Goal: Task Accomplishment & Management: Use online tool/utility

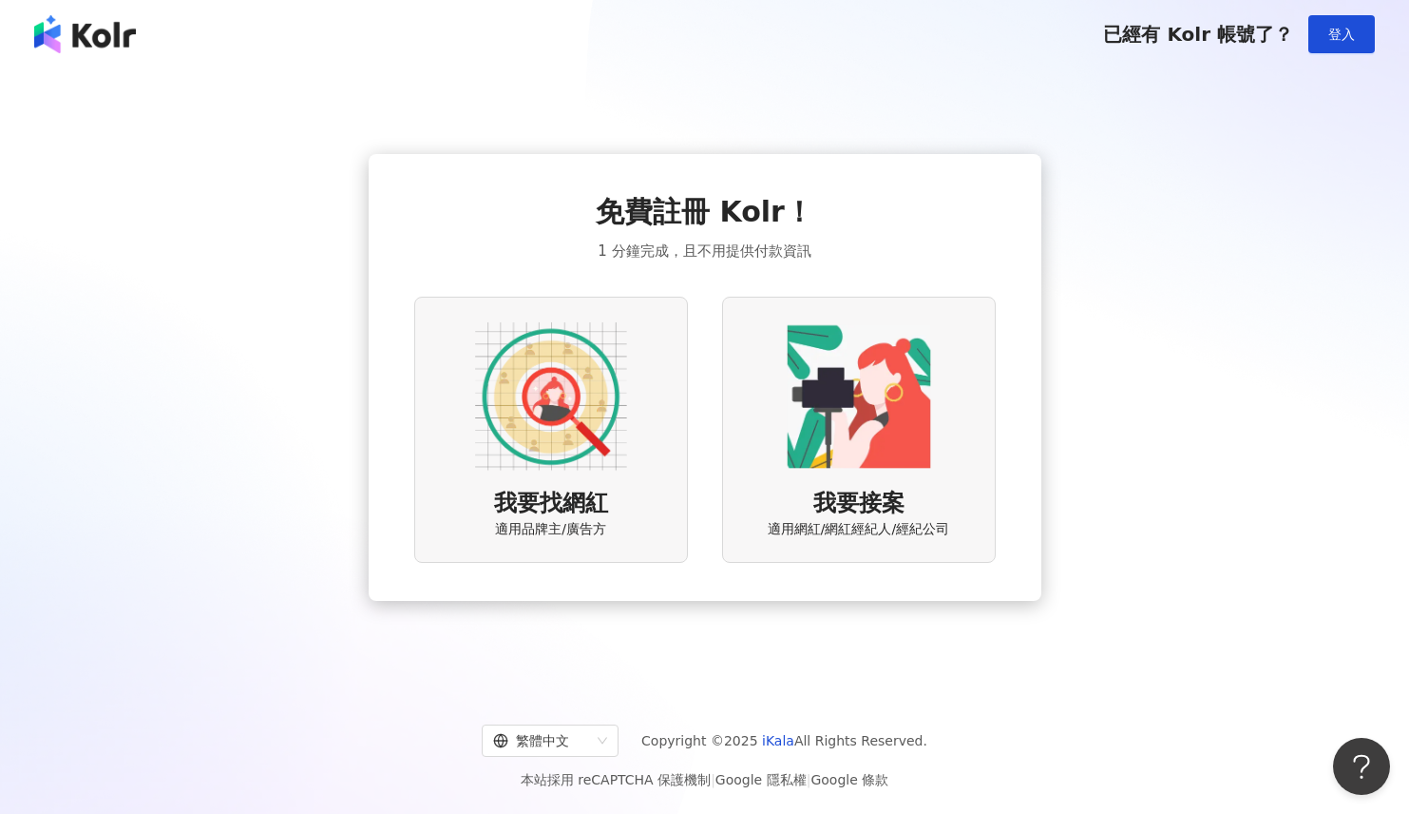
click at [565, 398] on img at bounding box center [551, 396] width 152 height 152
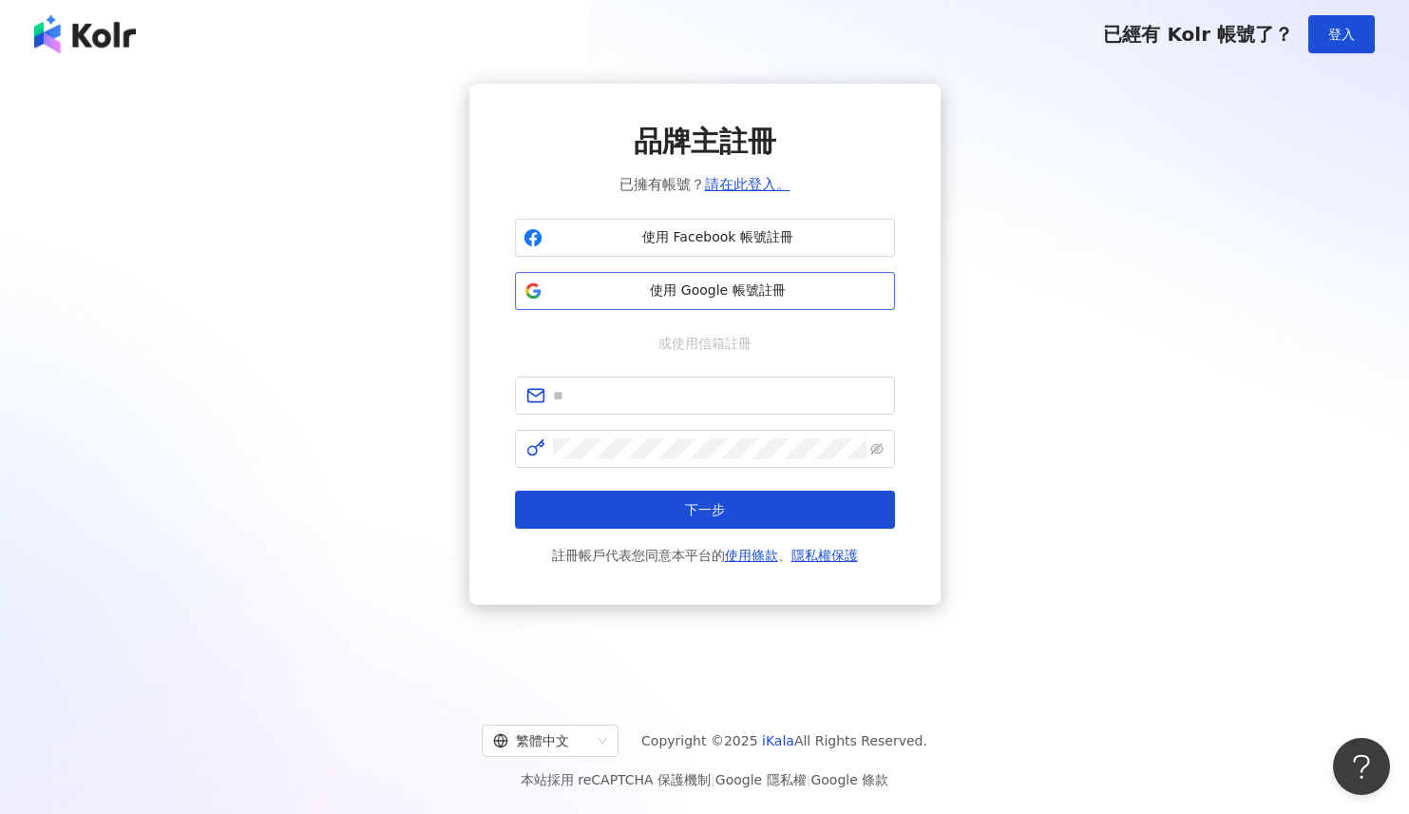
click at [730, 301] on button "使用 Google 帳號註冊" at bounding box center [705, 291] width 380 height 38
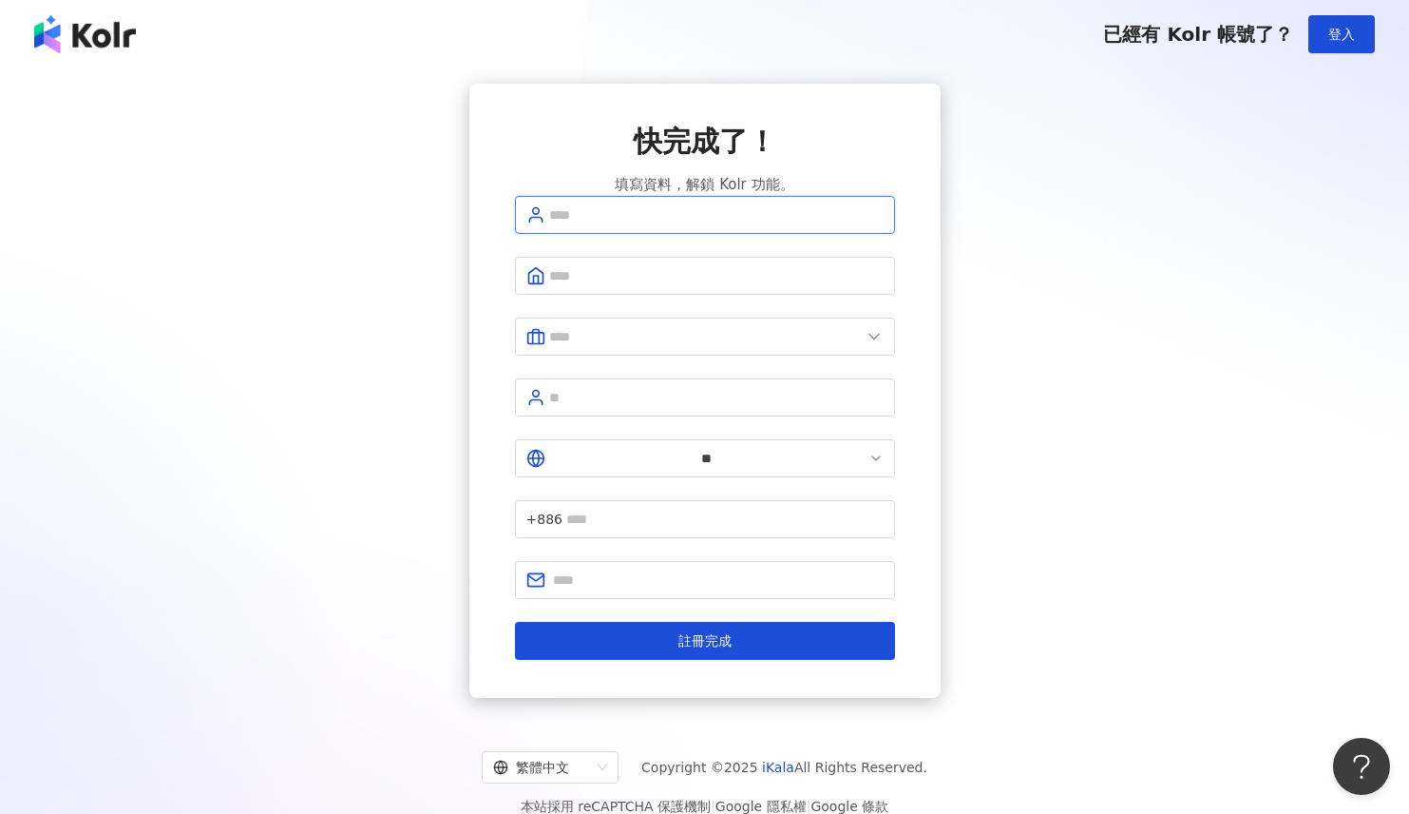
click at [676, 225] on input "text" at bounding box center [716, 214] width 335 height 21
type input "**********"
click at [687, 286] on input "text" at bounding box center [716, 275] width 335 height 21
type input "********"
click at [696, 347] on input "text" at bounding box center [705, 336] width 312 height 21
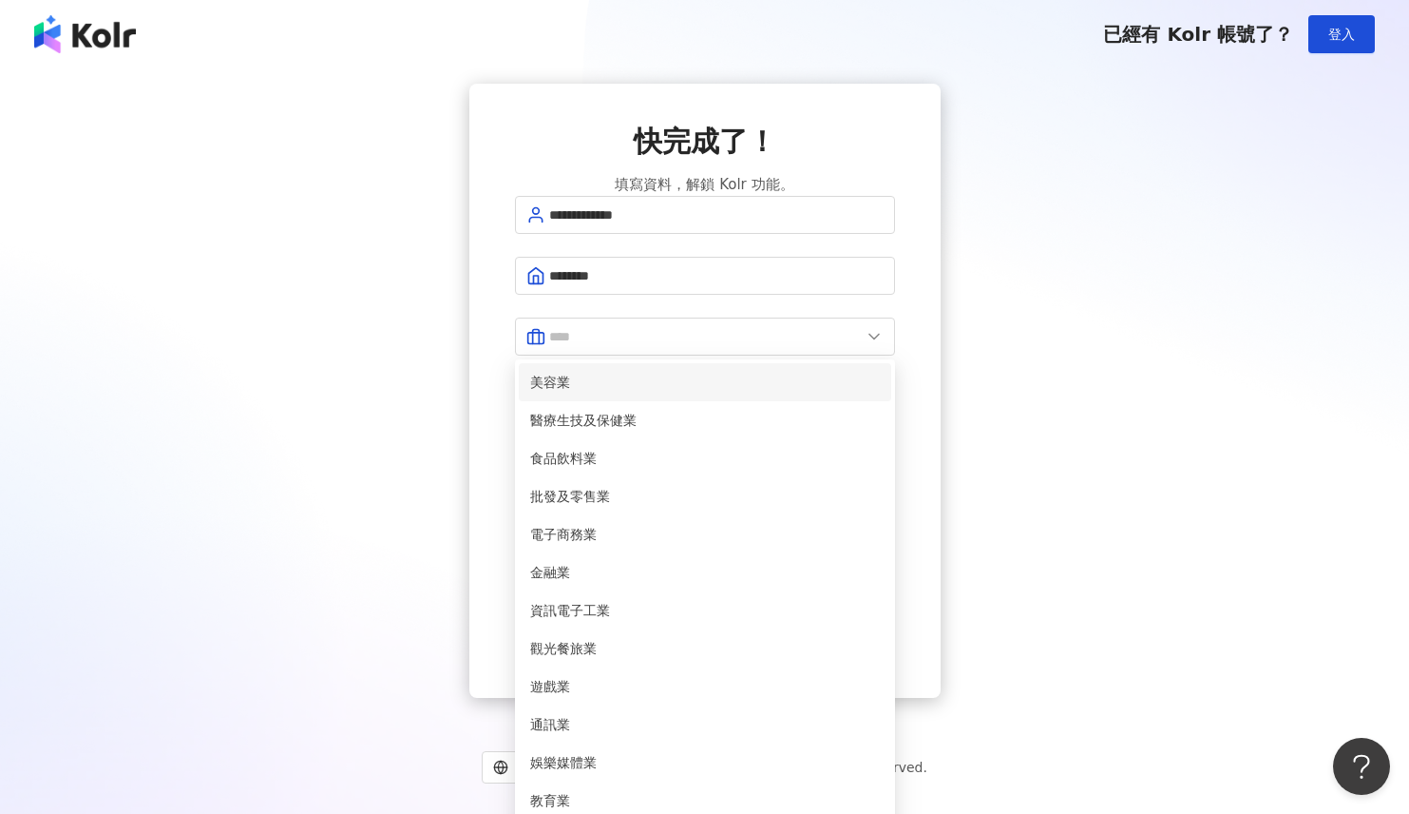
click at [632, 385] on li "美容業" at bounding box center [705, 382] width 373 height 38
type input "***"
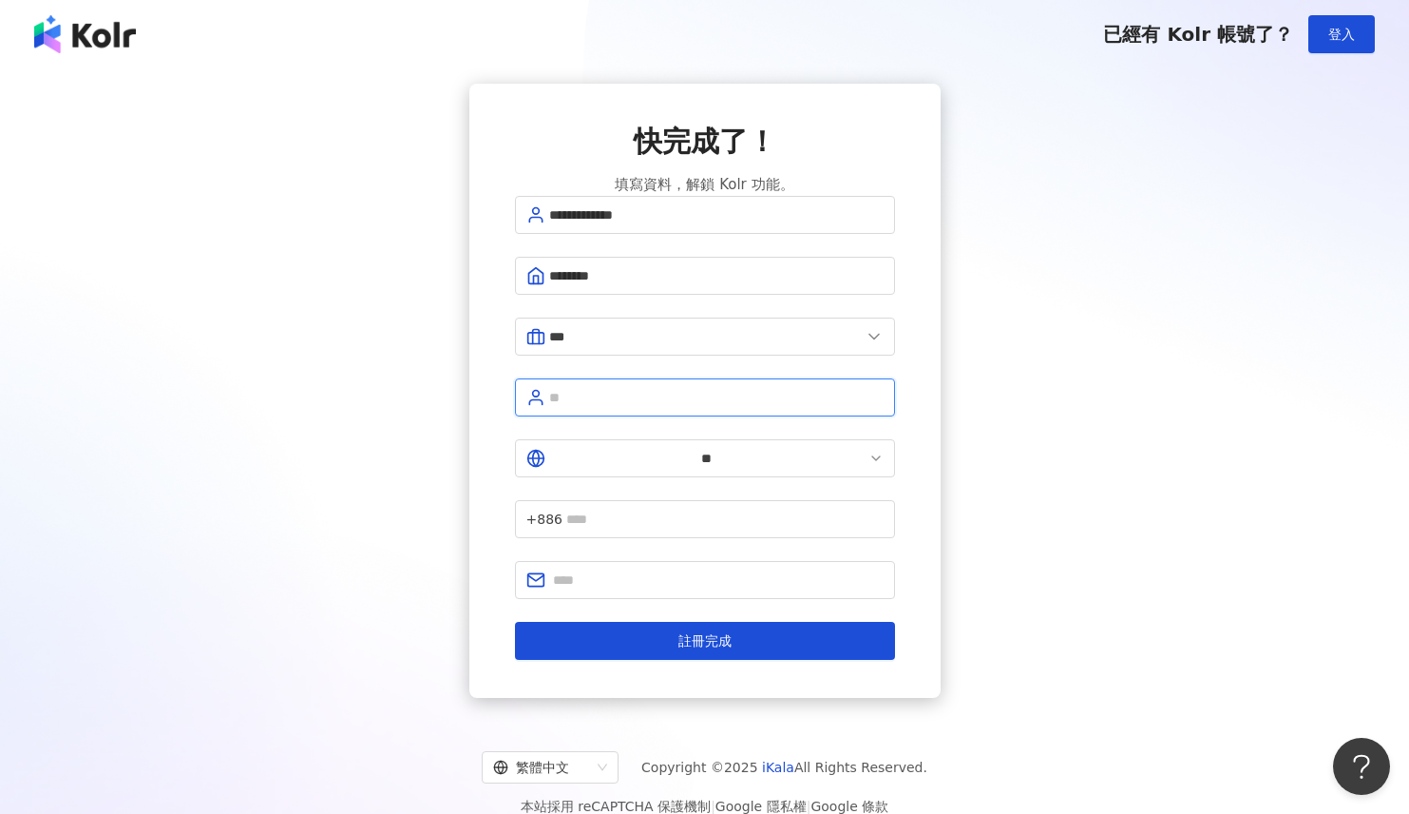
click at [644, 408] on input "text" at bounding box center [716, 397] width 335 height 21
type input "**"
click at [708, 508] on input "text" at bounding box center [724, 518] width 317 height 21
type input "**********"
click at [742, 569] on input "text" at bounding box center [718, 579] width 331 height 21
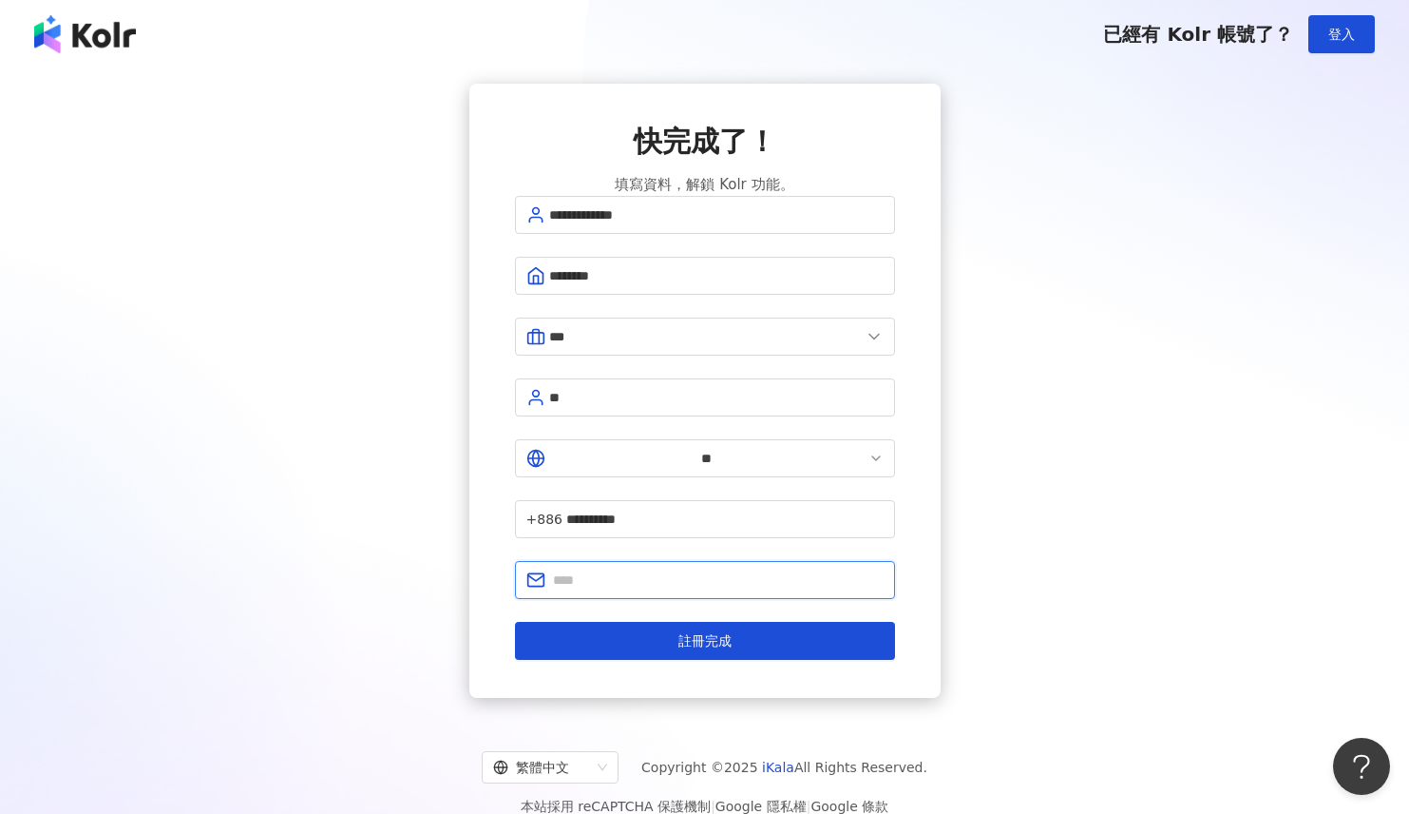
type input "**********"
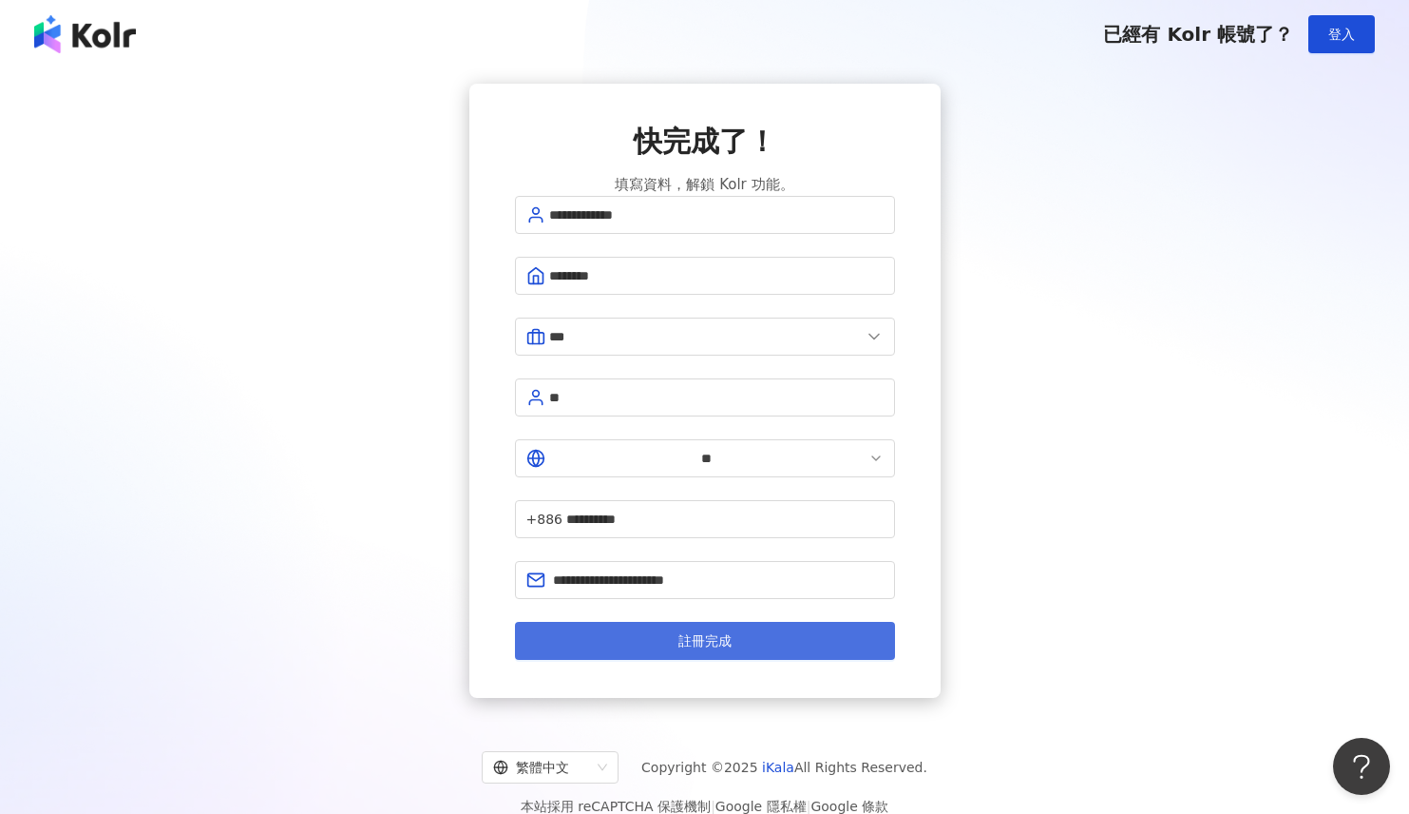
click at [738, 622] on button "註冊完成" at bounding box center [705, 641] width 380 height 38
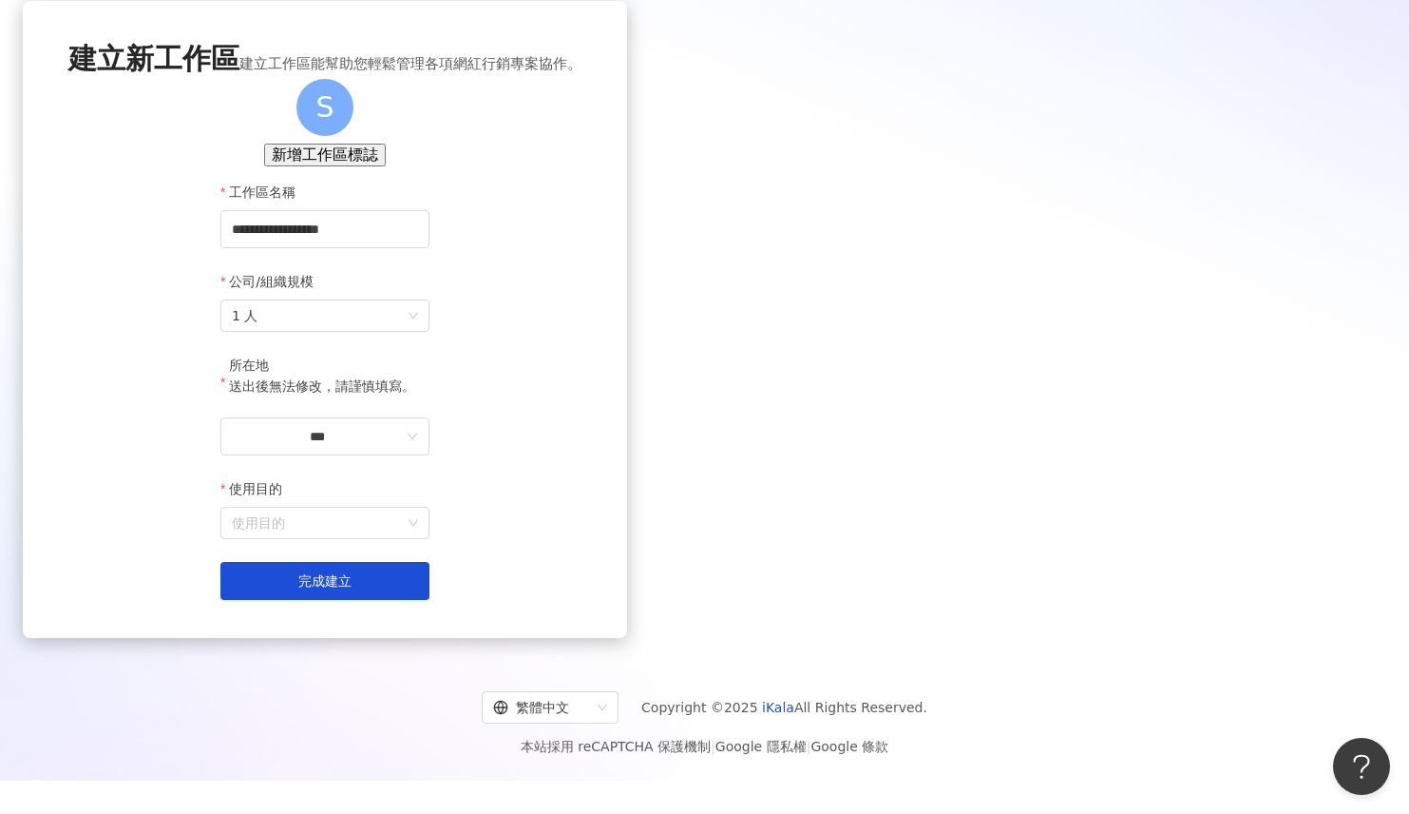
scroll to position [87, 0]
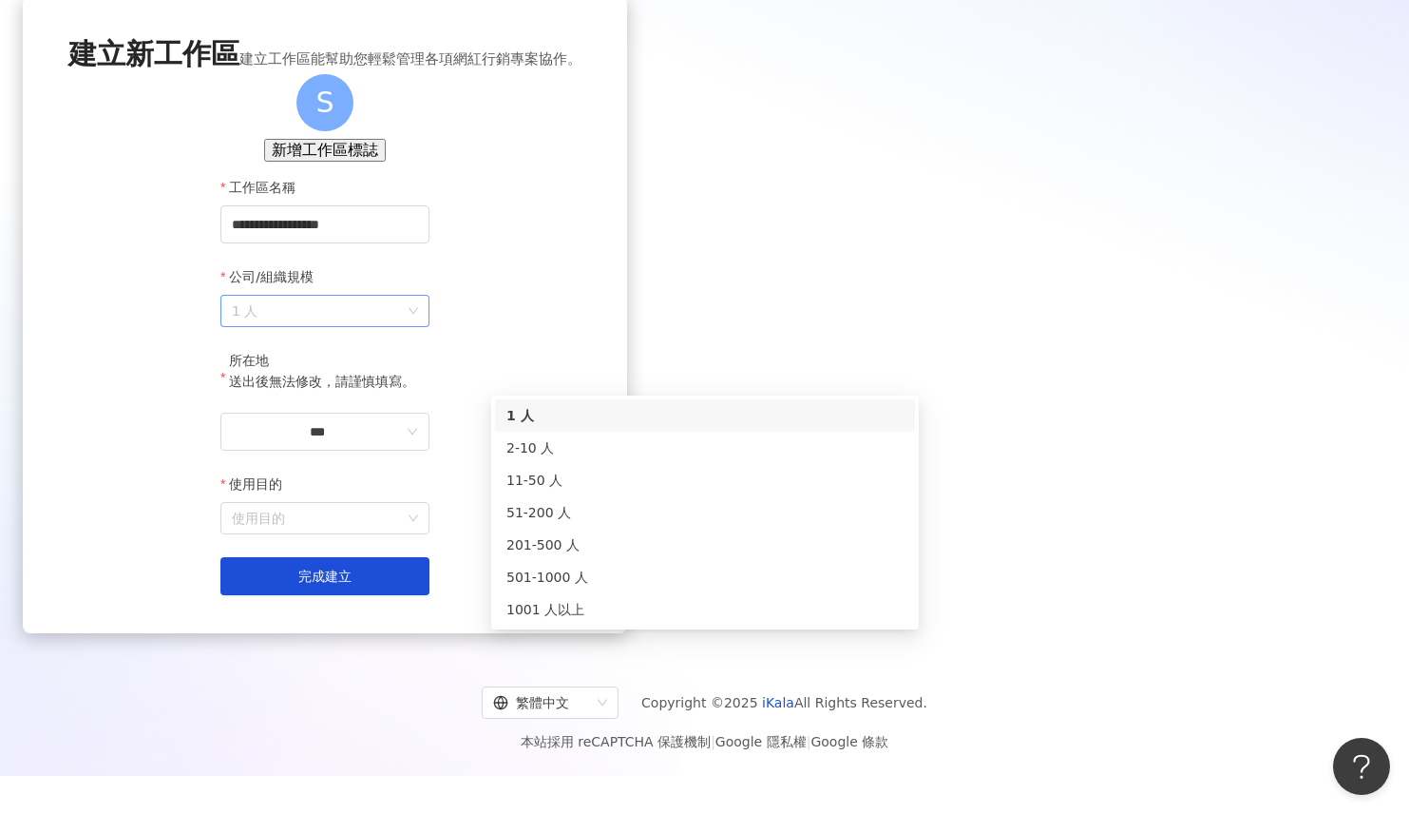
click at [418, 326] on span "1 人" at bounding box center [325, 311] width 186 height 30
click at [701, 489] on div "11-50 人" at bounding box center [705, 480] width 397 height 21
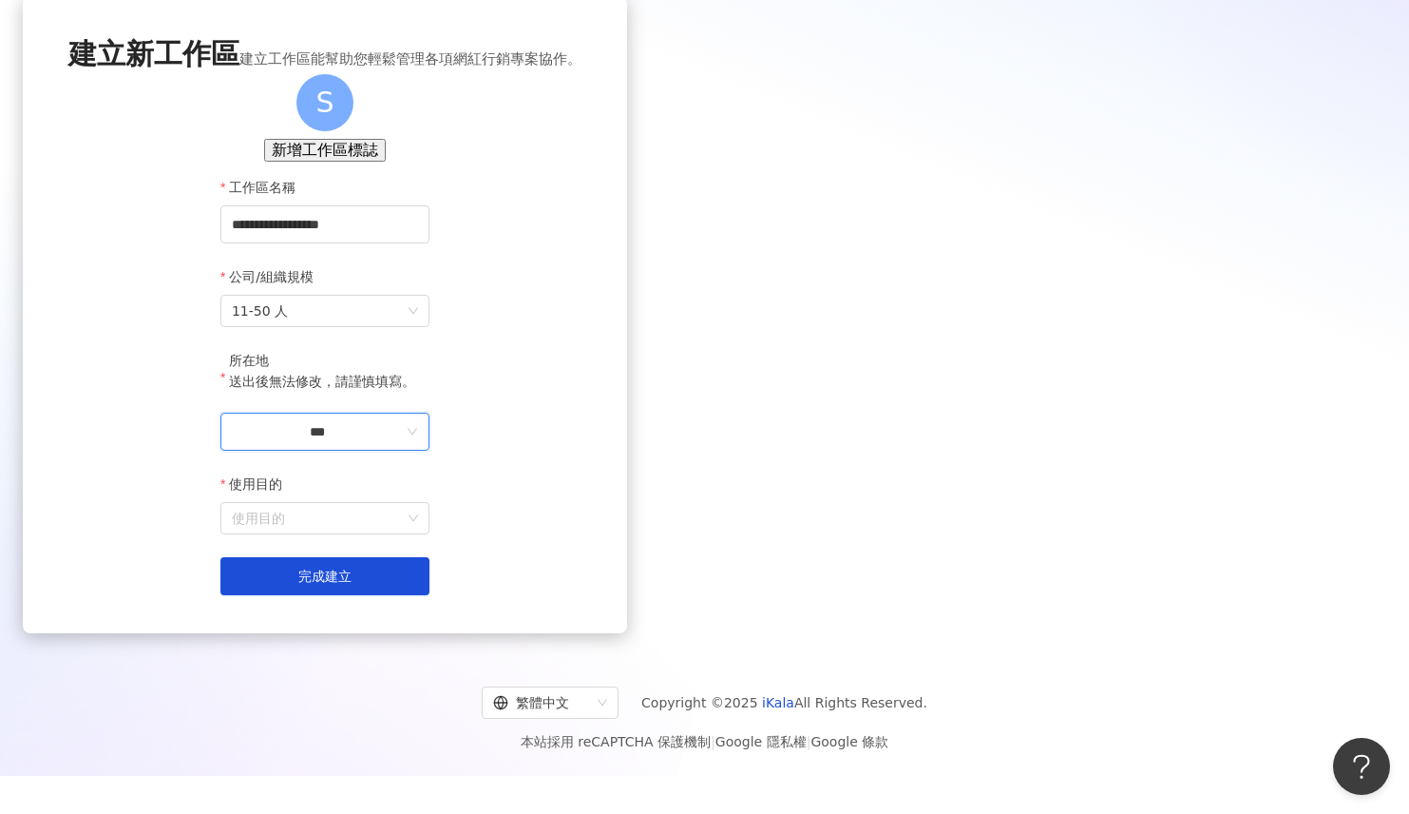
click at [403, 442] on input "***" at bounding box center [317, 431] width 171 height 21
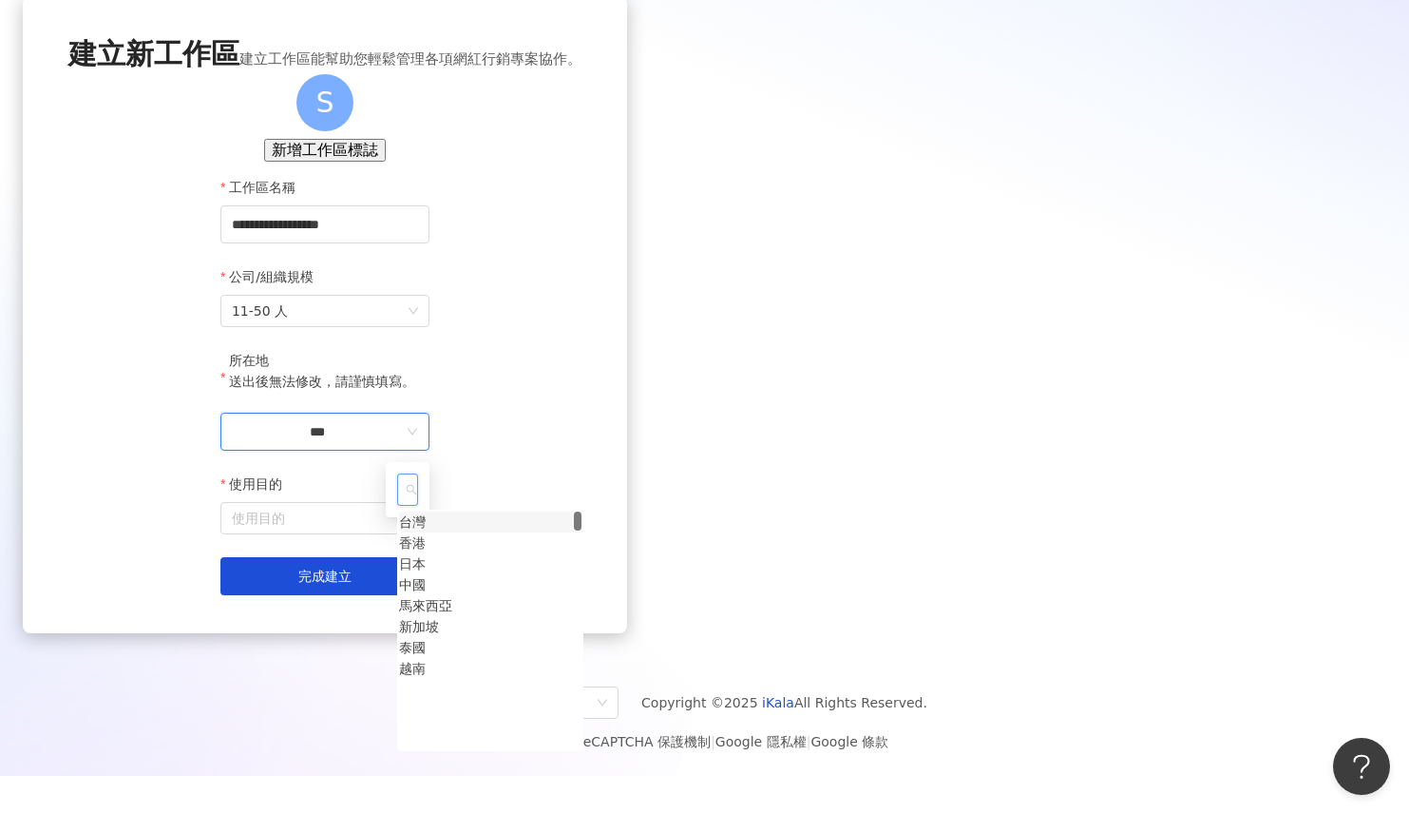
click at [426, 532] on div "台灣" at bounding box center [412, 521] width 27 height 21
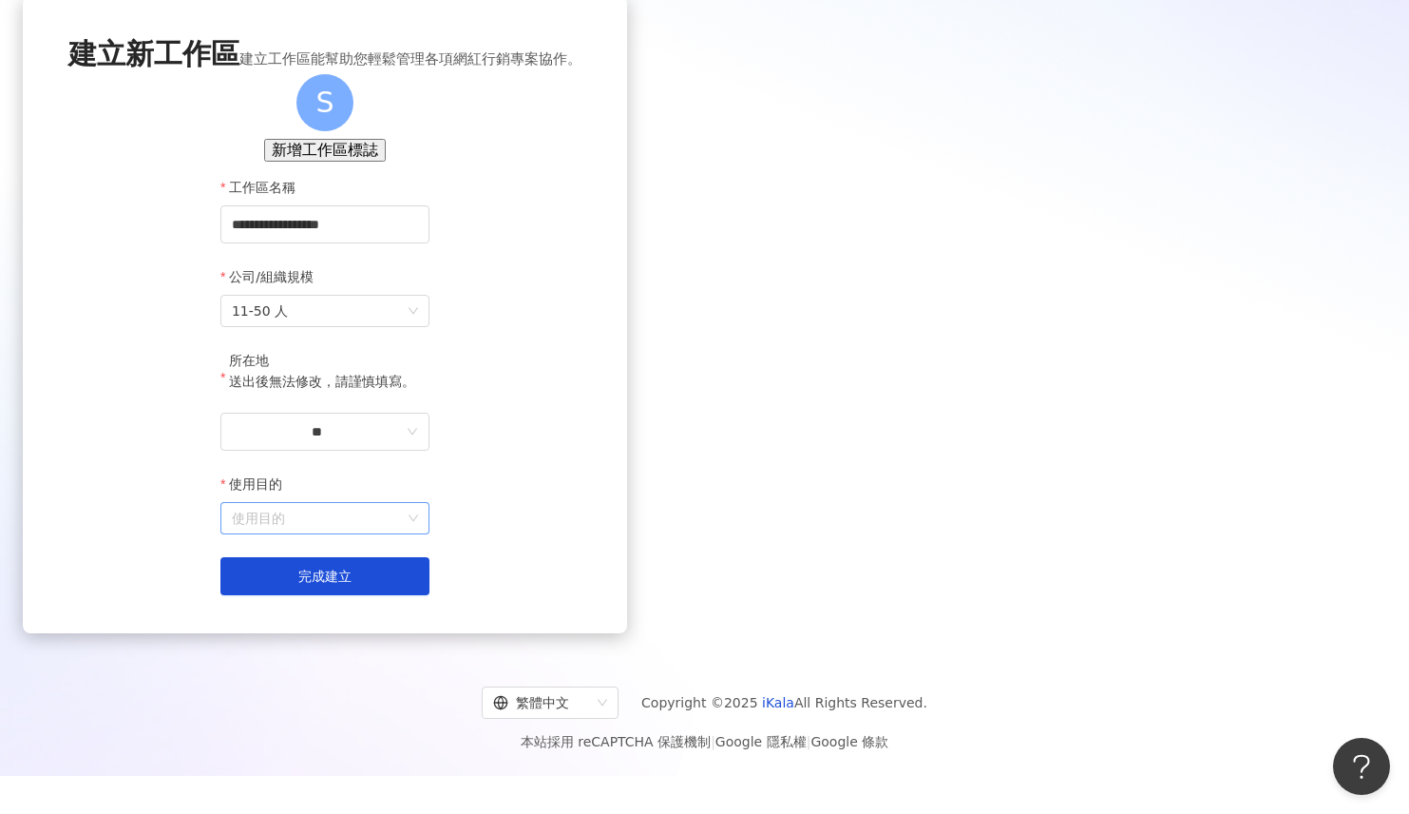
click at [418, 533] on input "使用目的" at bounding box center [325, 518] width 186 height 30
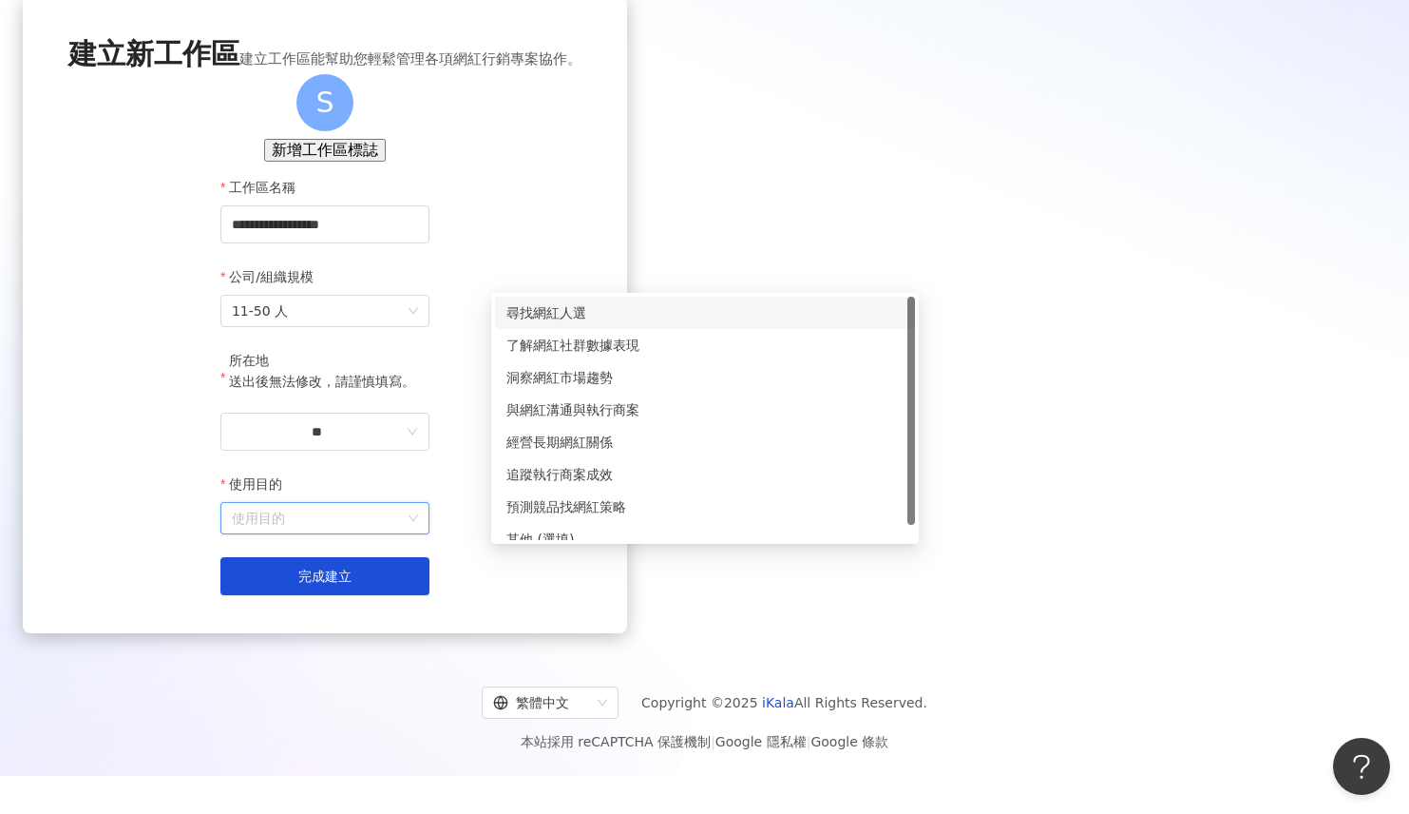
click at [580, 307] on div "尋找網紅人選" at bounding box center [705, 312] width 397 height 21
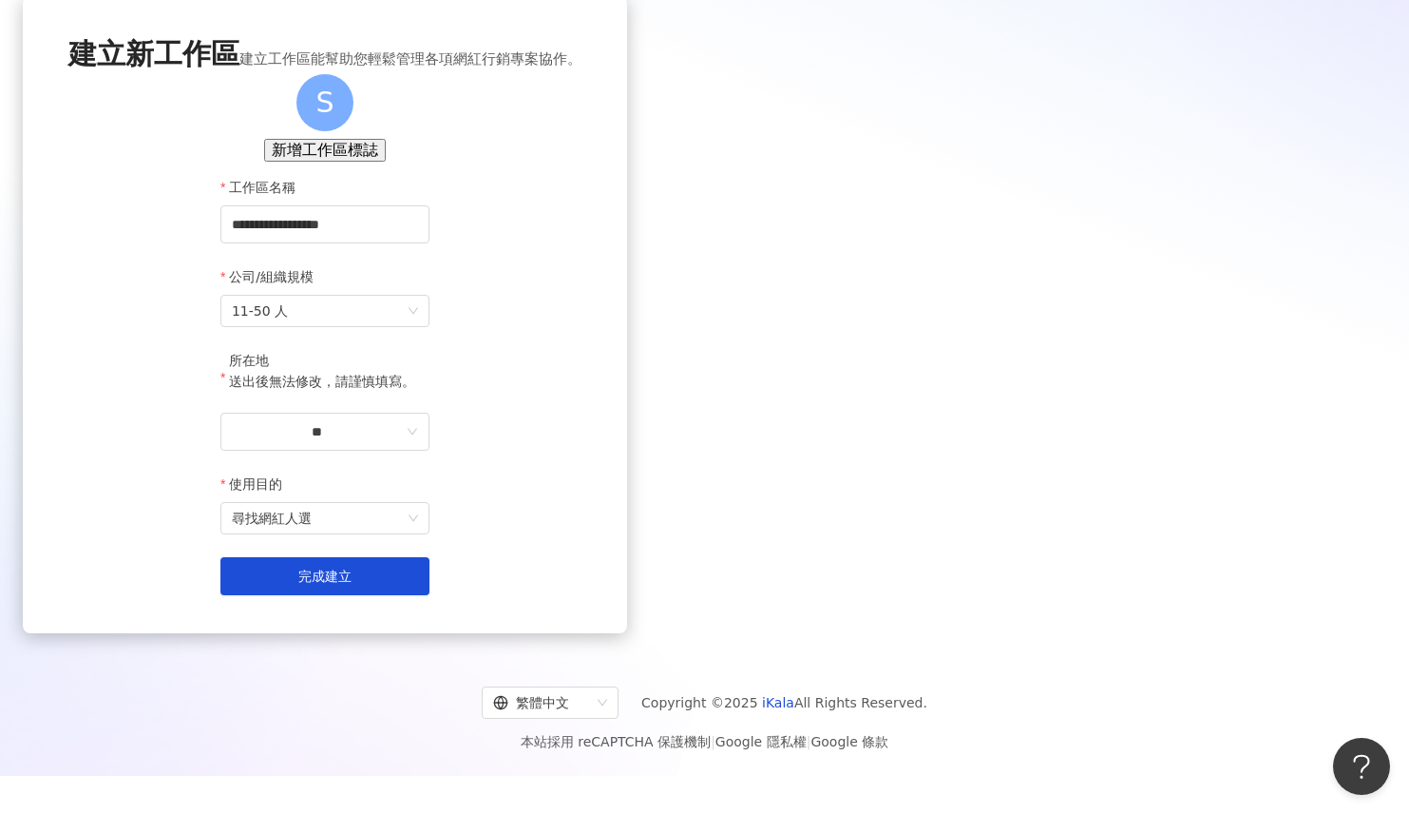
click at [627, 633] on div "**********" at bounding box center [325, 314] width 604 height 637
click at [352, 584] on span "完成建立" at bounding box center [324, 575] width 53 height 15
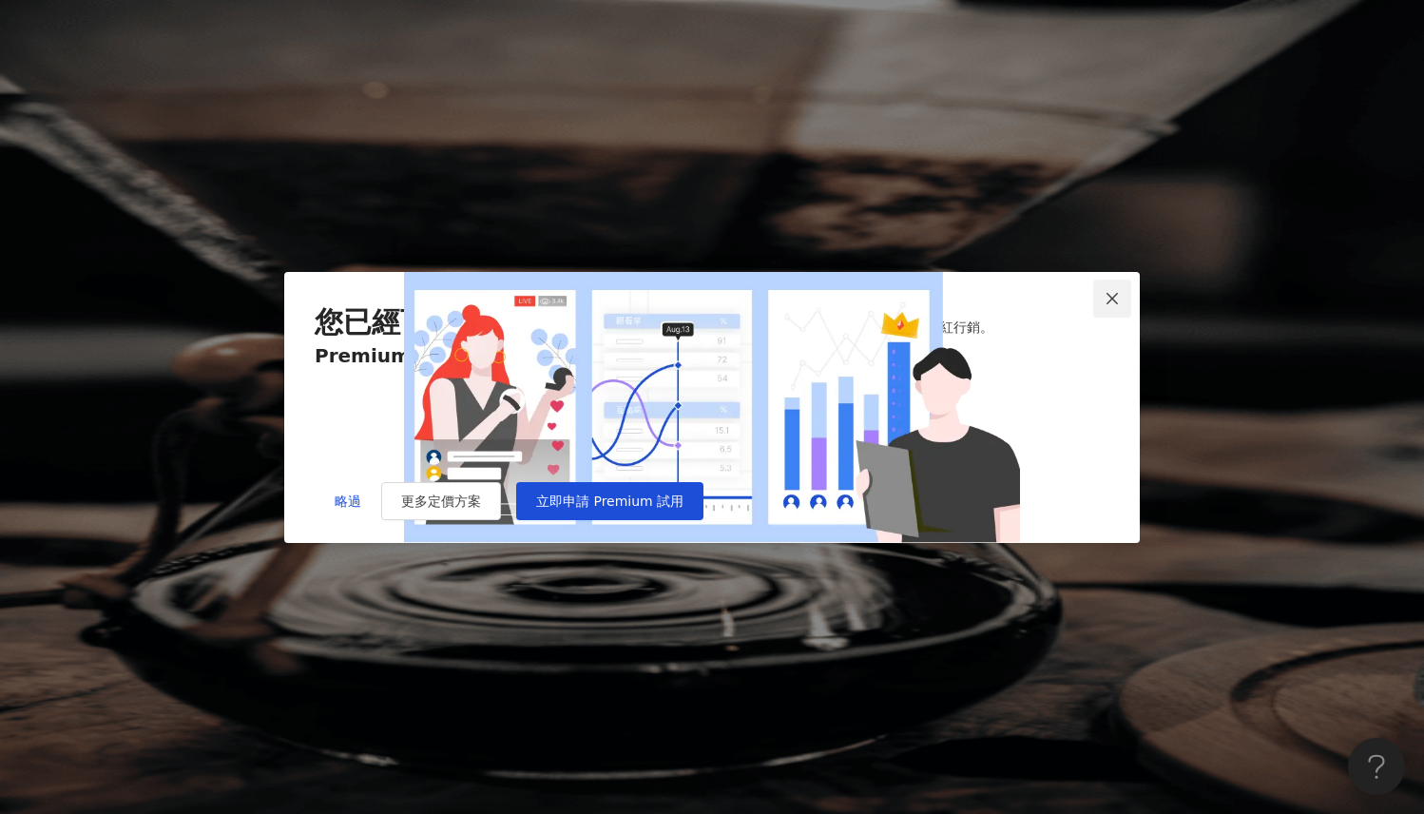
click at [1102, 291] on span "Close" at bounding box center [1112, 298] width 38 height 15
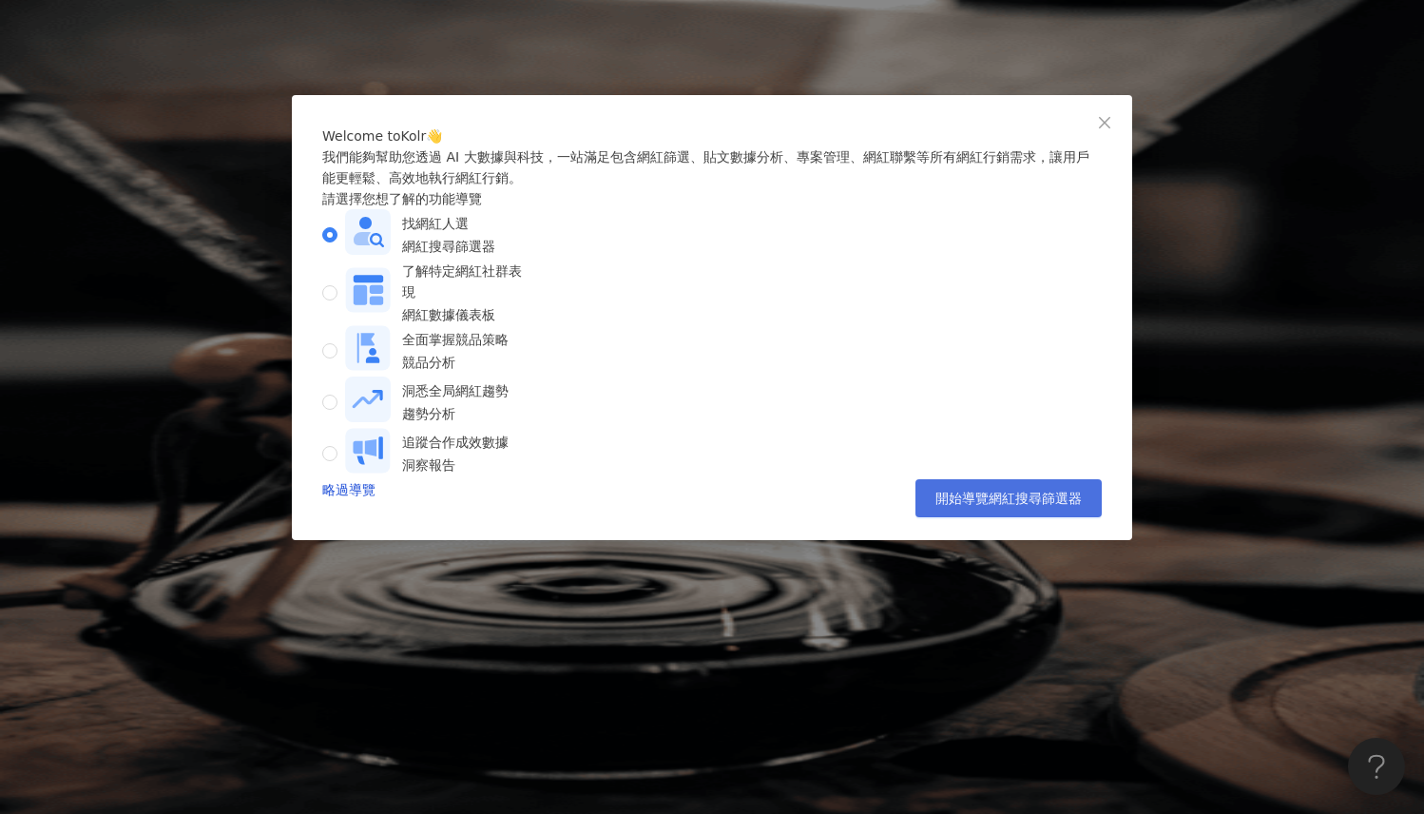
click at [1009, 506] on span "開始導覽網紅搜尋篩選器" at bounding box center [1008, 497] width 146 height 15
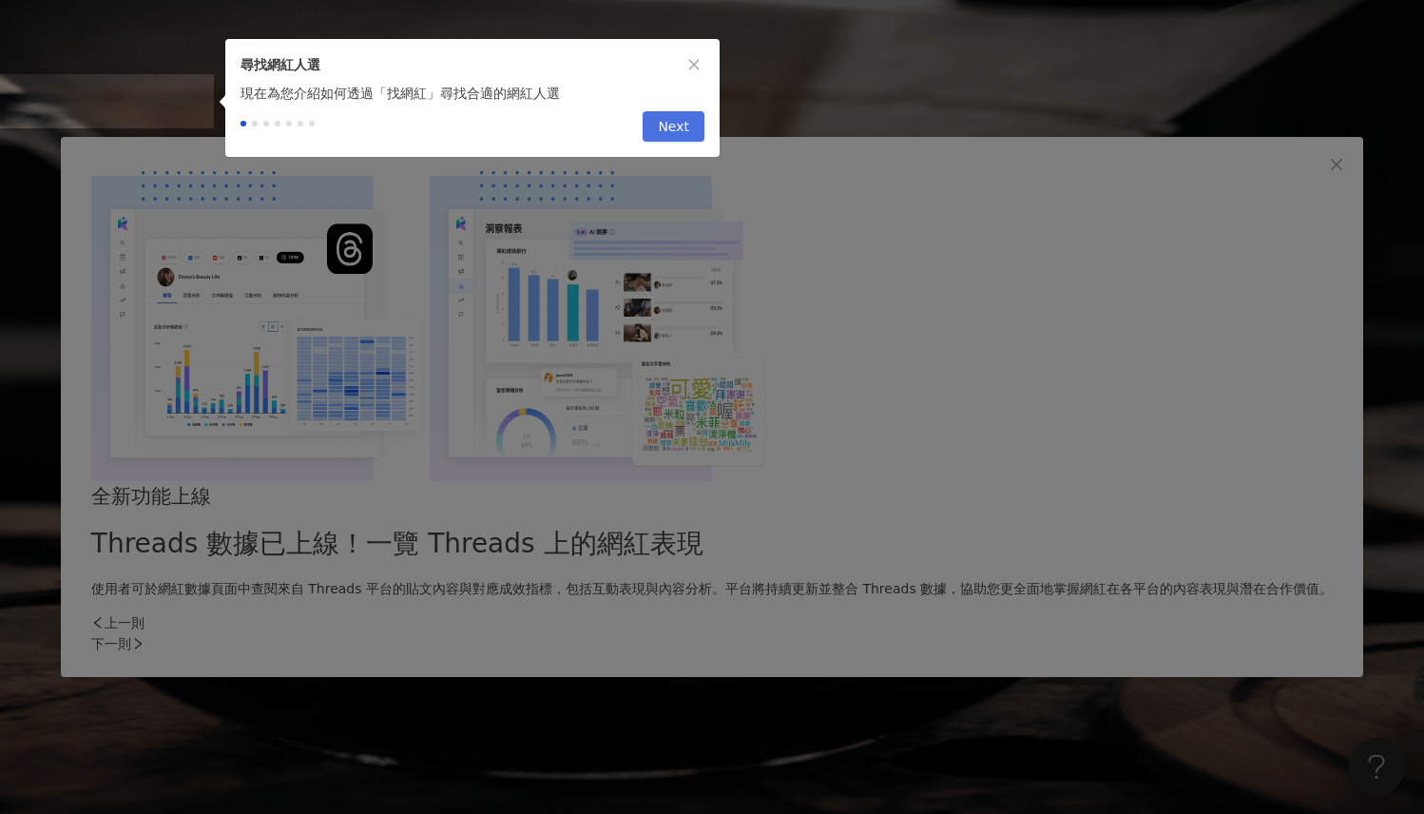
click at [688, 134] on span "Next" at bounding box center [673, 127] width 31 height 30
type input "*********"
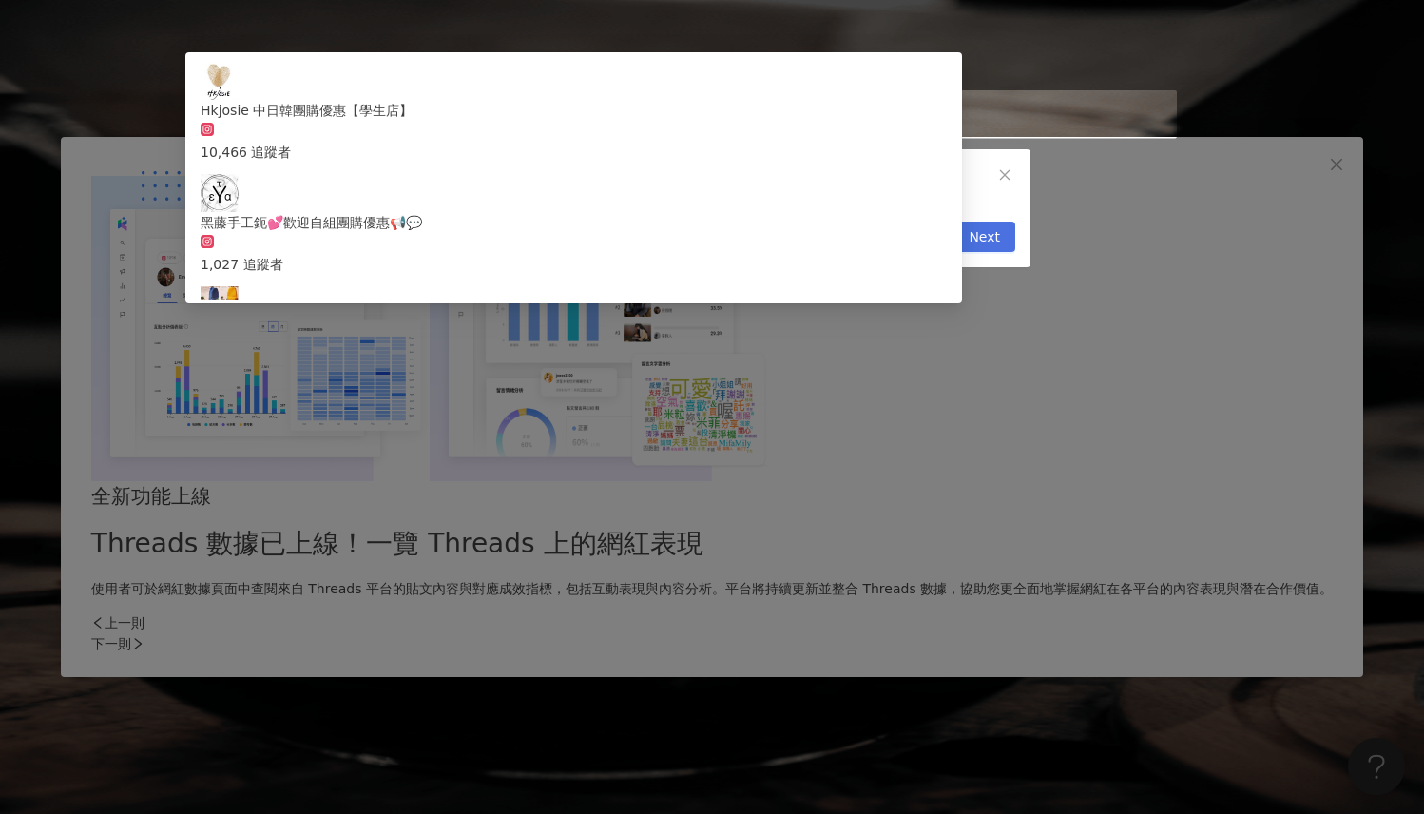
click at [958, 248] on button "Next" at bounding box center [984, 236] width 62 height 30
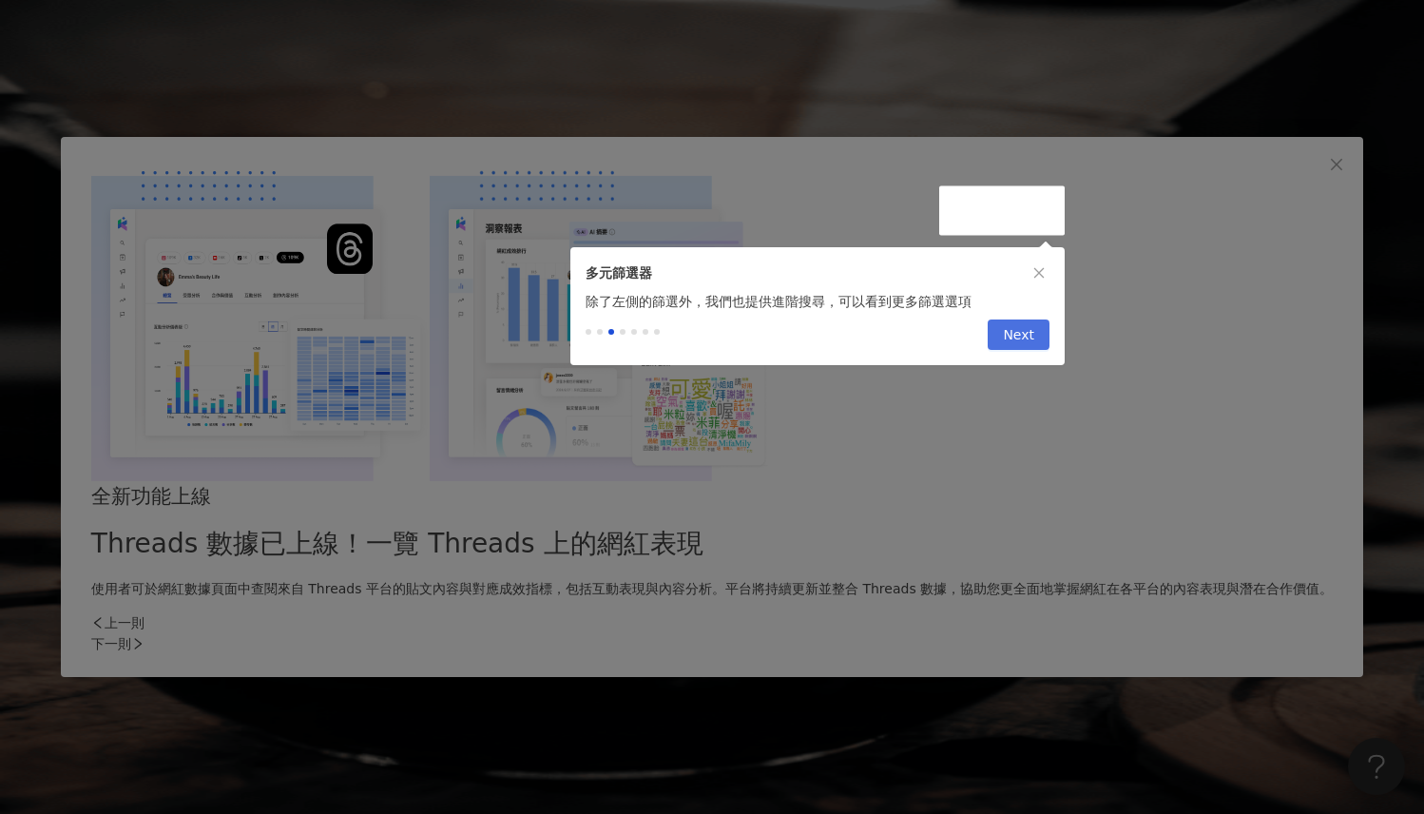
click at [1033, 342] on span "Next" at bounding box center [1018, 335] width 31 height 30
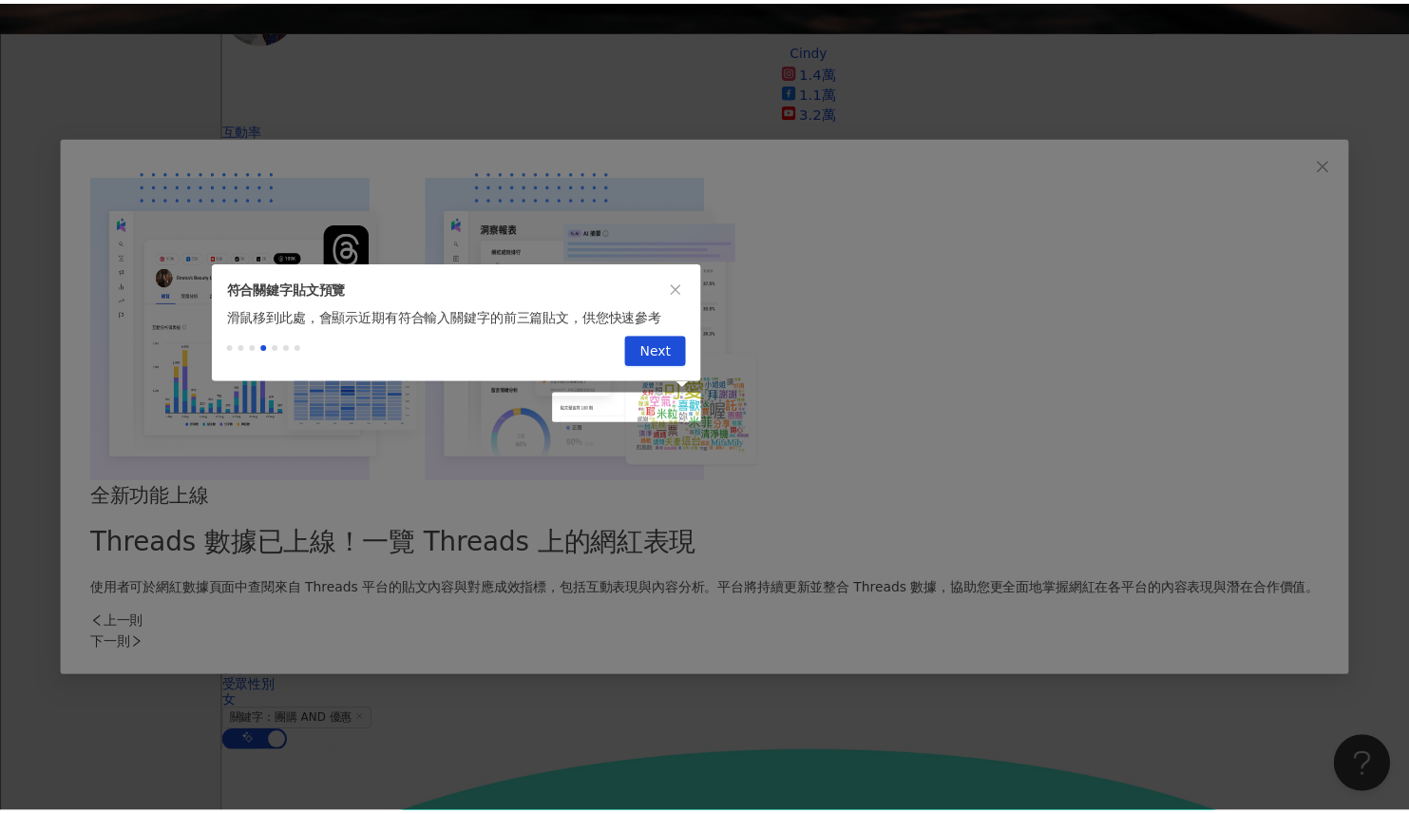
scroll to position [0, 0]
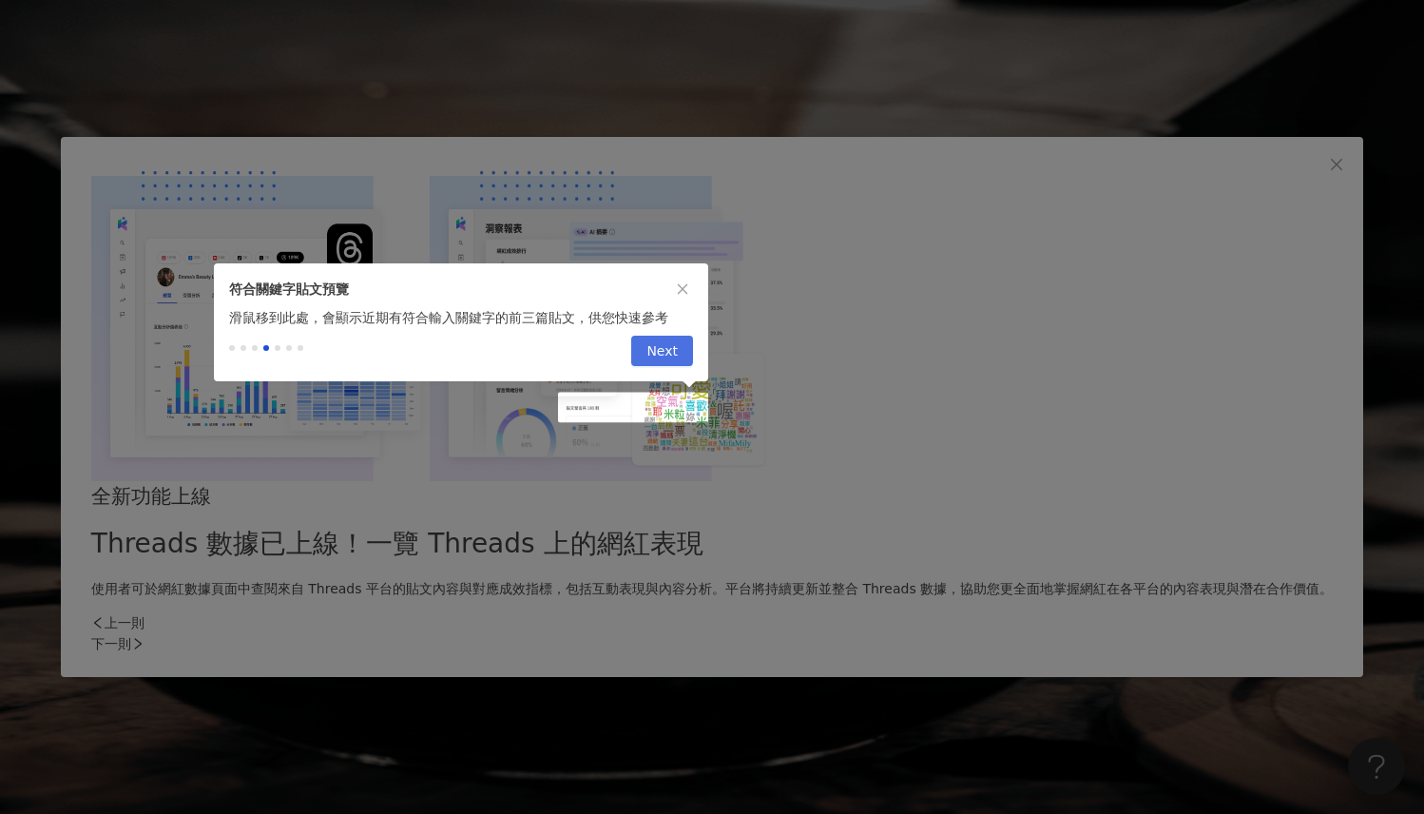
click at [664, 340] on span "Next" at bounding box center [661, 351] width 31 height 30
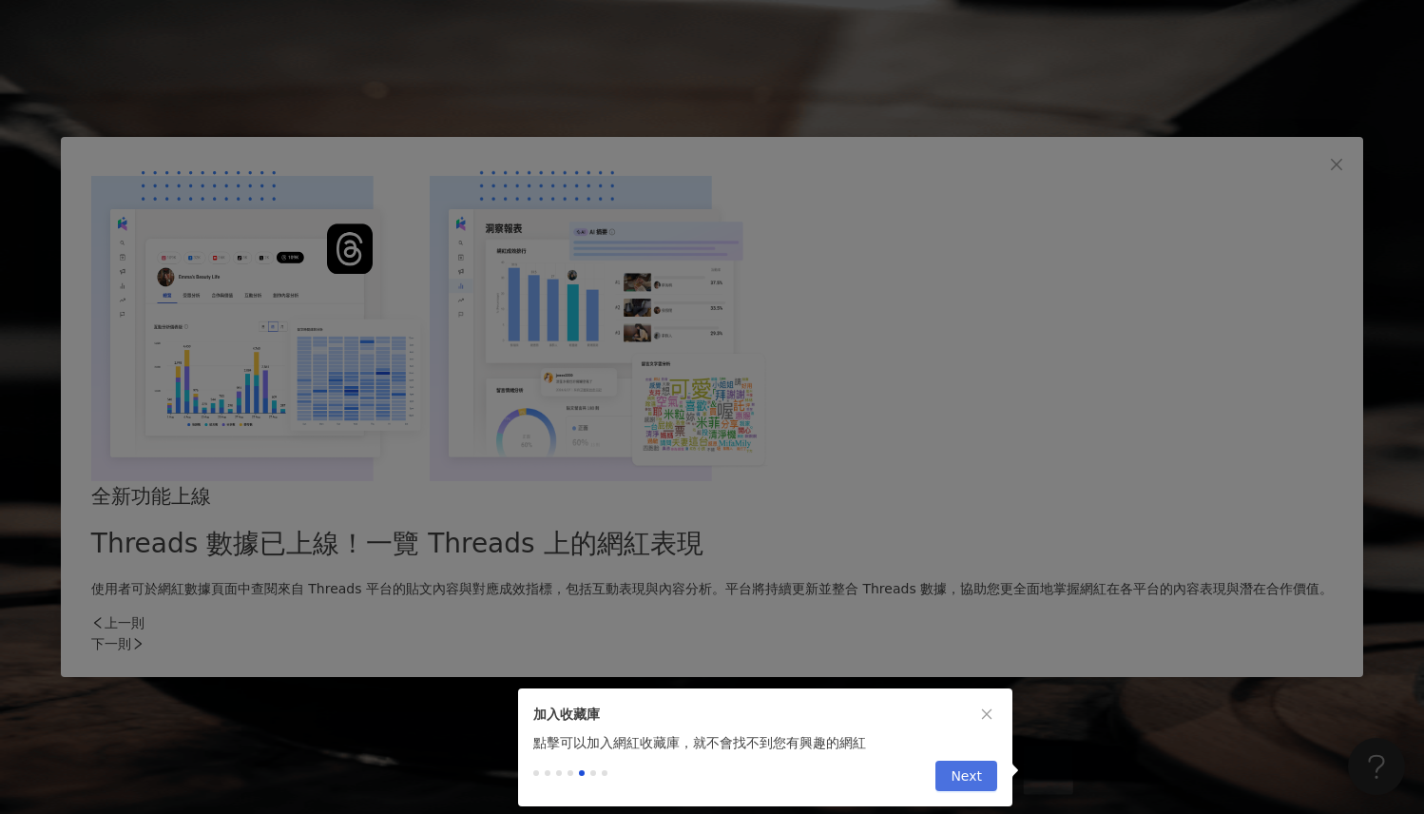
click at [981, 791] on span "Next" at bounding box center [965, 776] width 31 height 30
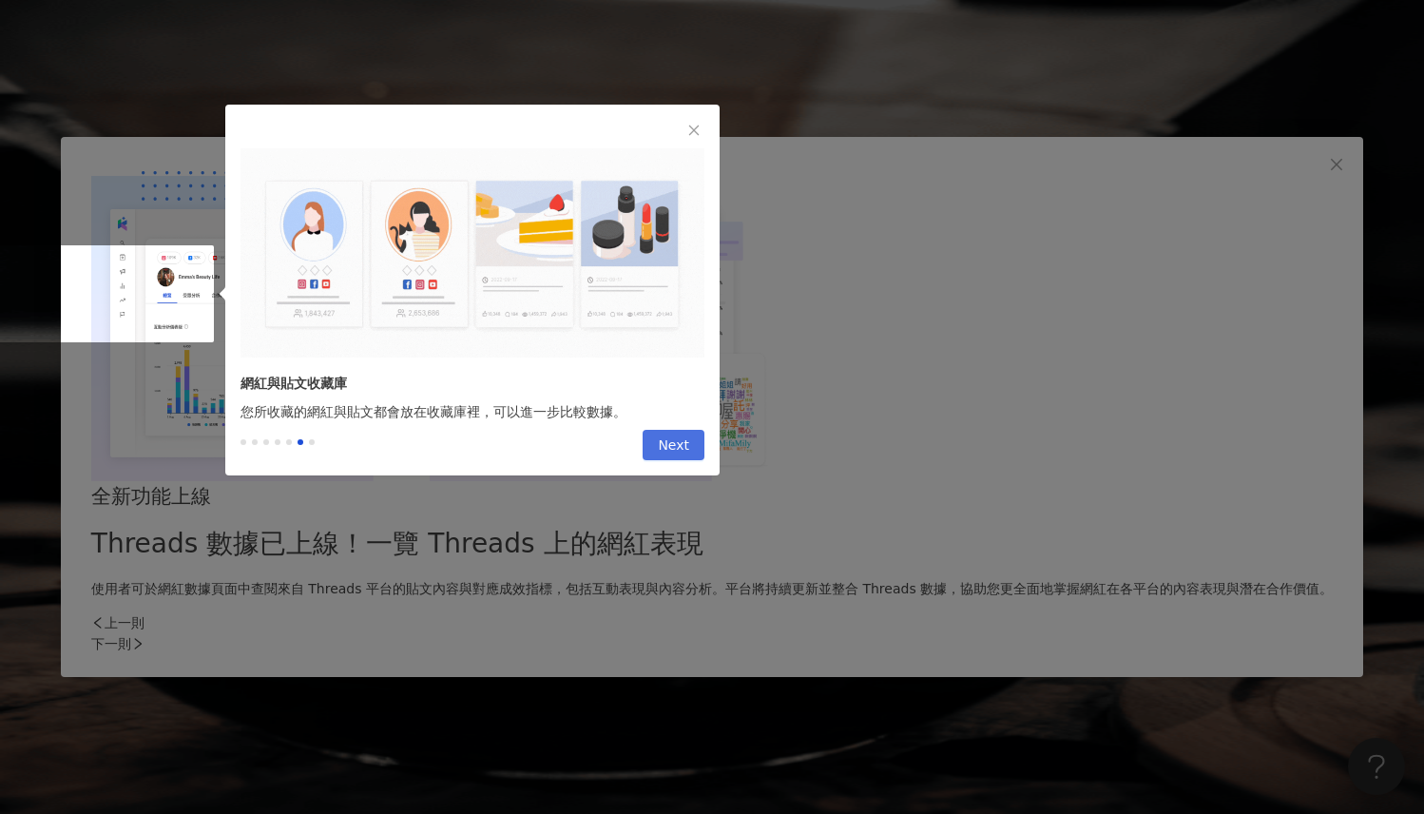
click at [691, 451] on button "Next" at bounding box center [673, 445] width 62 height 30
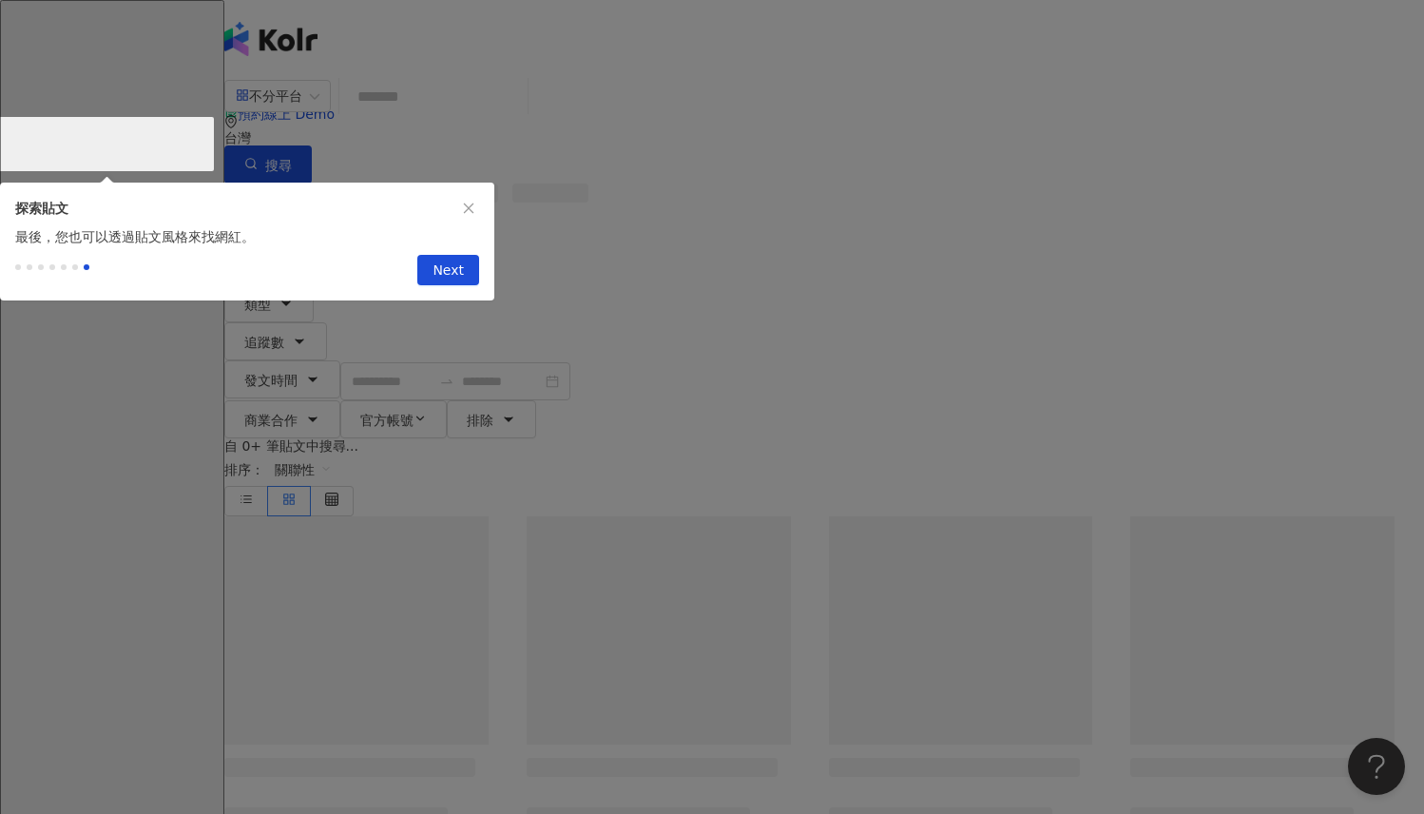
click at [485, 299] on div "Previous Next" at bounding box center [247, 273] width 494 height 53
click at [469, 284] on button "Next" at bounding box center [448, 270] width 62 height 30
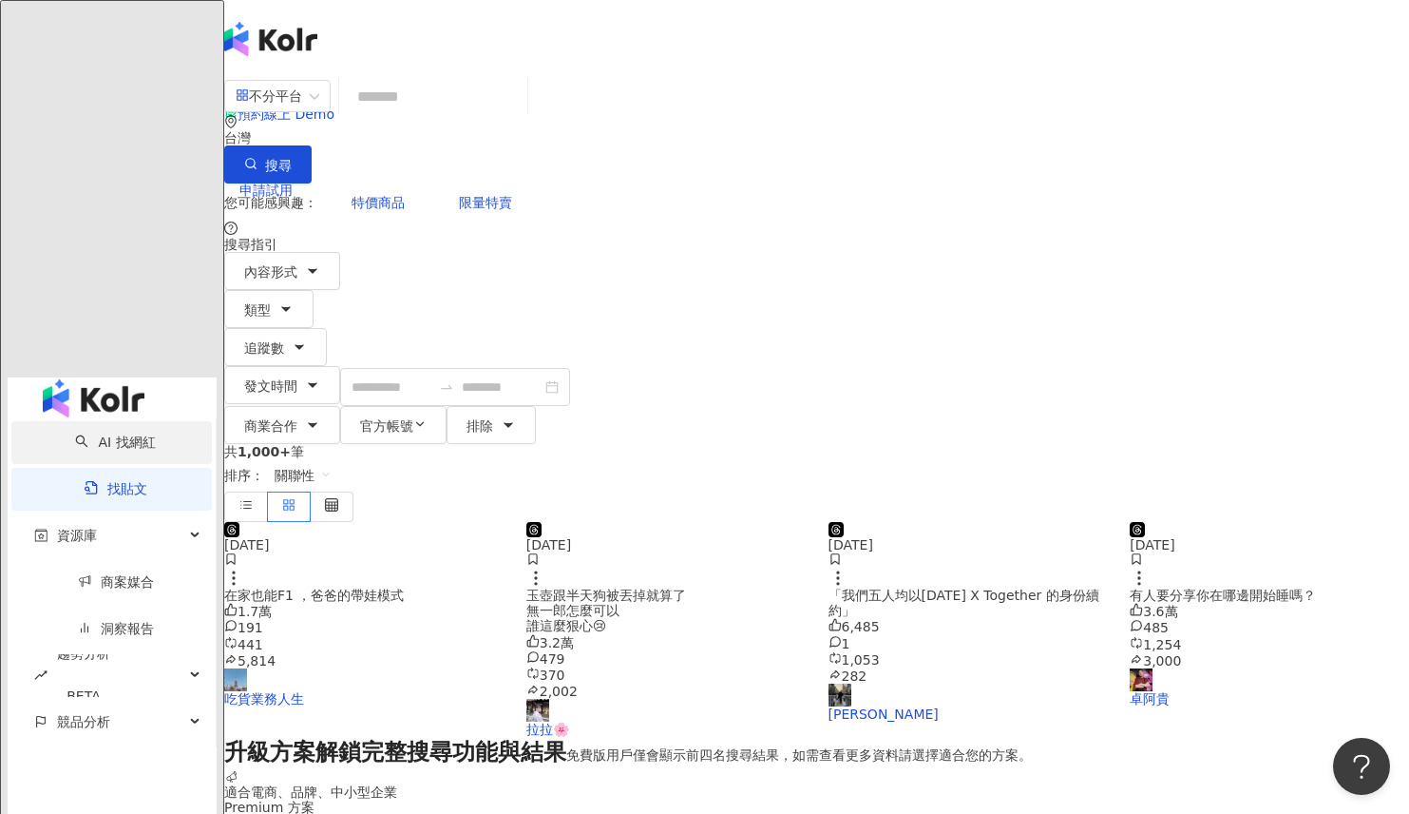
click at [96, 434] on link "AI 找網紅" at bounding box center [115, 441] width 80 height 15
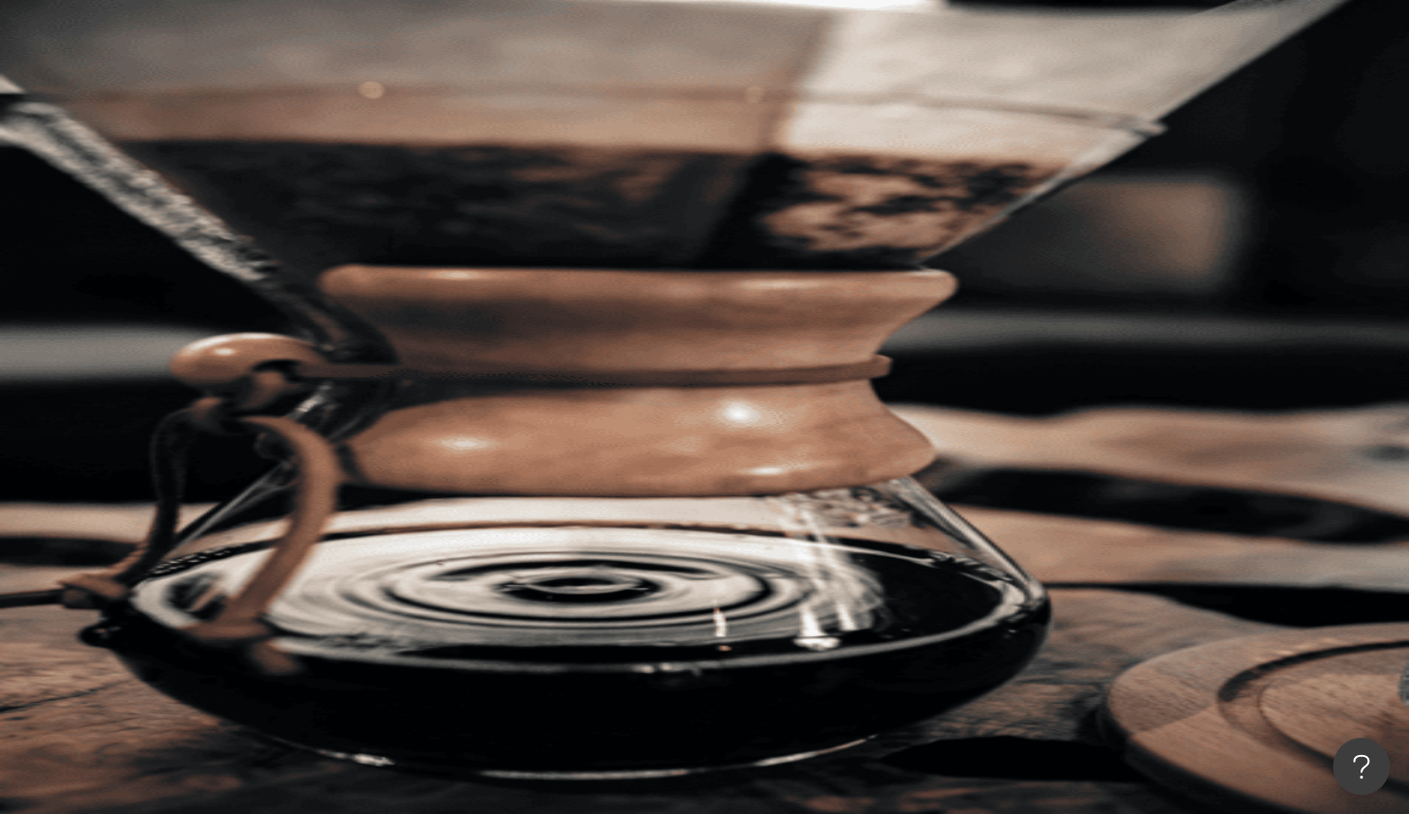
click at [501, 112] on input "search" at bounding box center [424, 94] width 154 height 36
click at [1083, 152] on div "申請試用" at bounding box center [816, 190] width 1185 height 76
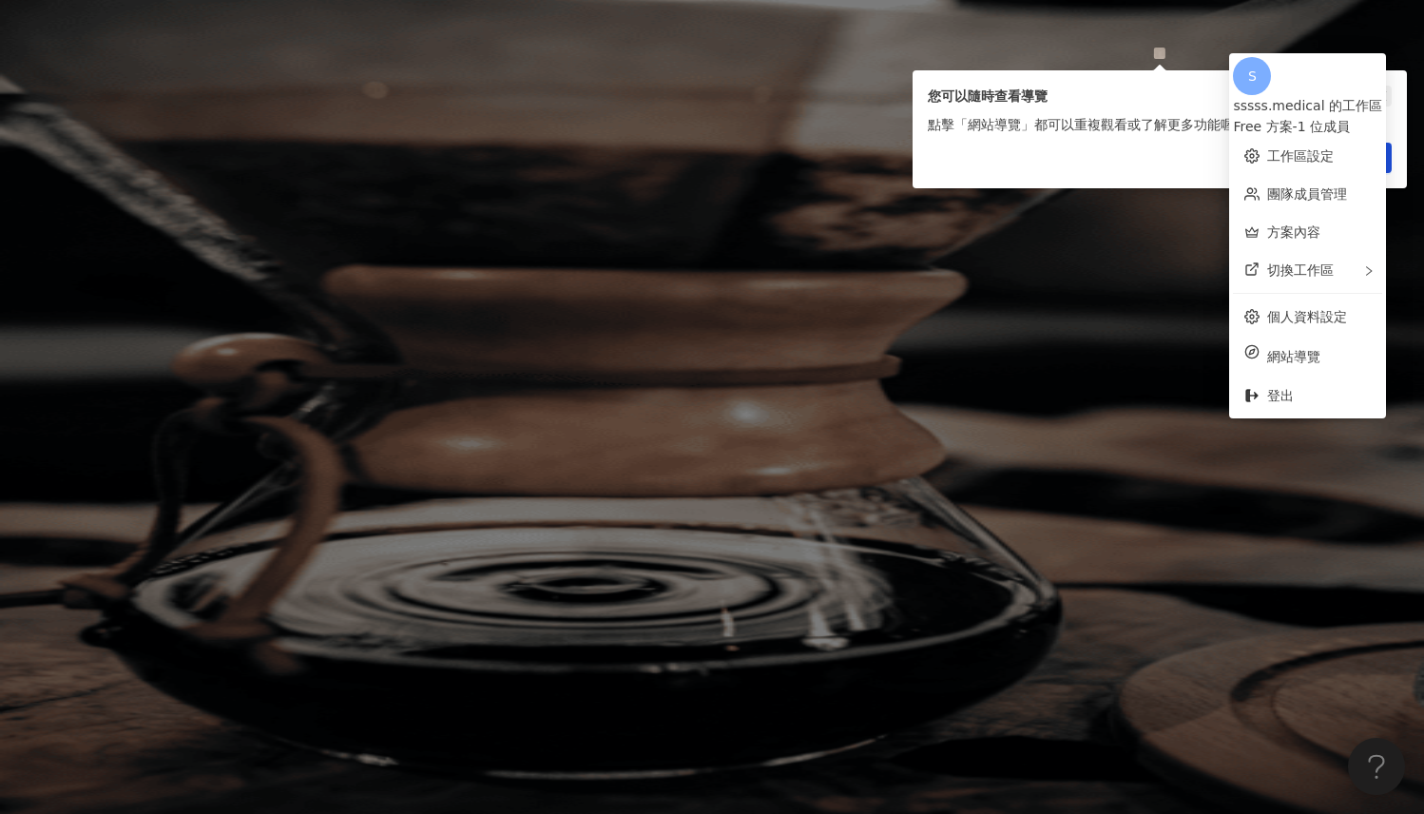
click at [1375, 91] on icon "close" at bounding box center [1380, 95] width 13 height 13
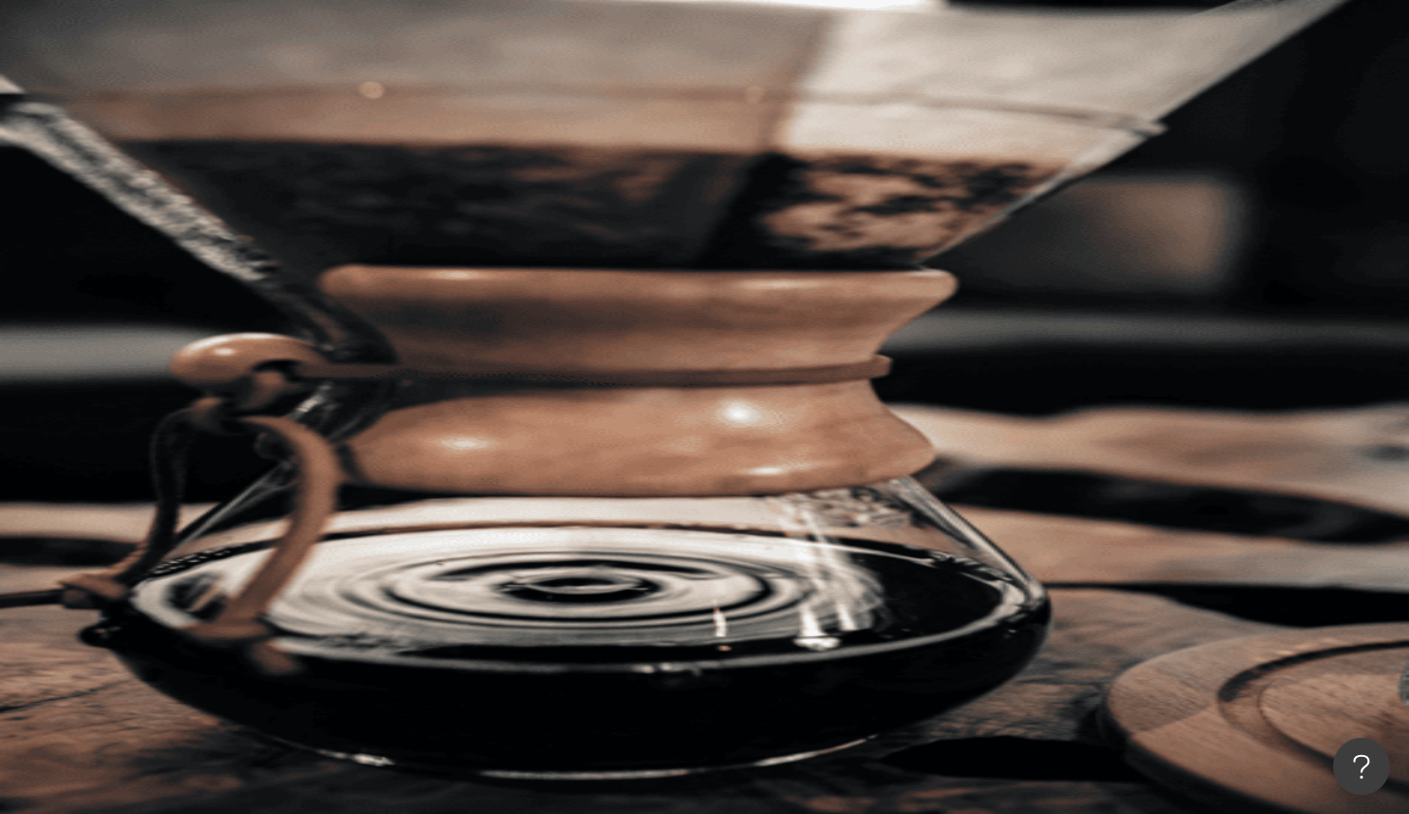
click at [501, 112] on input "search" at bounding box center [424, 94] width 154 height 36
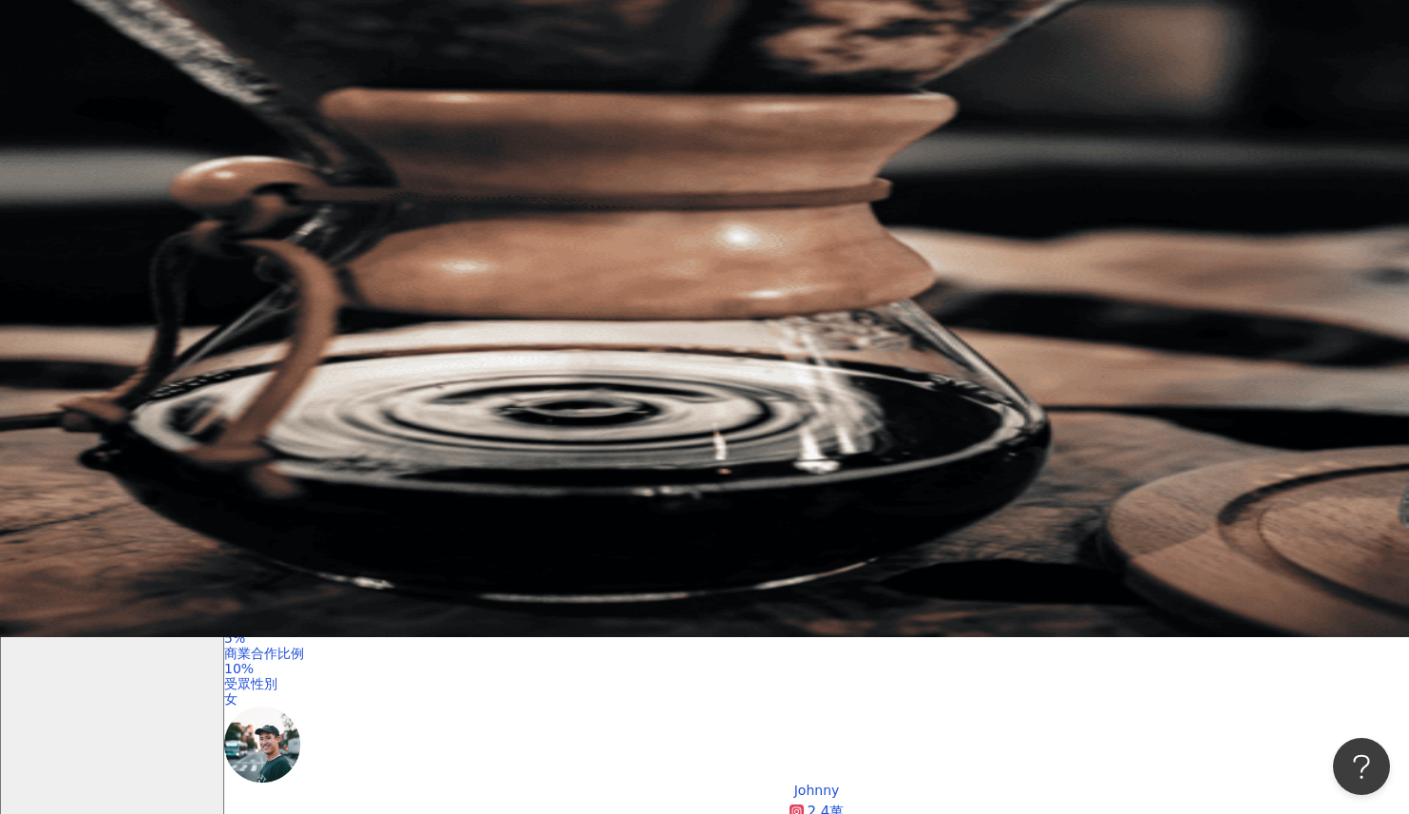
scroll to position [190, 0]
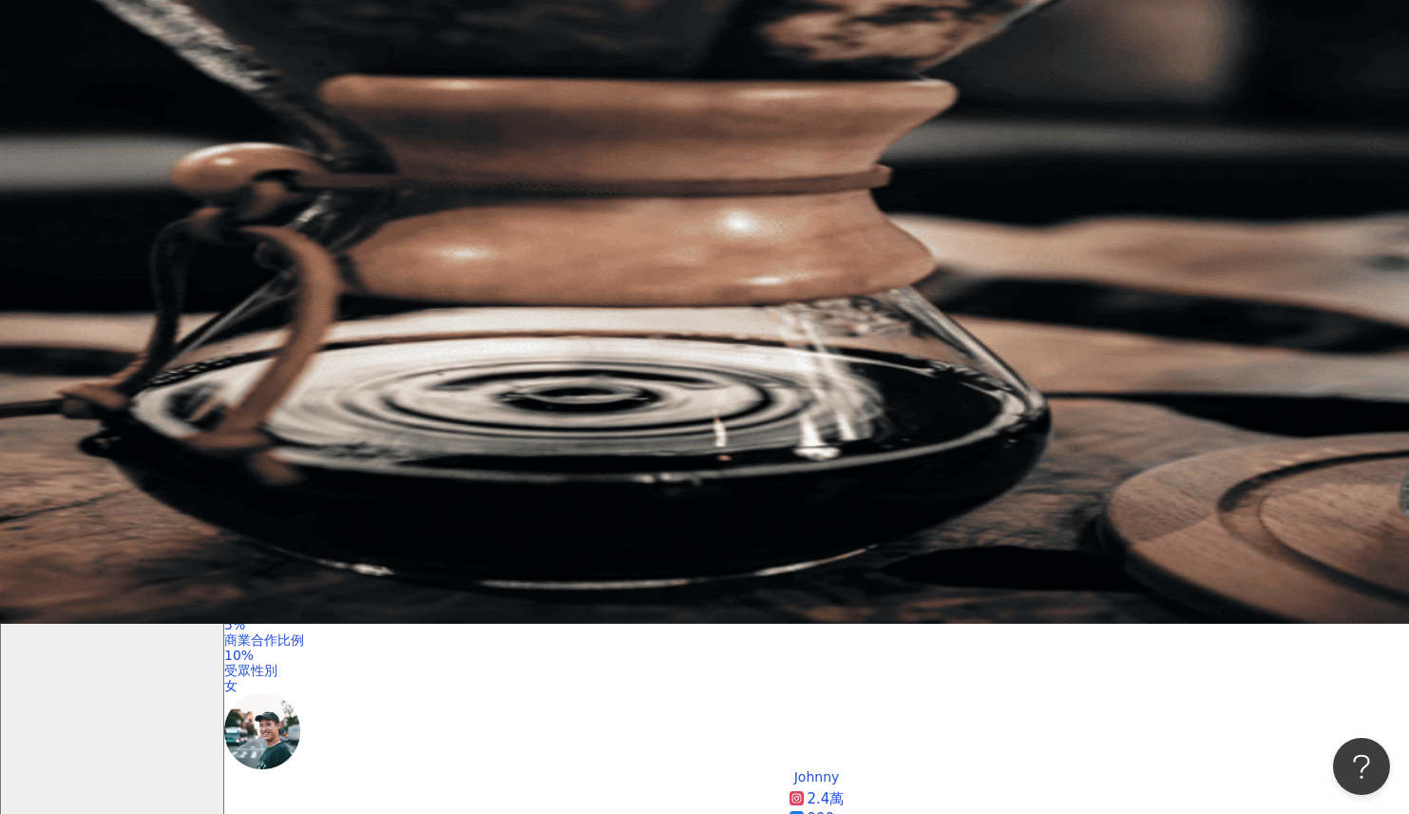
click at [318, 420] on span "申請試用" at bounding box center [291, 427] width 53 height 15
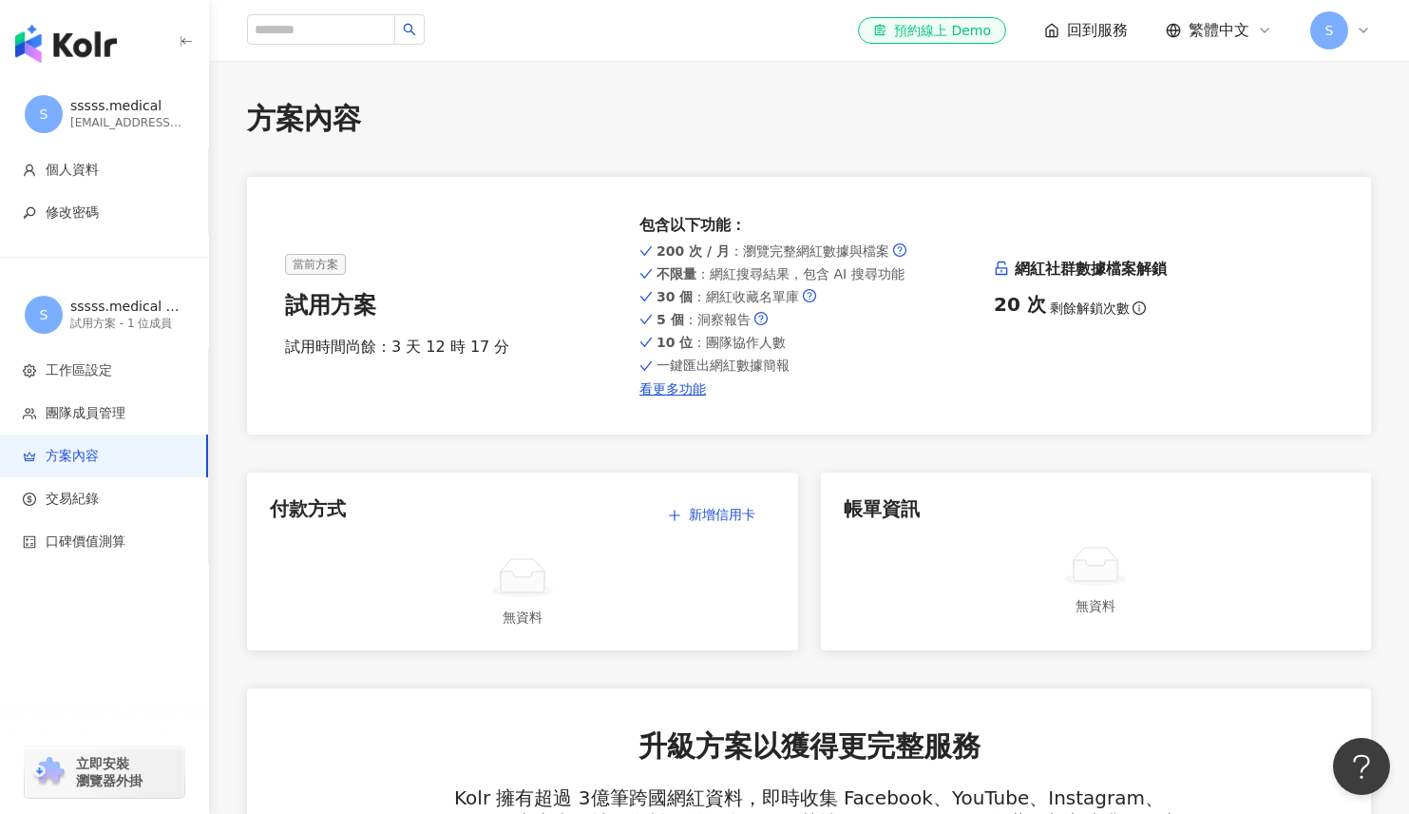
click at [93, 32] on img "button" at bounding box center [66, 44] width 102 height 38
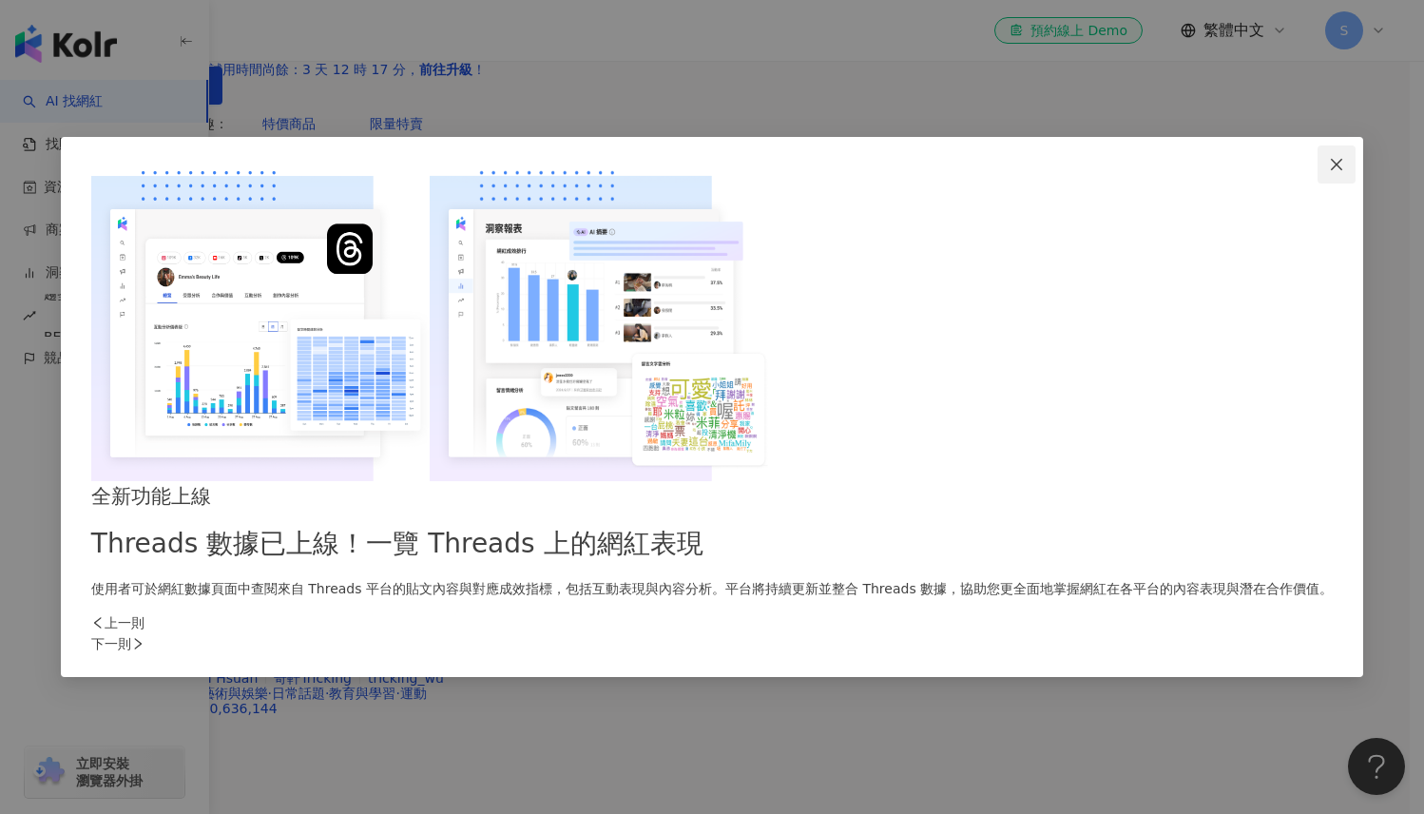
click at [1329, 172] on icon "close" at bounding box center [1336, 164] width 15 height 15
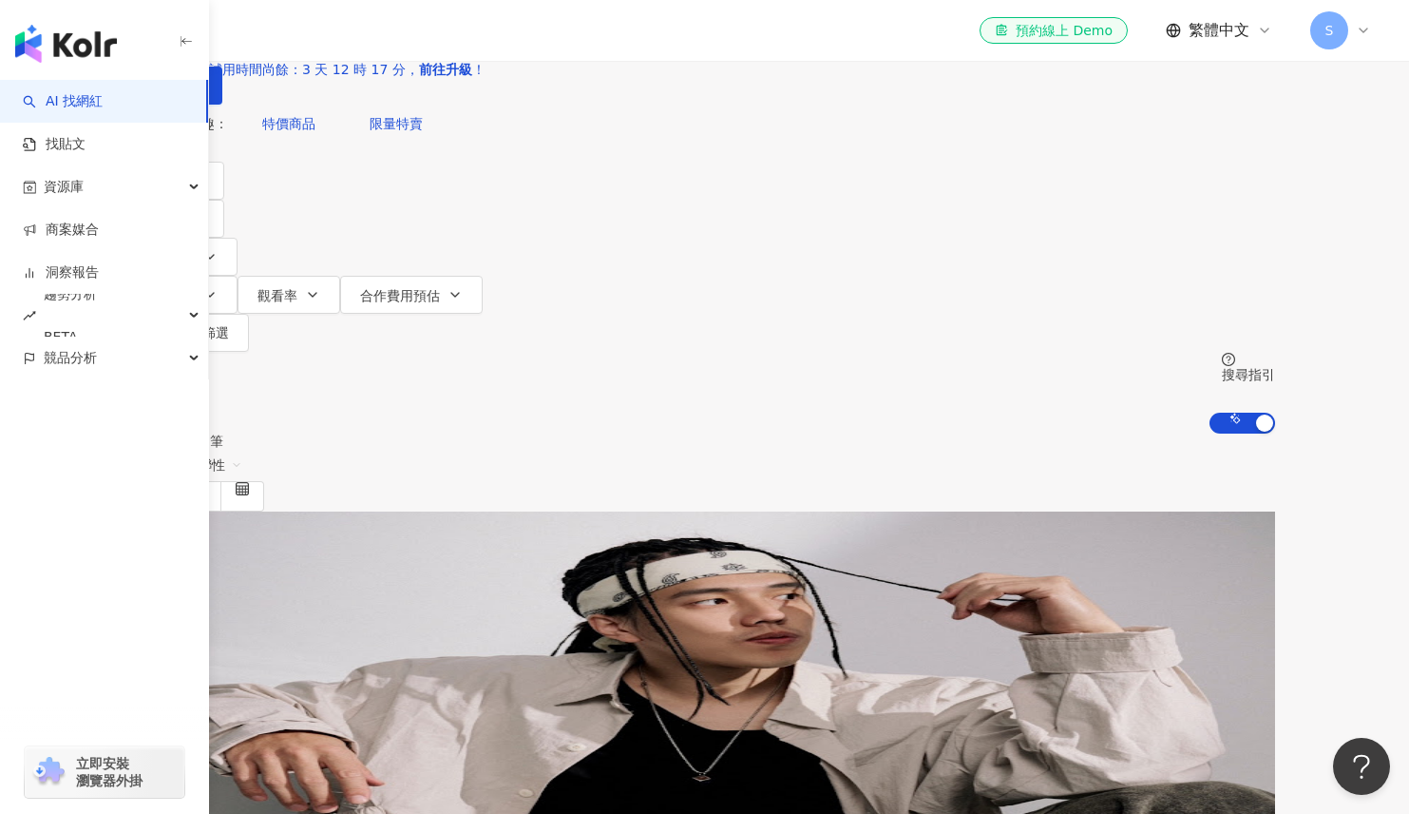
click at [93, 105] on link "AI 找網紅" at bounding box center [63, 101] width 80 height 19
click at [412, 36] on input "search" at bounding box center [335, 18] width 154 height 36
click at [224, 200] on button "類型" at bounding box center [179, 181] width 89 height 38
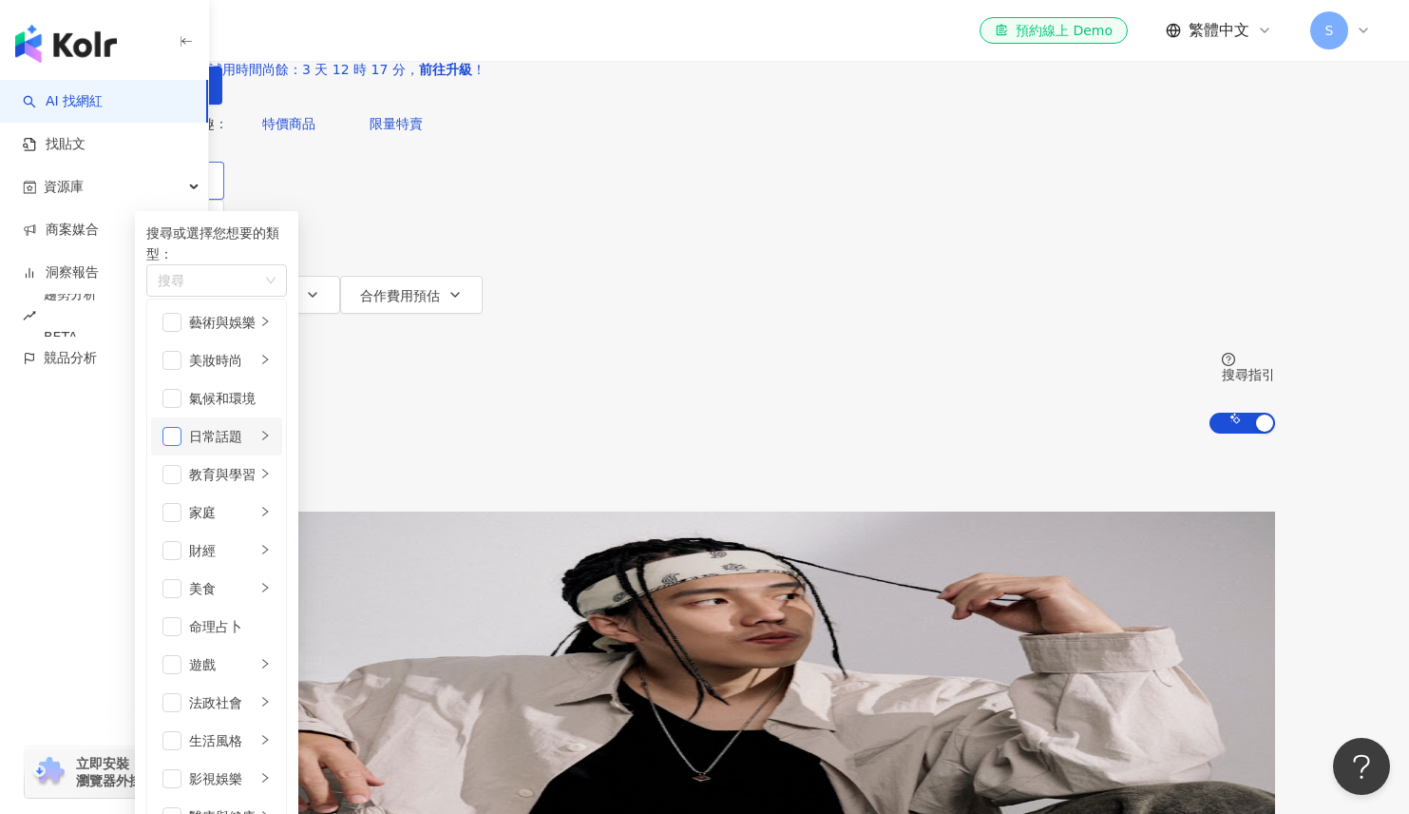
click at [182, 446] on span "button" at bounding box center [172, 436] width 19 height 19
click at [182, 508] on span "button" at bounding box center [172, 512] width 19 height 19
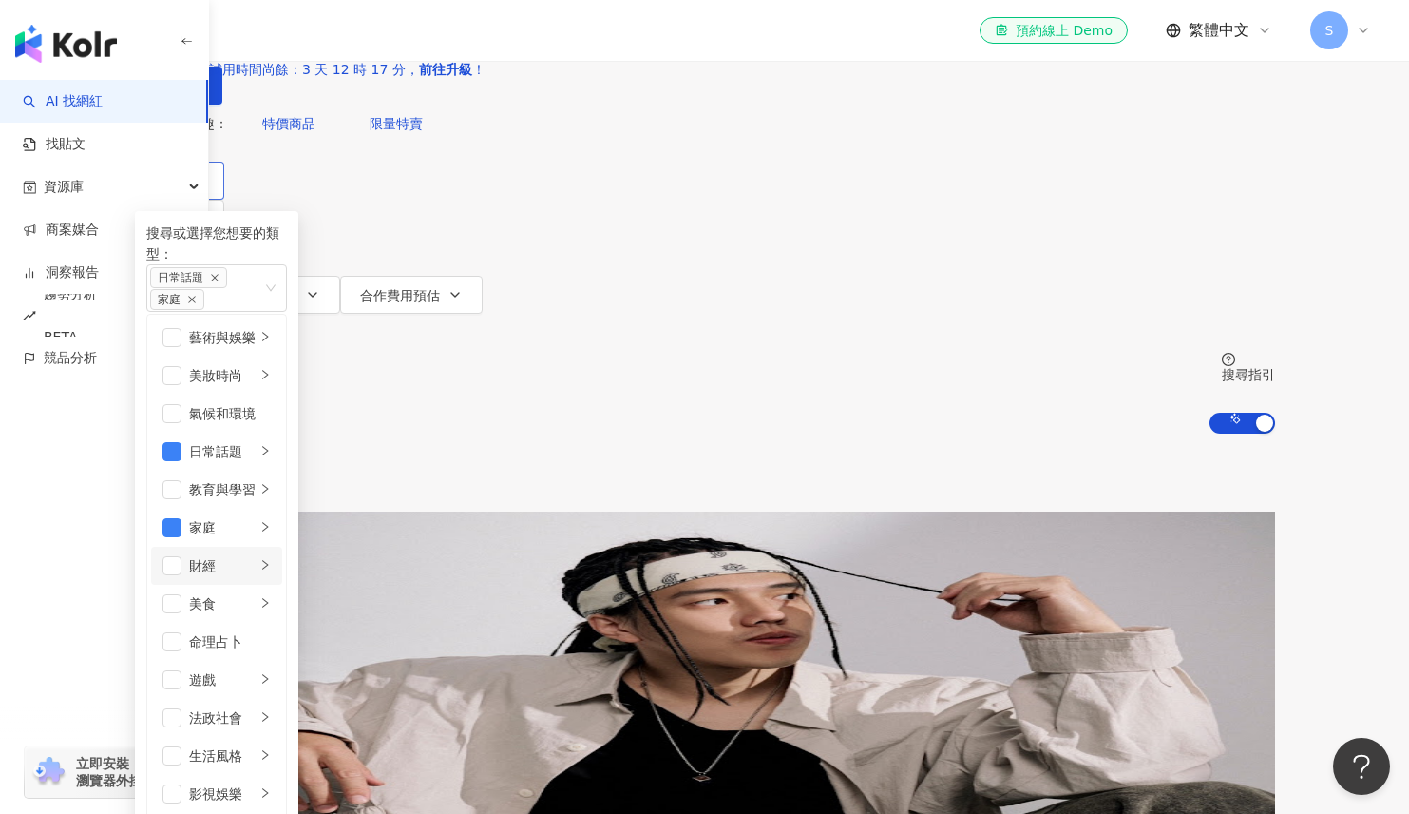
scroll to position [190, 0]
click at [282, 585] on li "美食" at bounding box center [216, 604] width 131 height 38
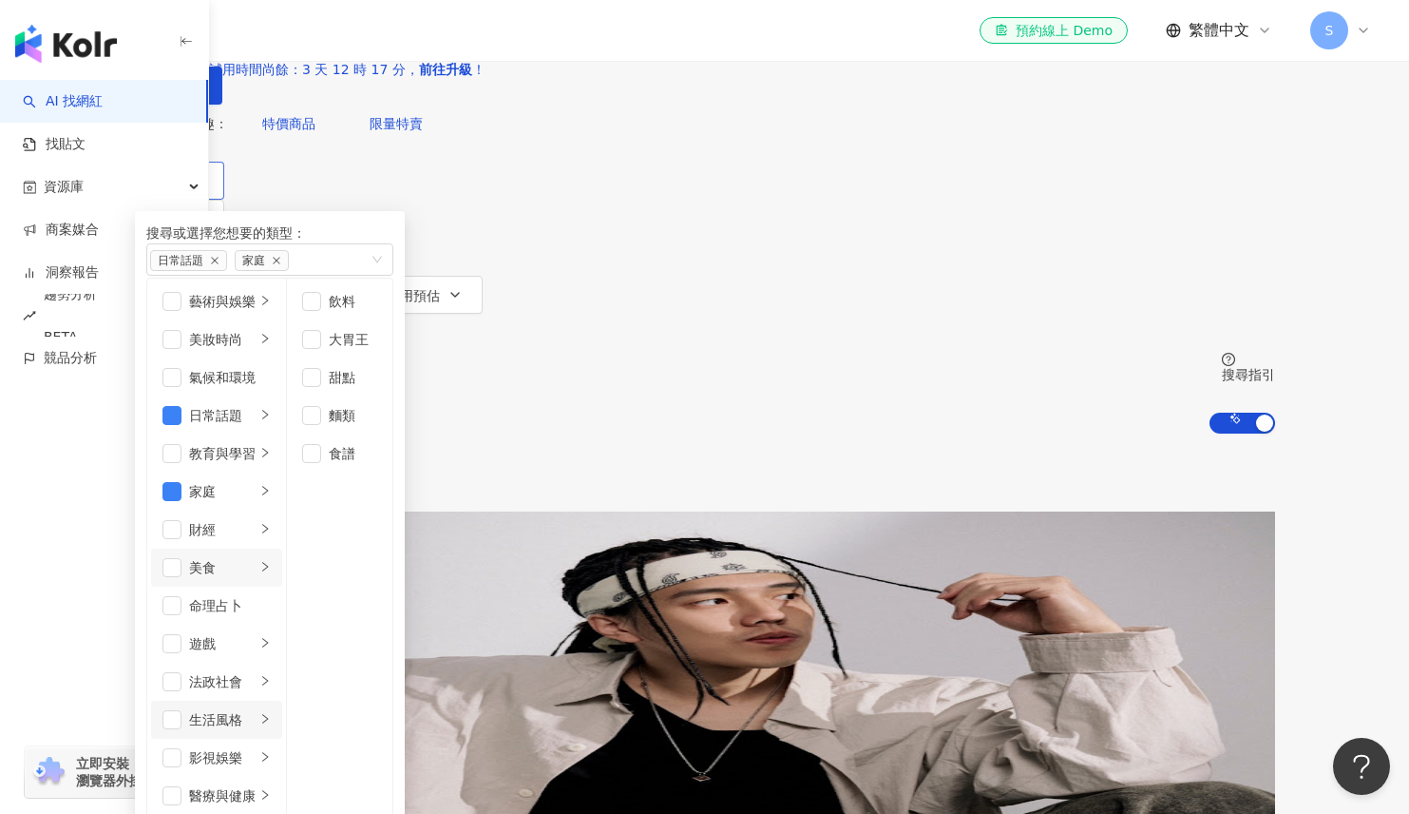
scroll to position [380, 0]
click at [182, 710] on span "button" at bounding box center [172, 719] width 19 height 19
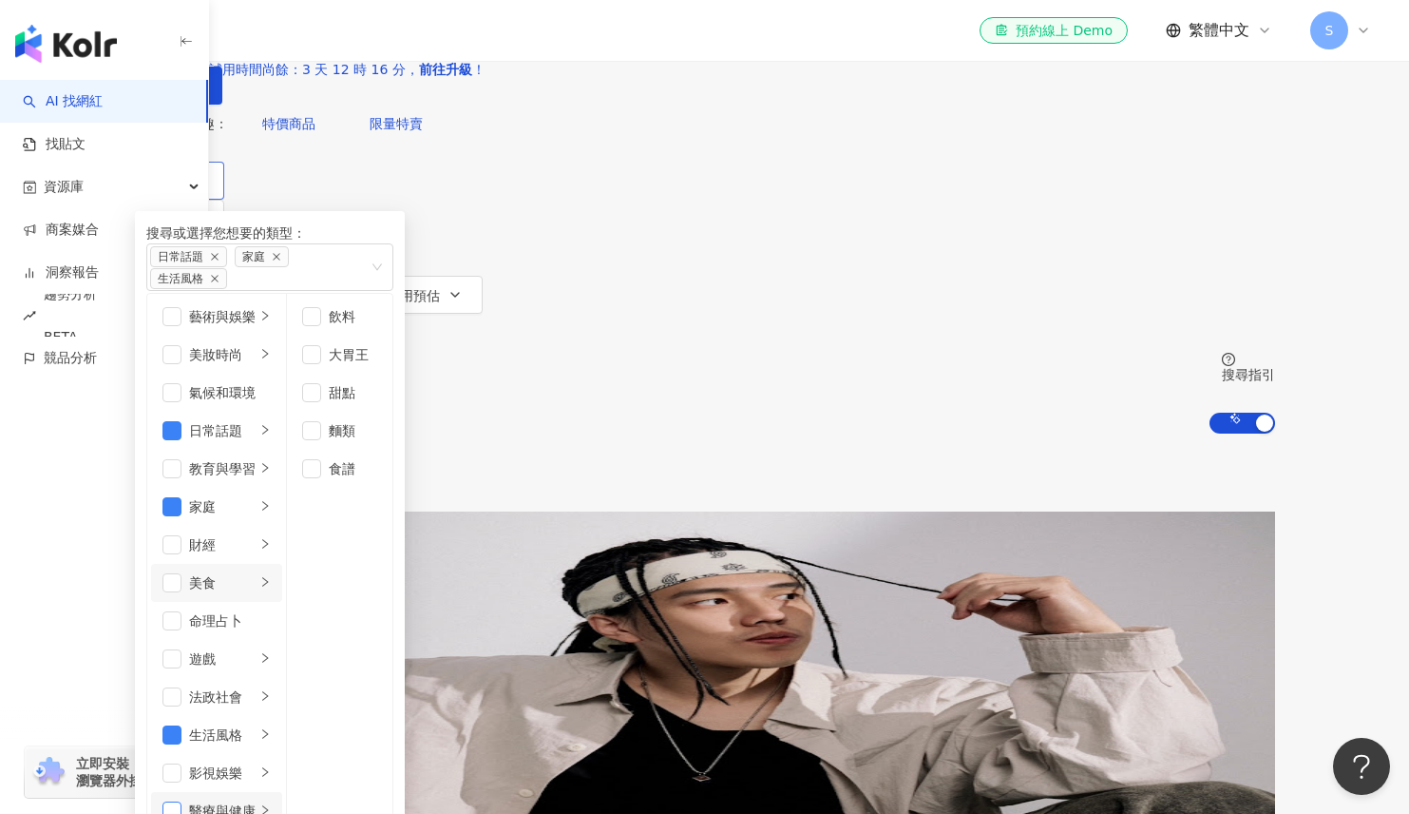
click at [182, 798] on span "button" at bounding box center [172, 810] width 19 height 19
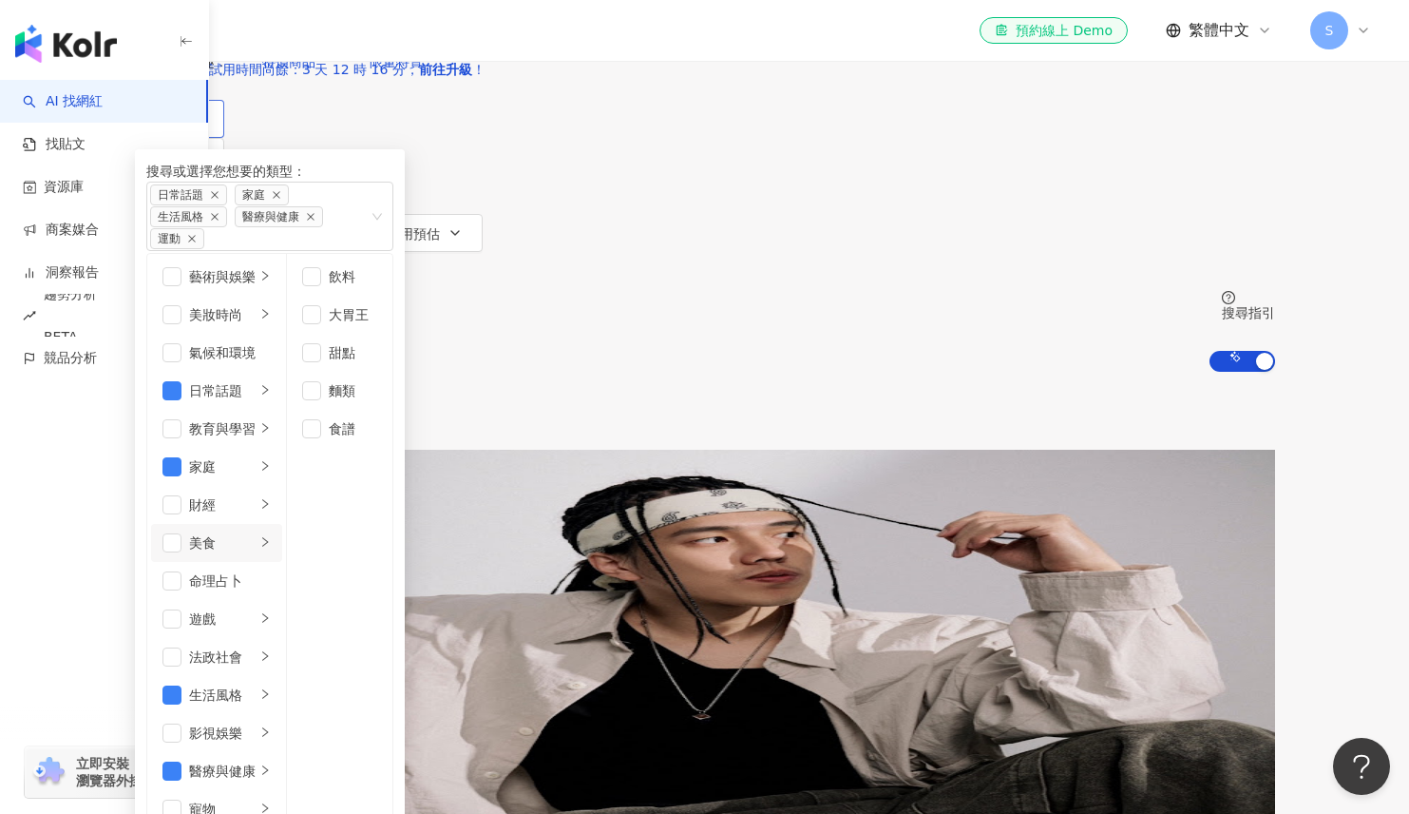
scroll to position [95, 0]
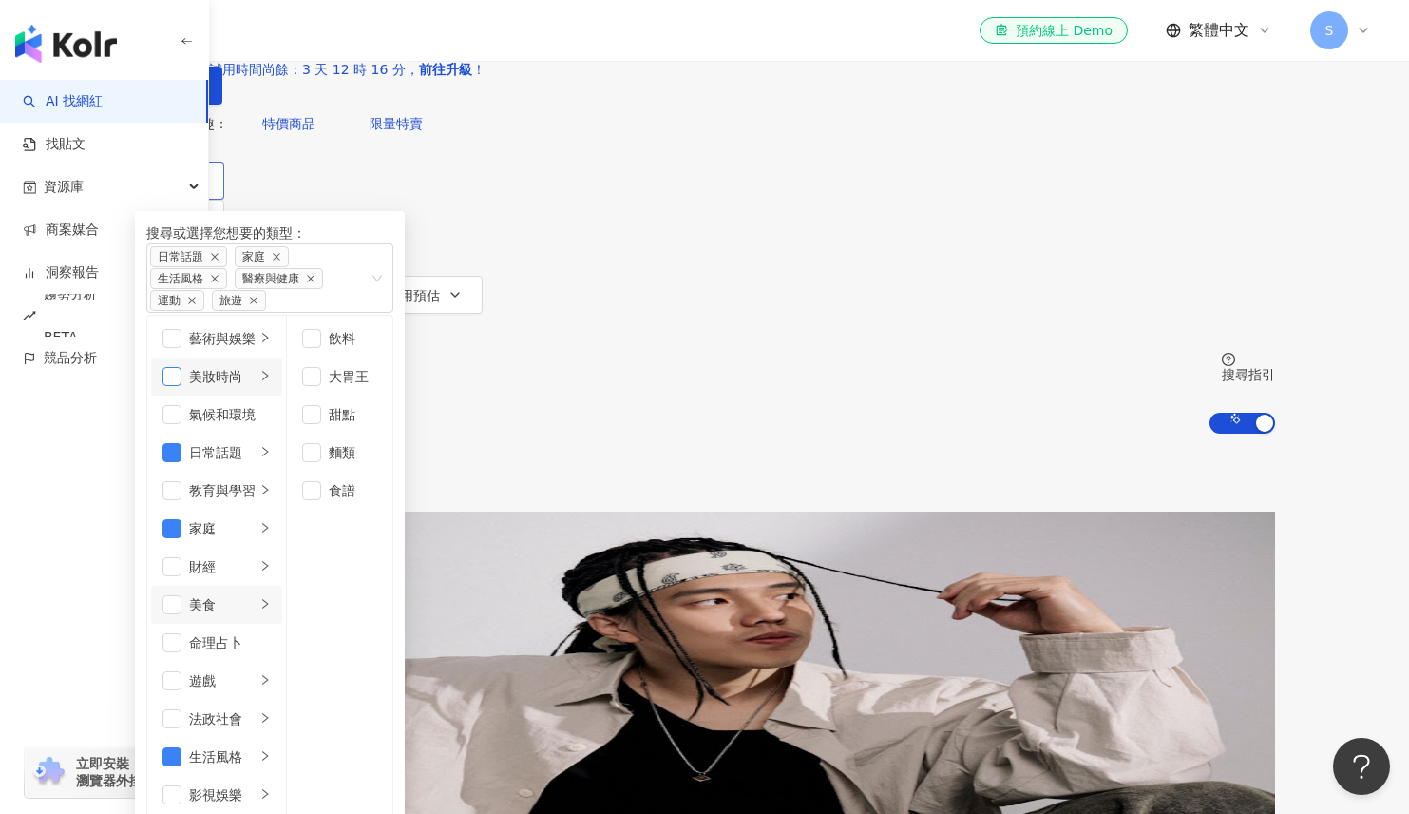
click at [182, 386] on span "button" at bounding box center [172, 376] width 19 height 19
click at [204, 226] on icon "button" at bounding box center [196, 218] width 15 height 15
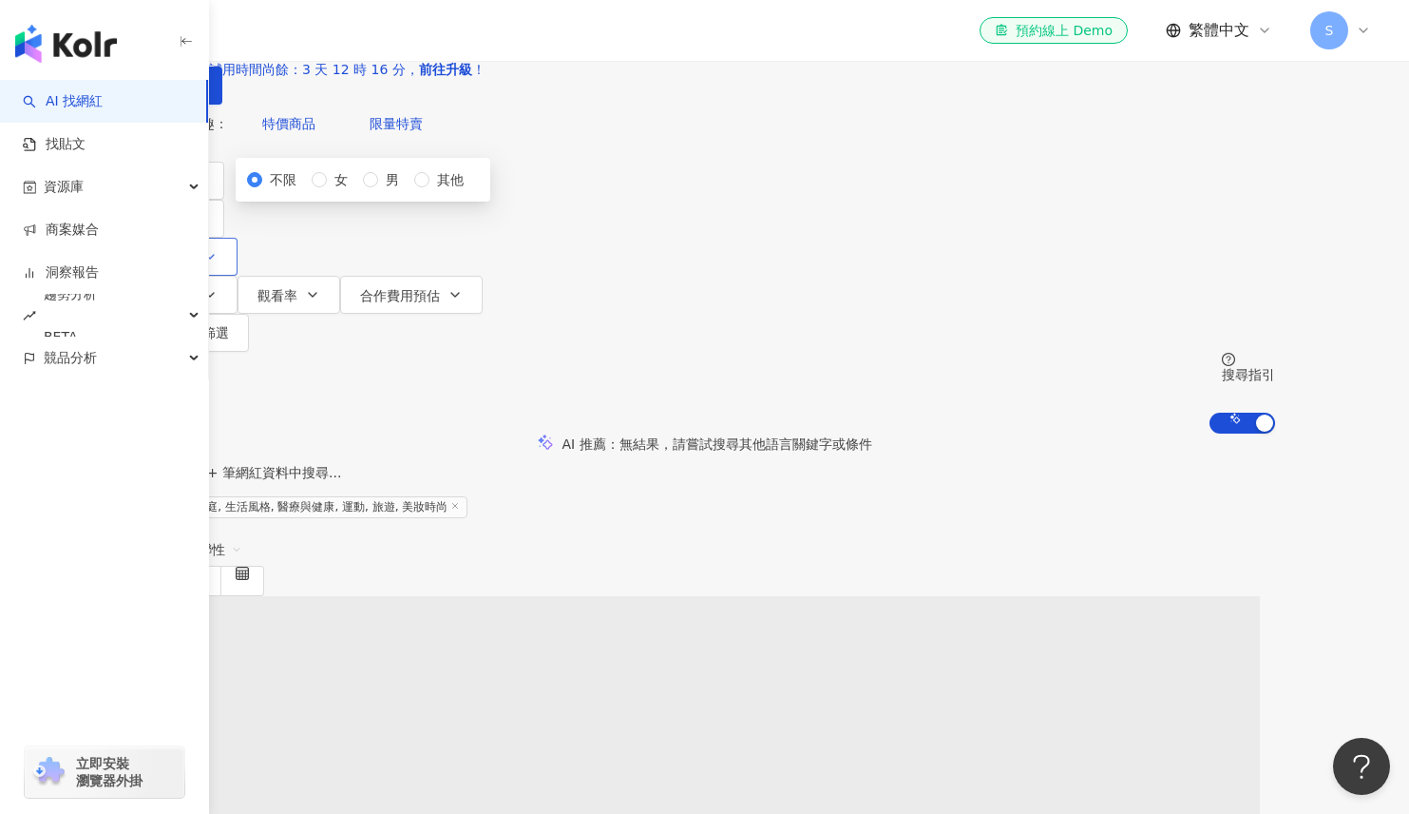
click at [238, 251] on button "追蹤數" at bounding box center [186, 257] width 103 height 38
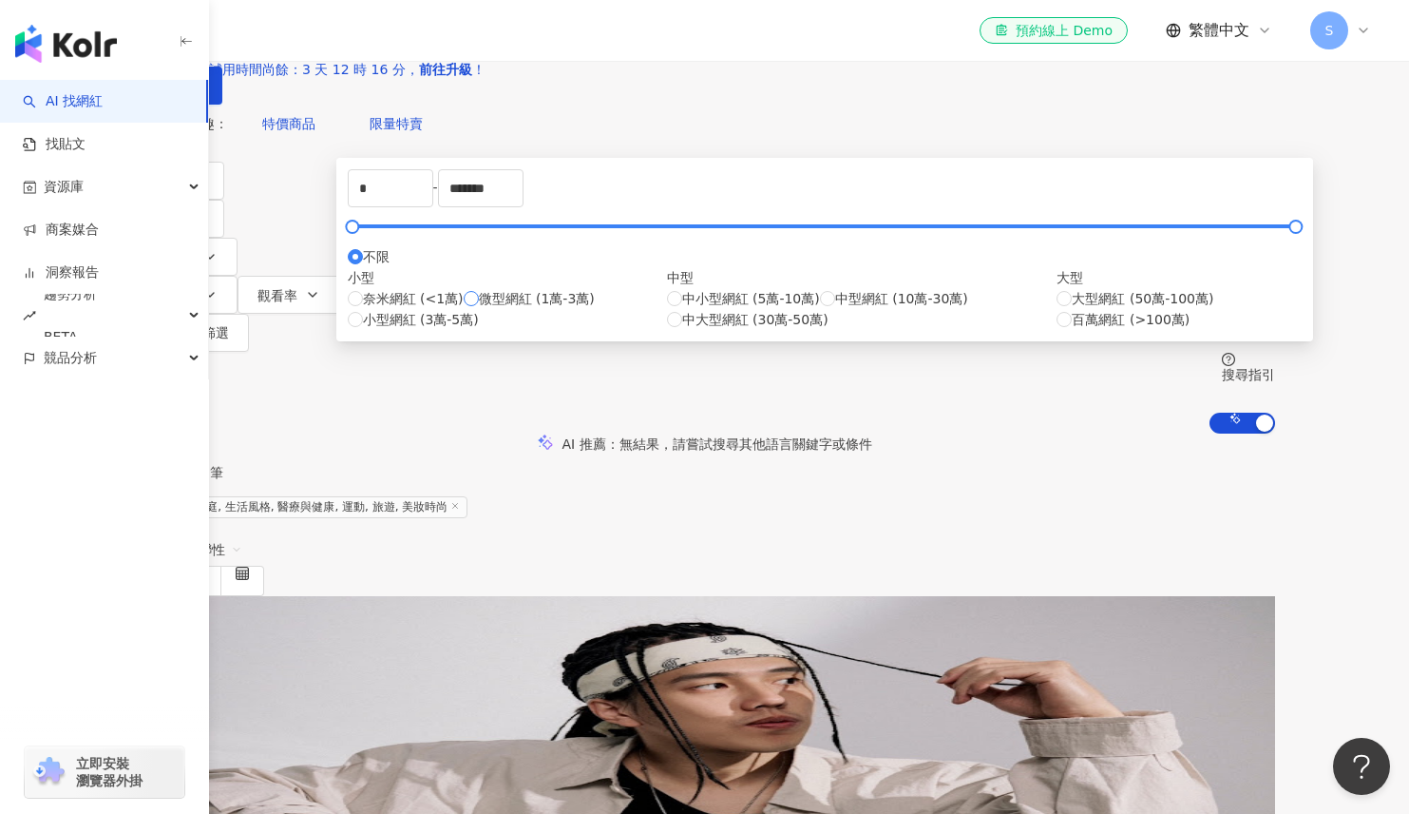
click at [585, 309] on span "微型網紅 (1萬-3萬)" at bounding box center [537, 298] width 116 height 21
type input "*****"
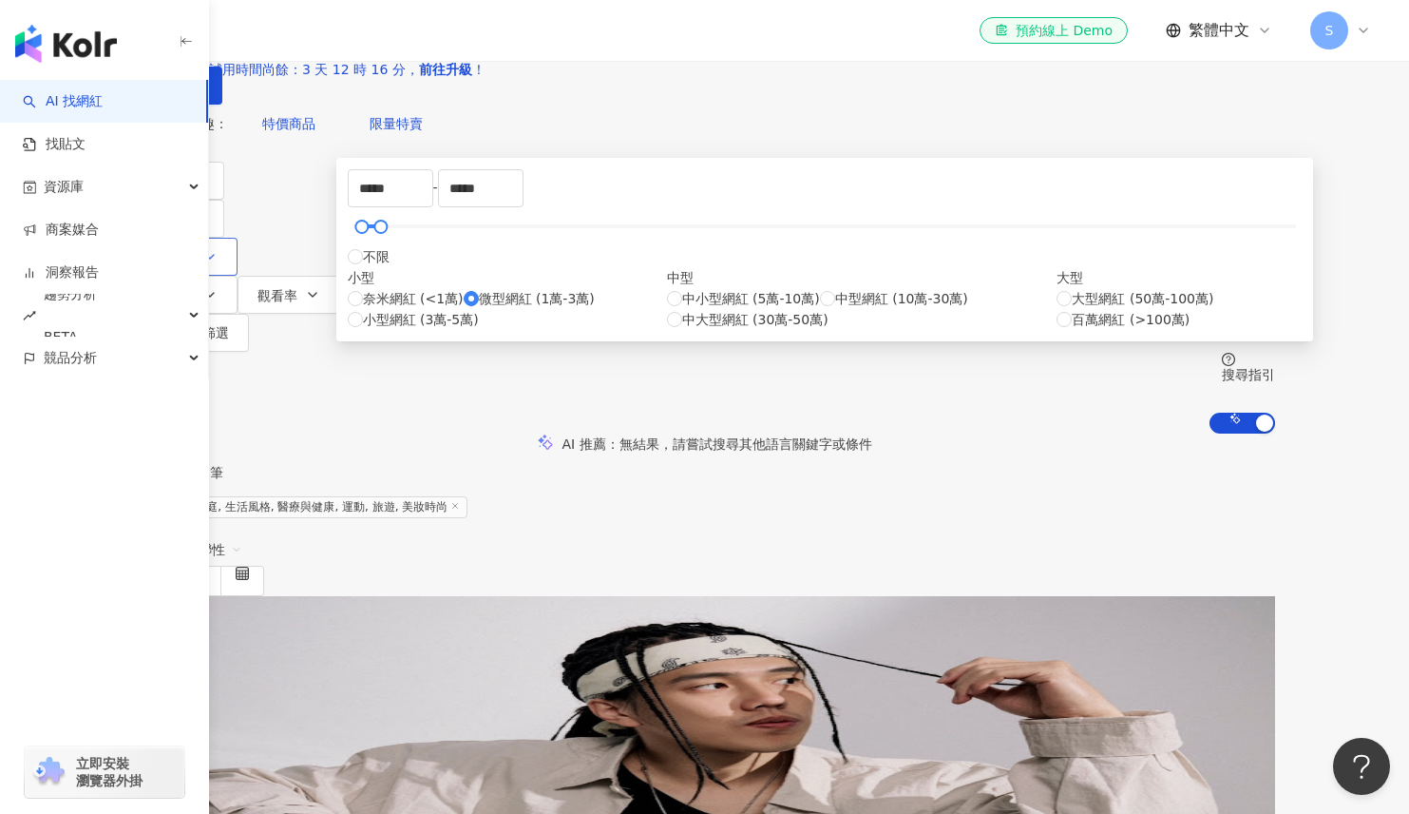
click at [238, 251] on button "追蹤數" at bounding box center [186, 257] width 103 height 38
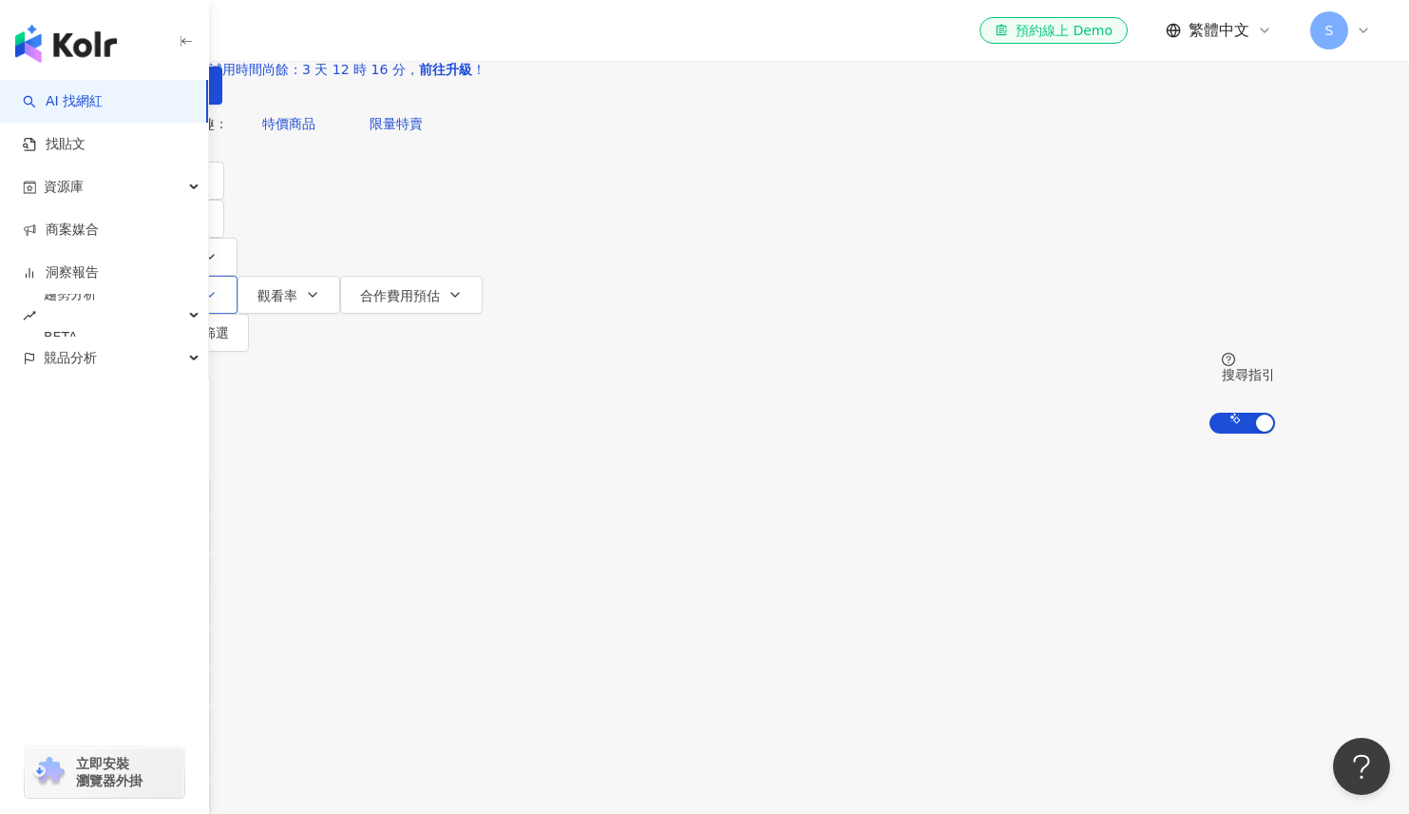
click at [218, 287] on icon "button" at bounding box center [209, 294] width 15 height 15
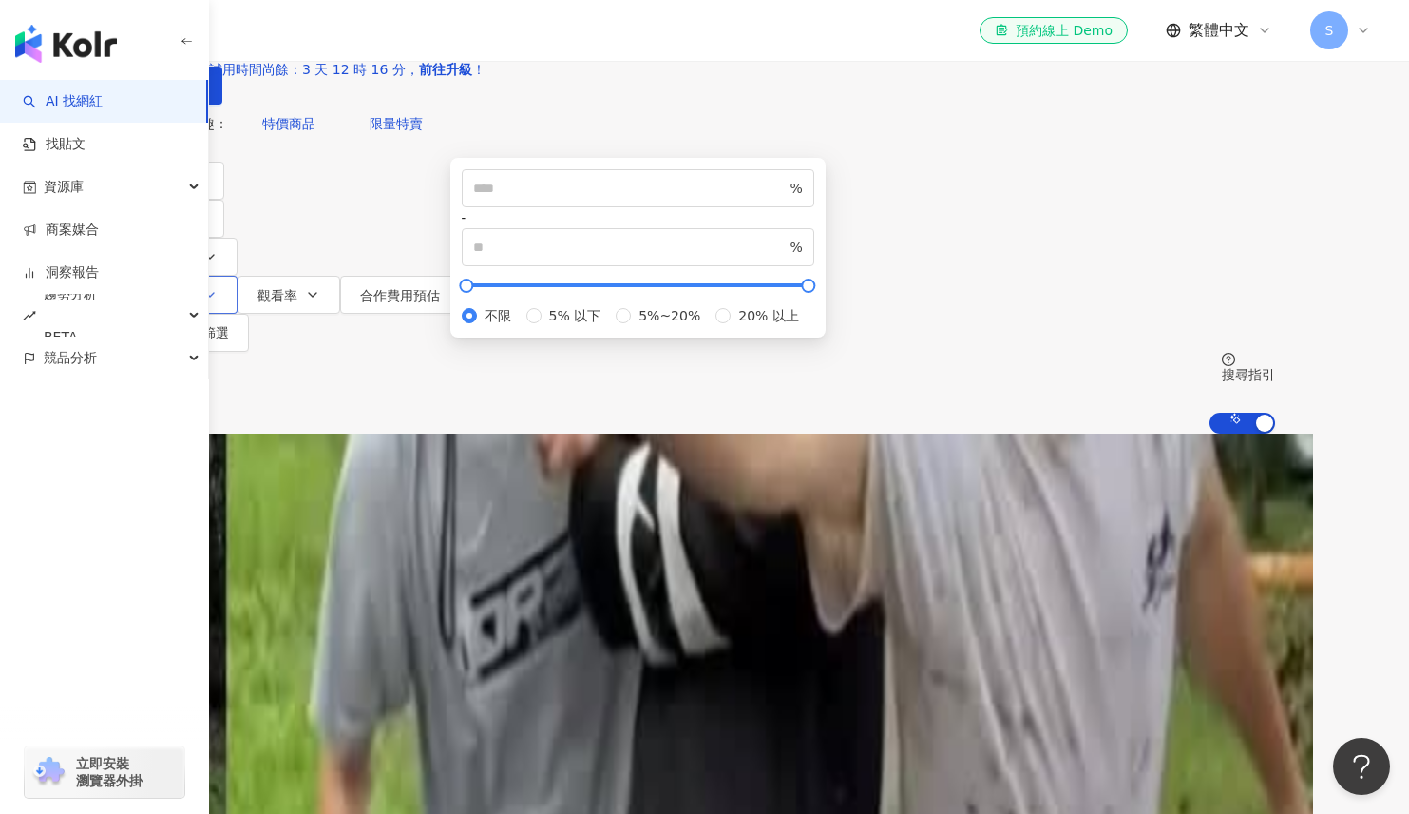
click at [238, 276] on button "互動率" at bounding box center [186, 295] width 103 height 38
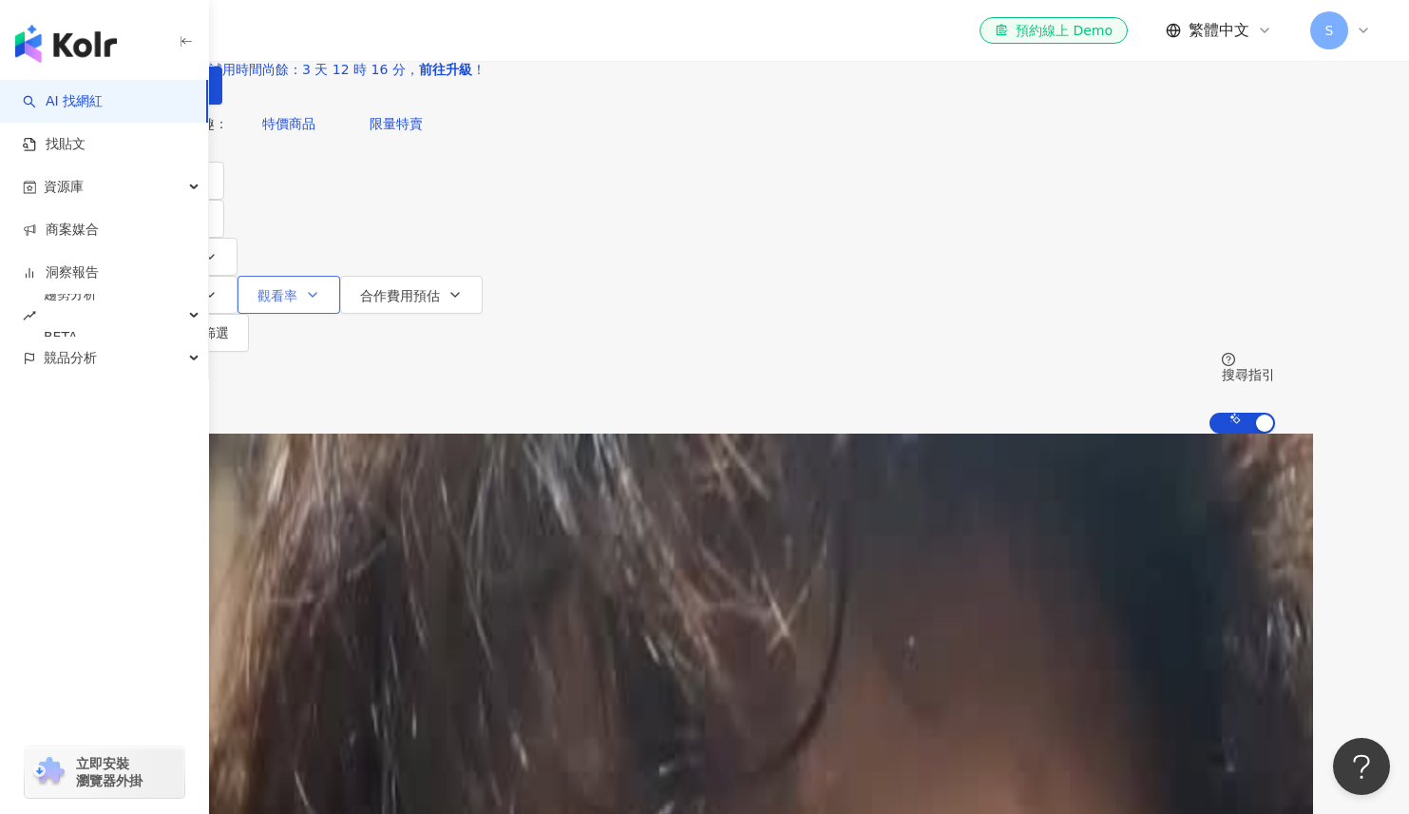
click at [340, 276] on button "觀看率" at bounding box center [289, 295] width 103 height 38
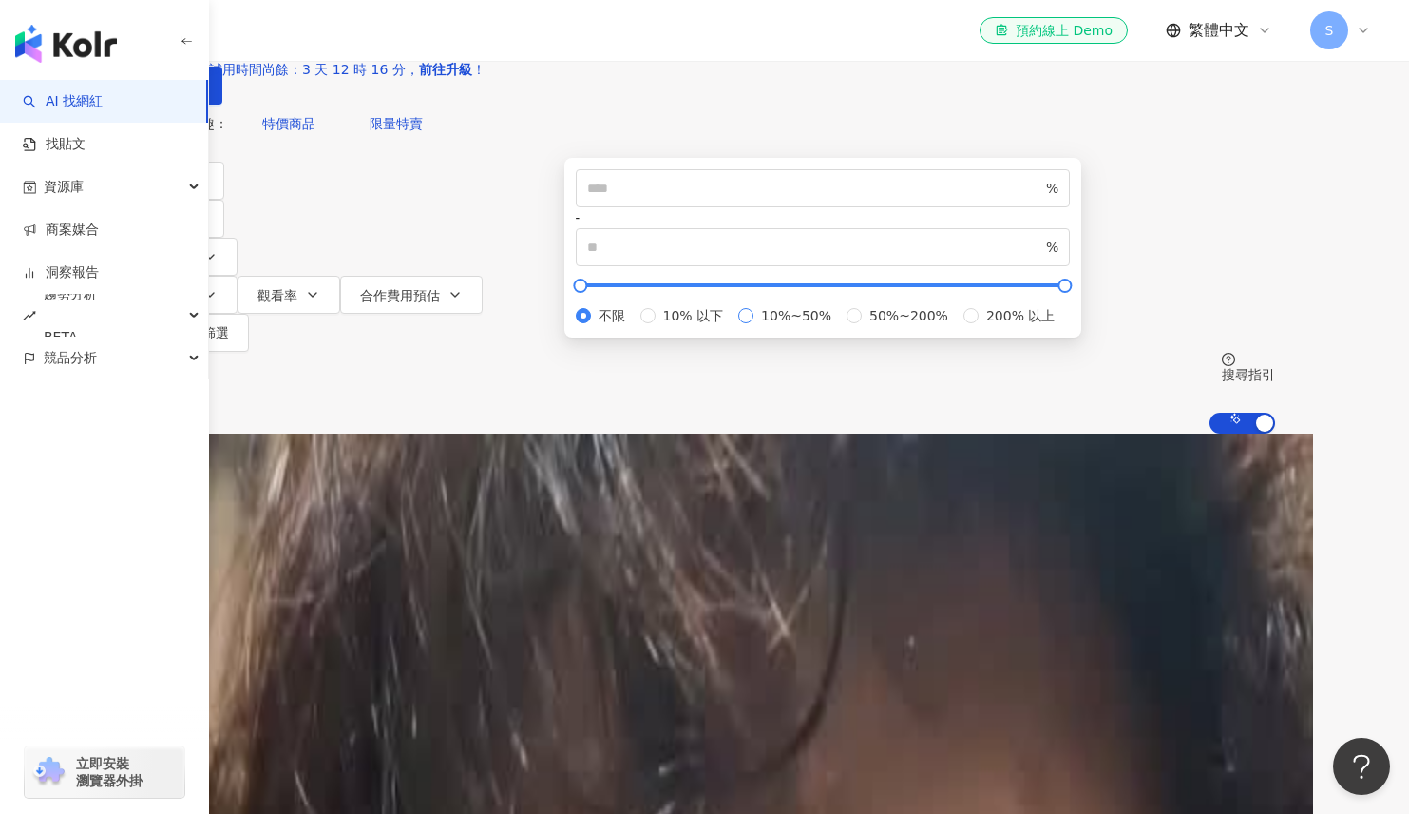
click at [783, 326] on span "10%~50%" at bounding box center [797, 315] width 86 height 21
type input "**"
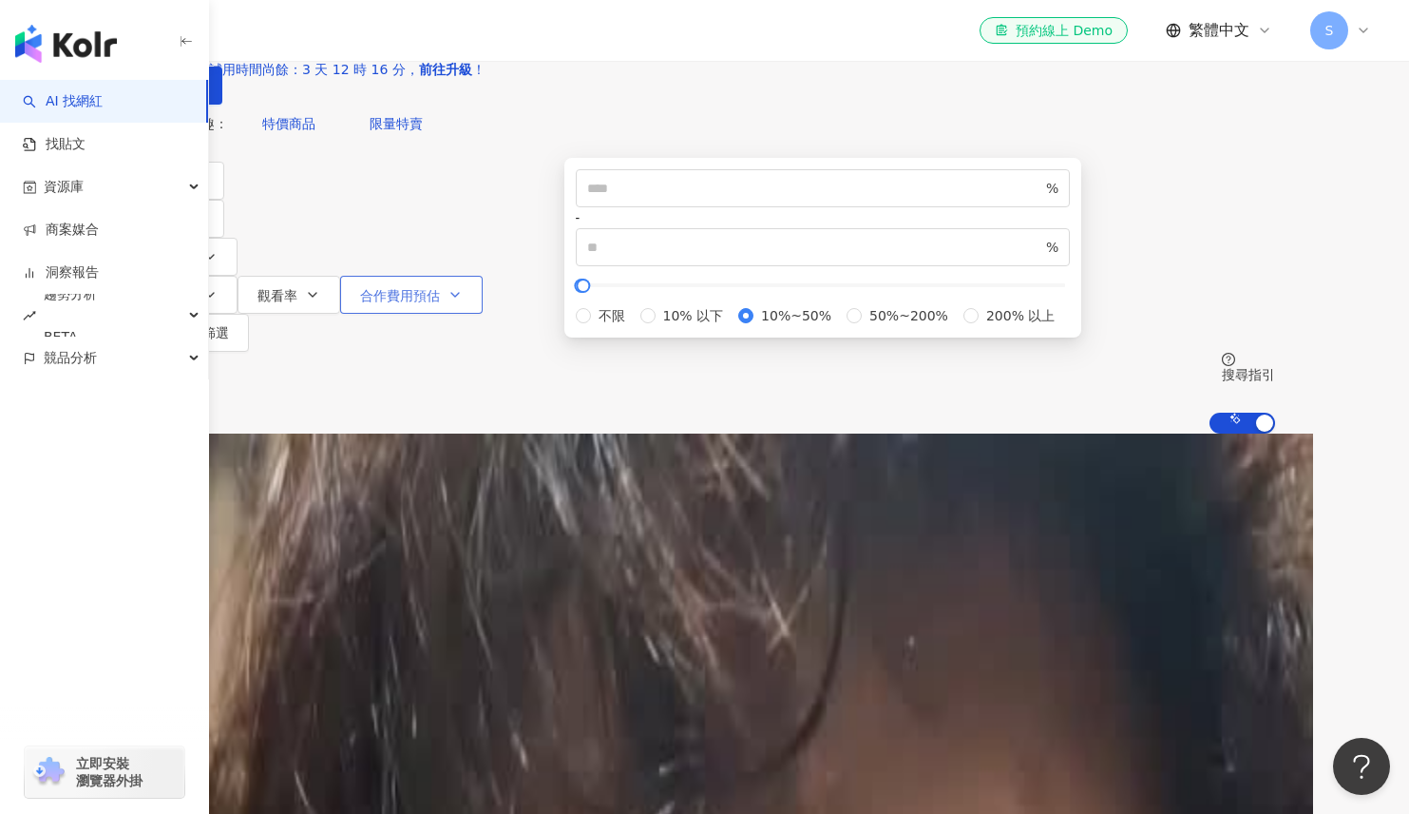
click at [463, 287] on icon "button" at bounding box center [455, 294] width 15 height 15
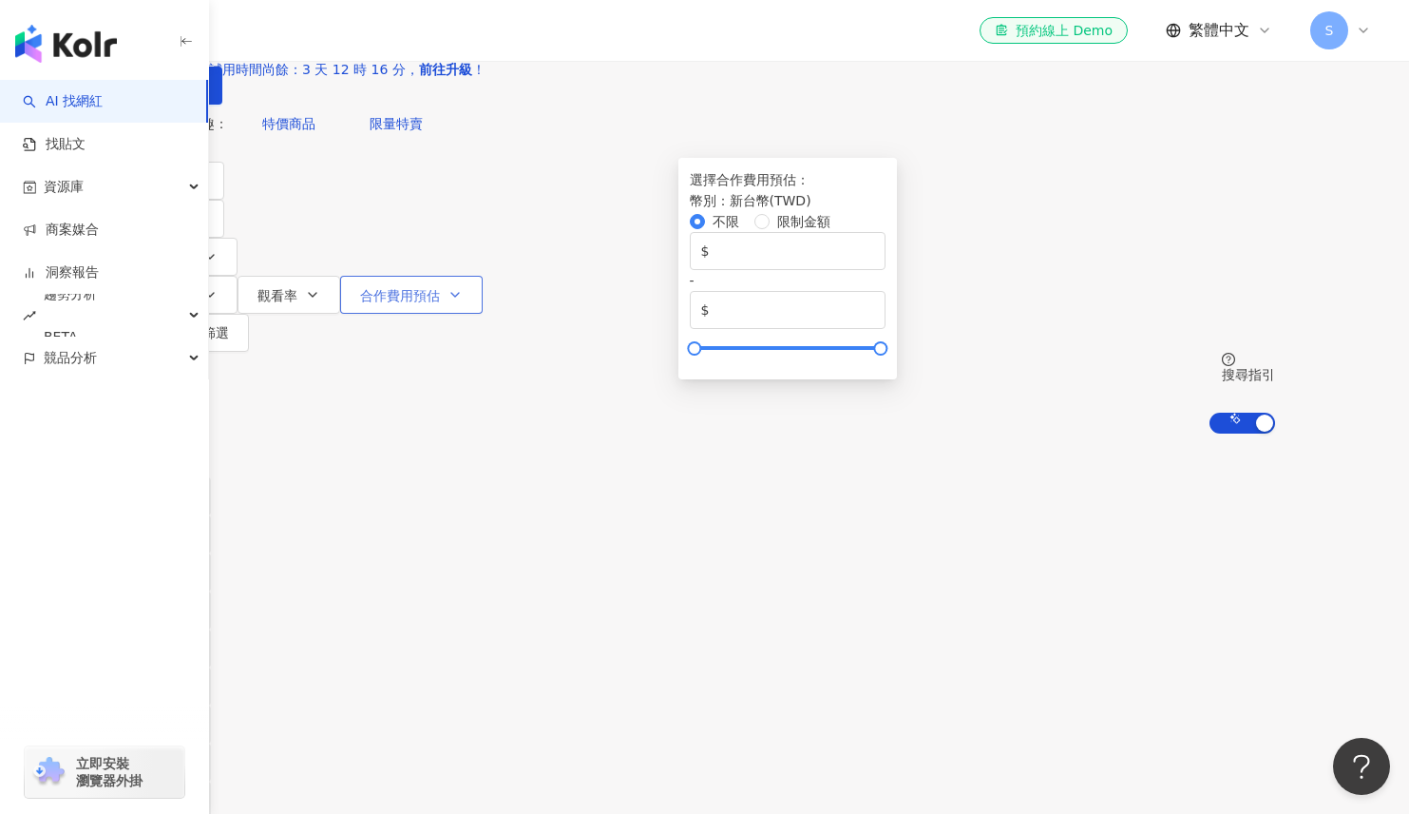
click at [463, 287] on icon "button" at bounding box center [455, 294] width 15 height 15
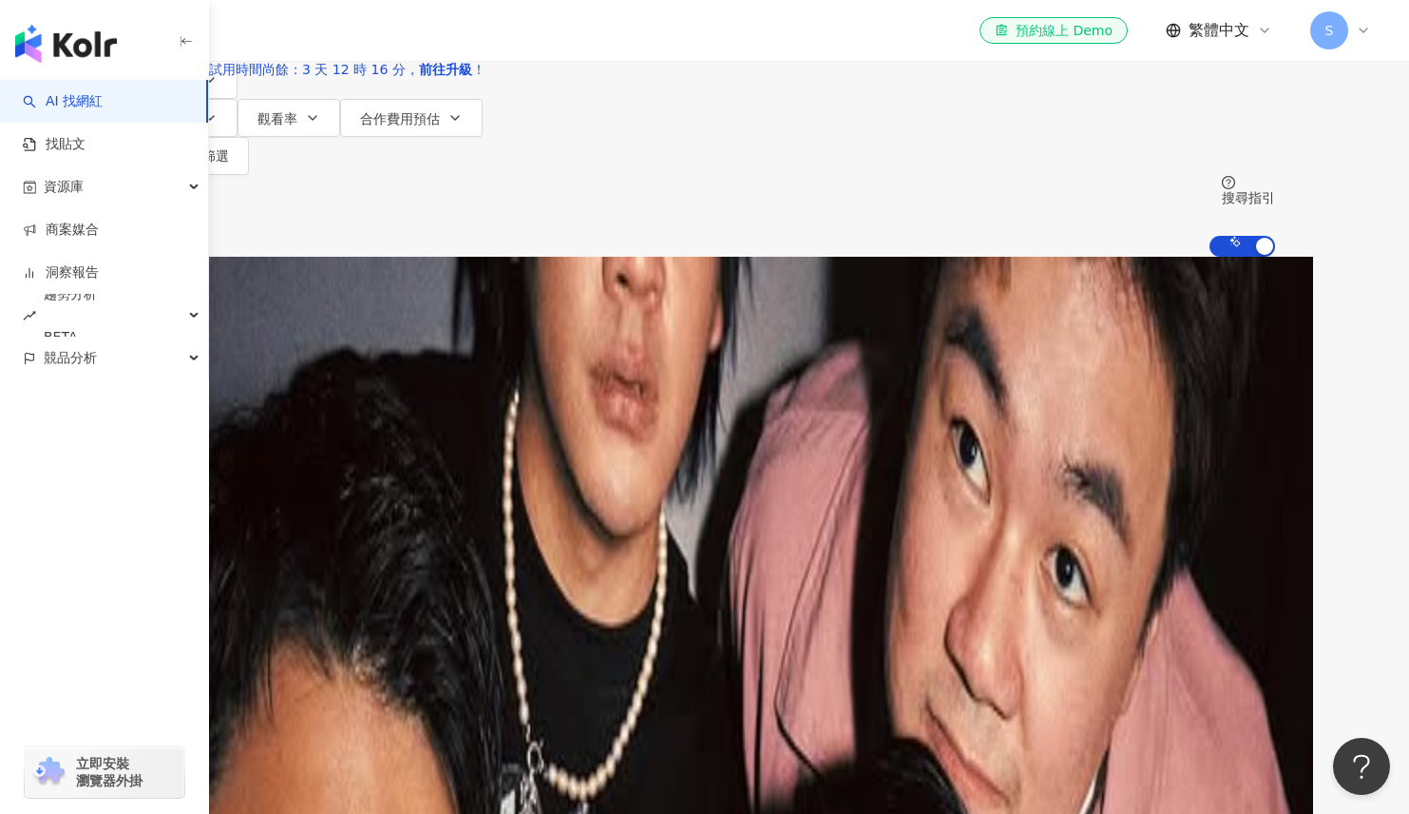
scroll to position [190, 0]
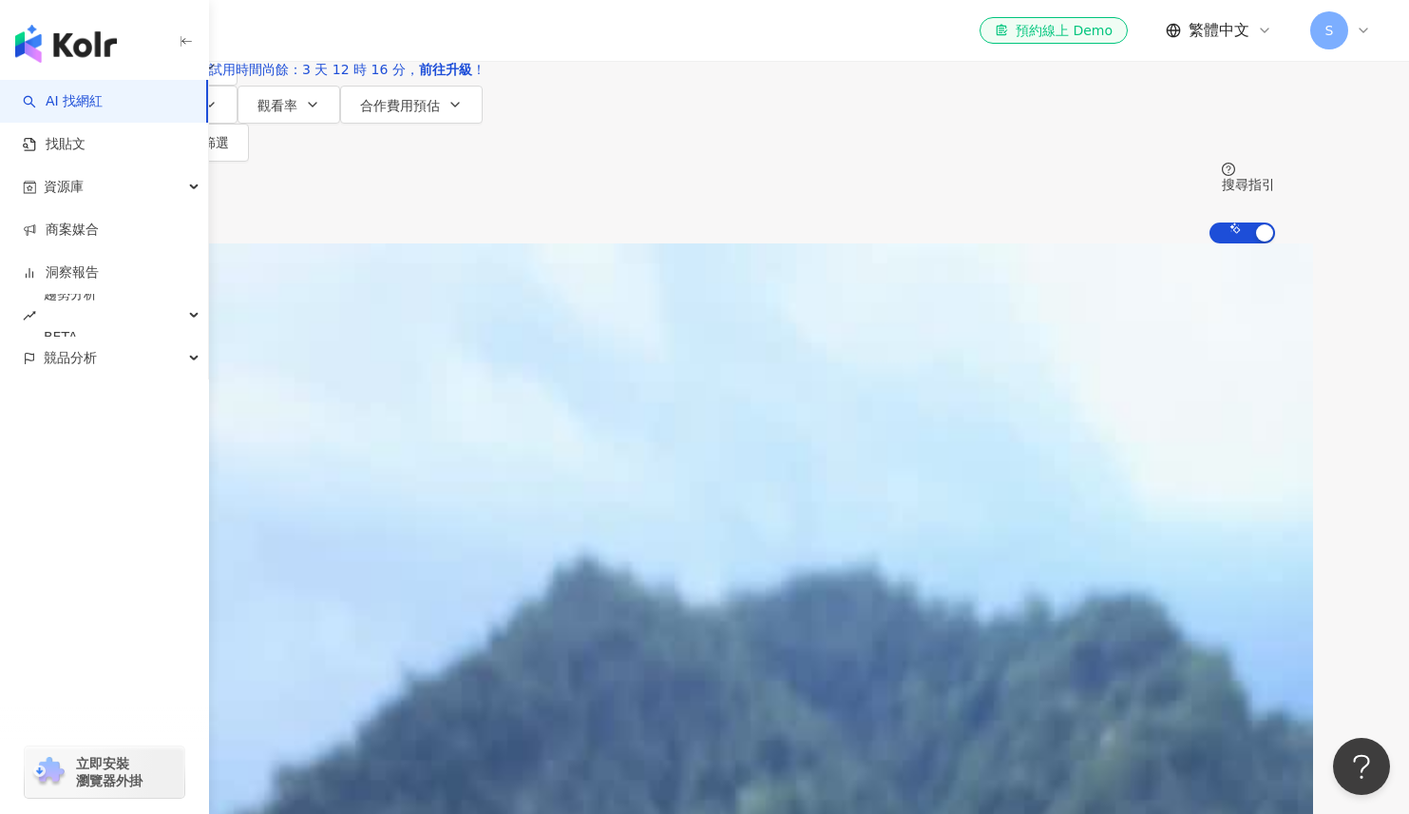
click at [477, 66] on link "試用時間尚餘：3 天 12 時 9 分， 前往升級 ！" at bounding box center [343, 69] width 268 height 15
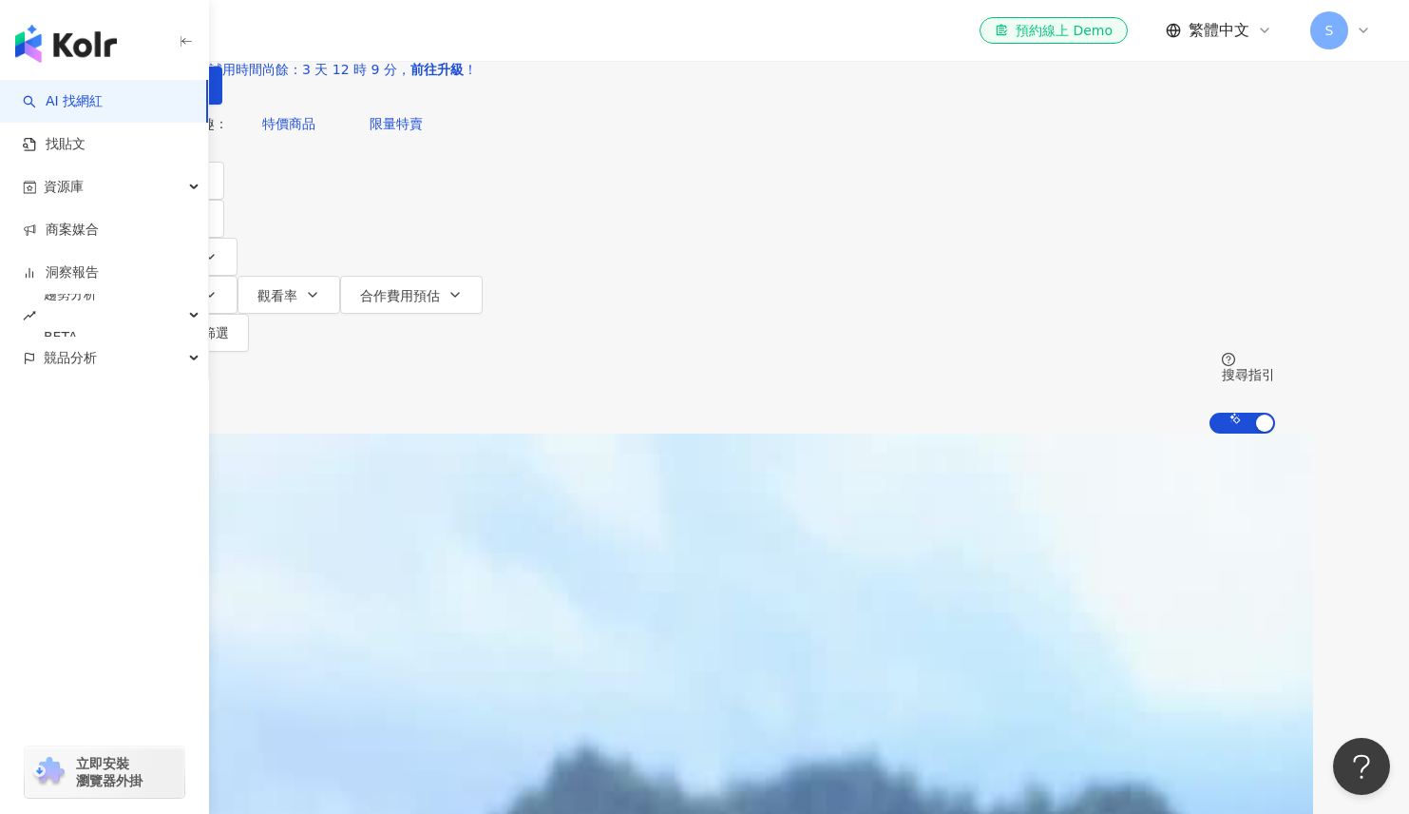
click at [412, 36] on input "search" at bounding box center [335, 18] width 154 height 36
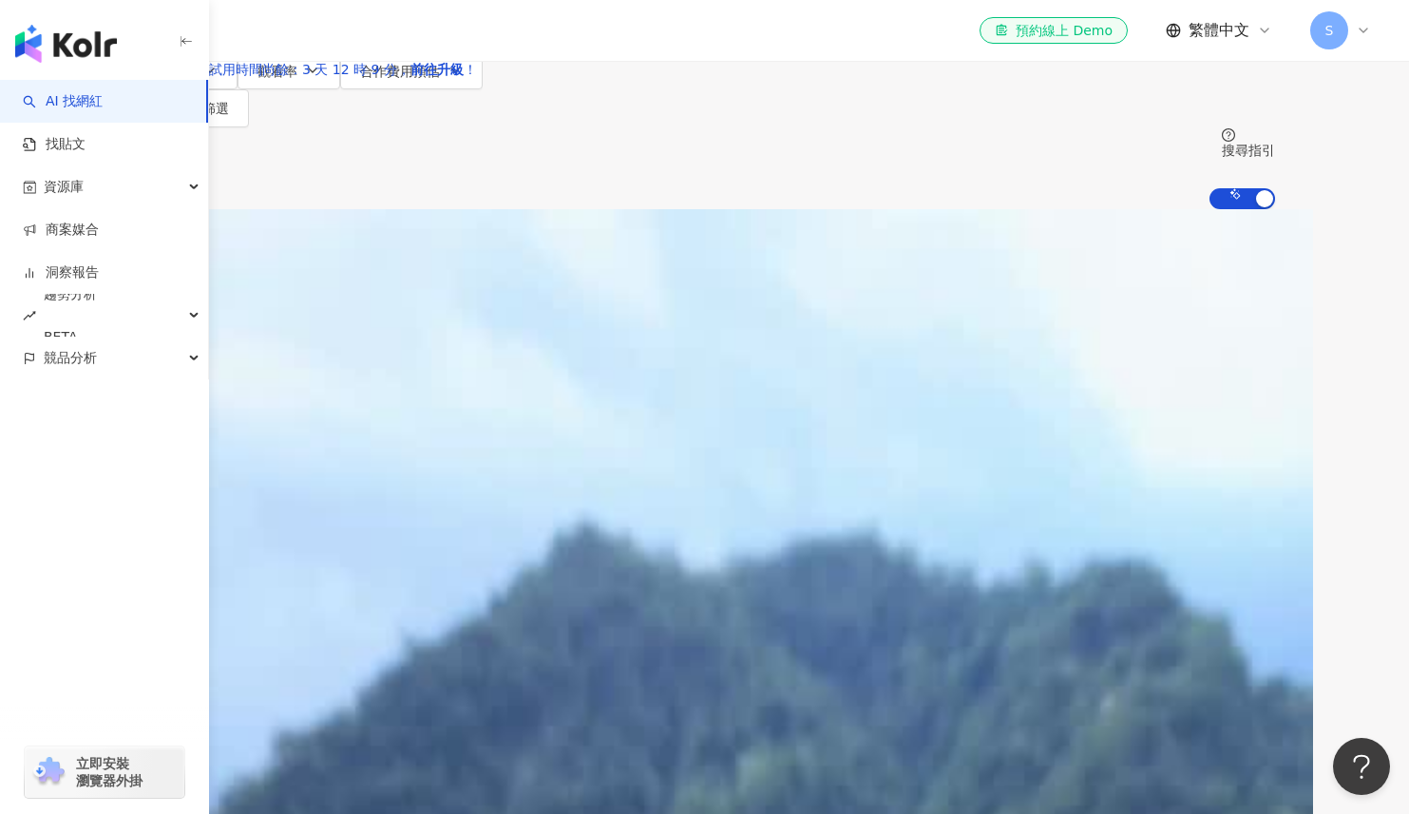
scroll to position [190, 0]
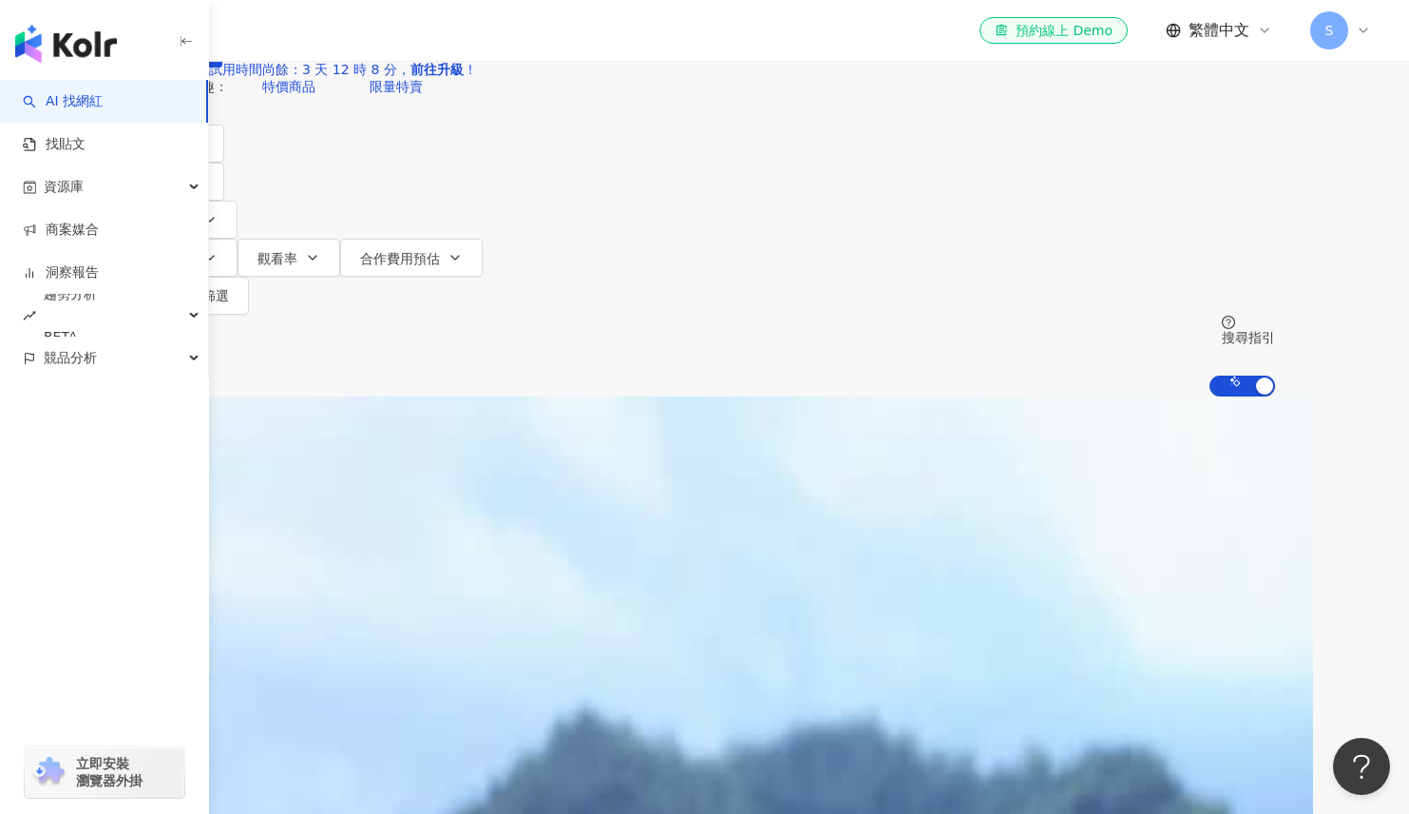
scroll to position [0, 0]
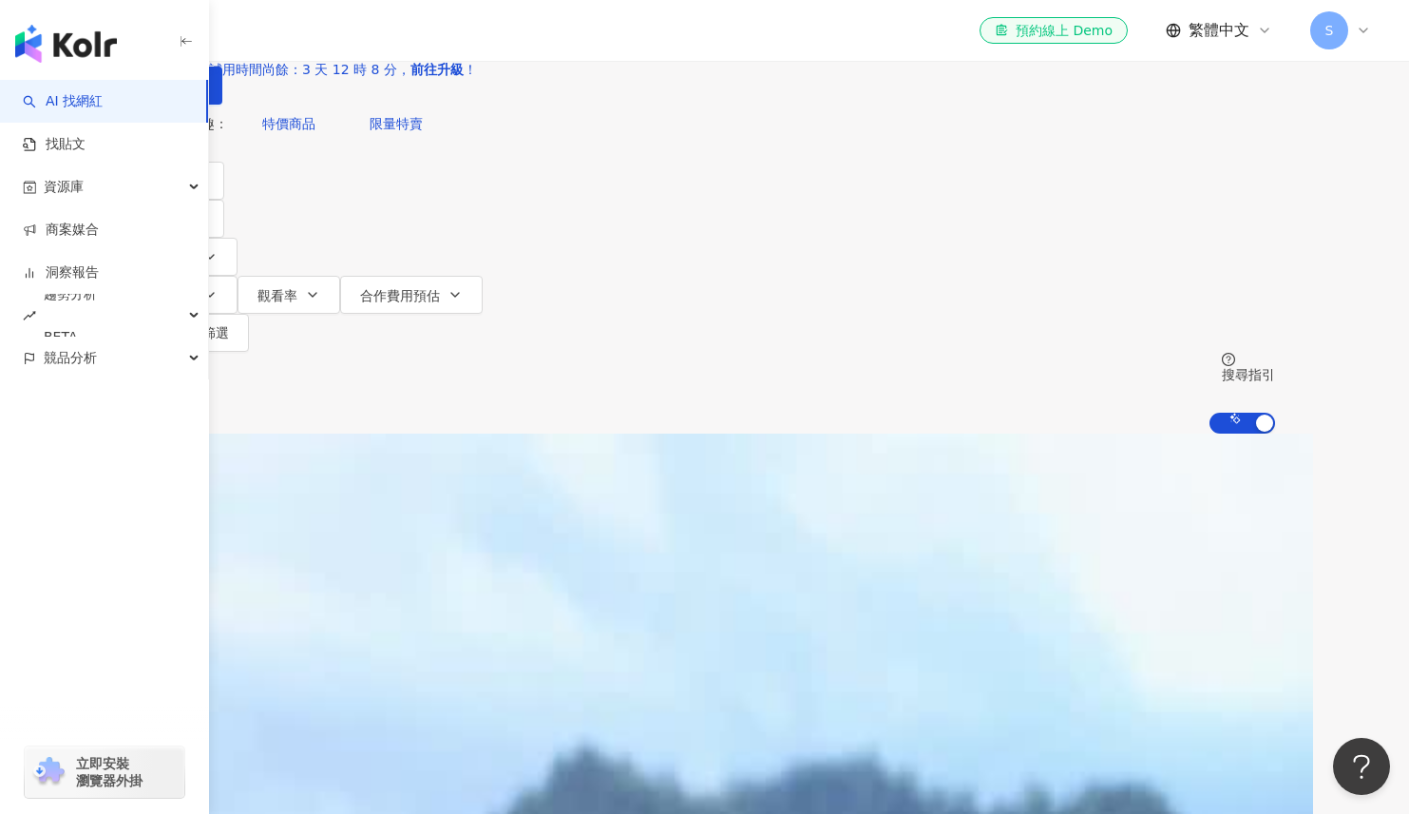
click at [412, 36] on input "search" at bounding box center [335, 18] width 154 height 36
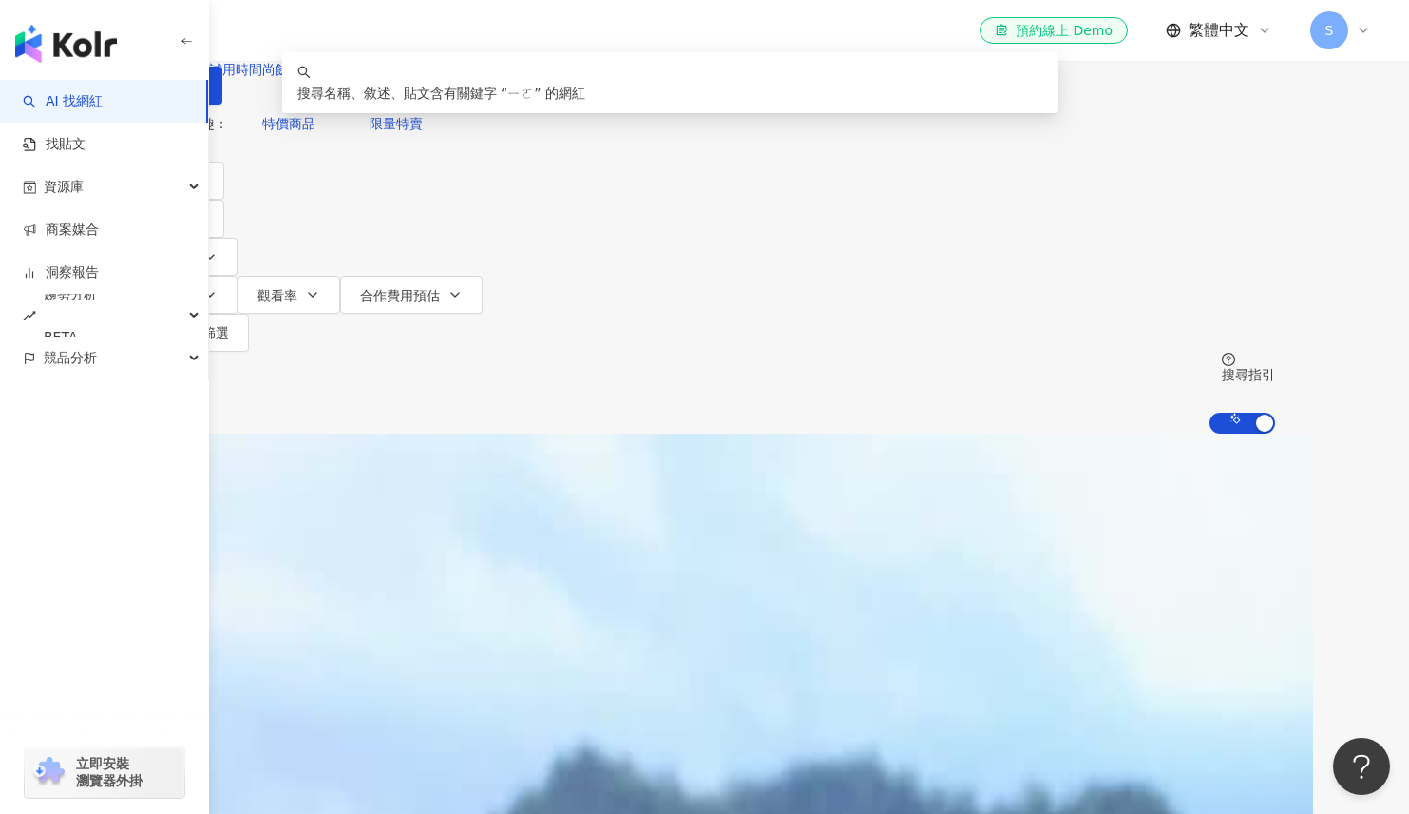
type input "*"
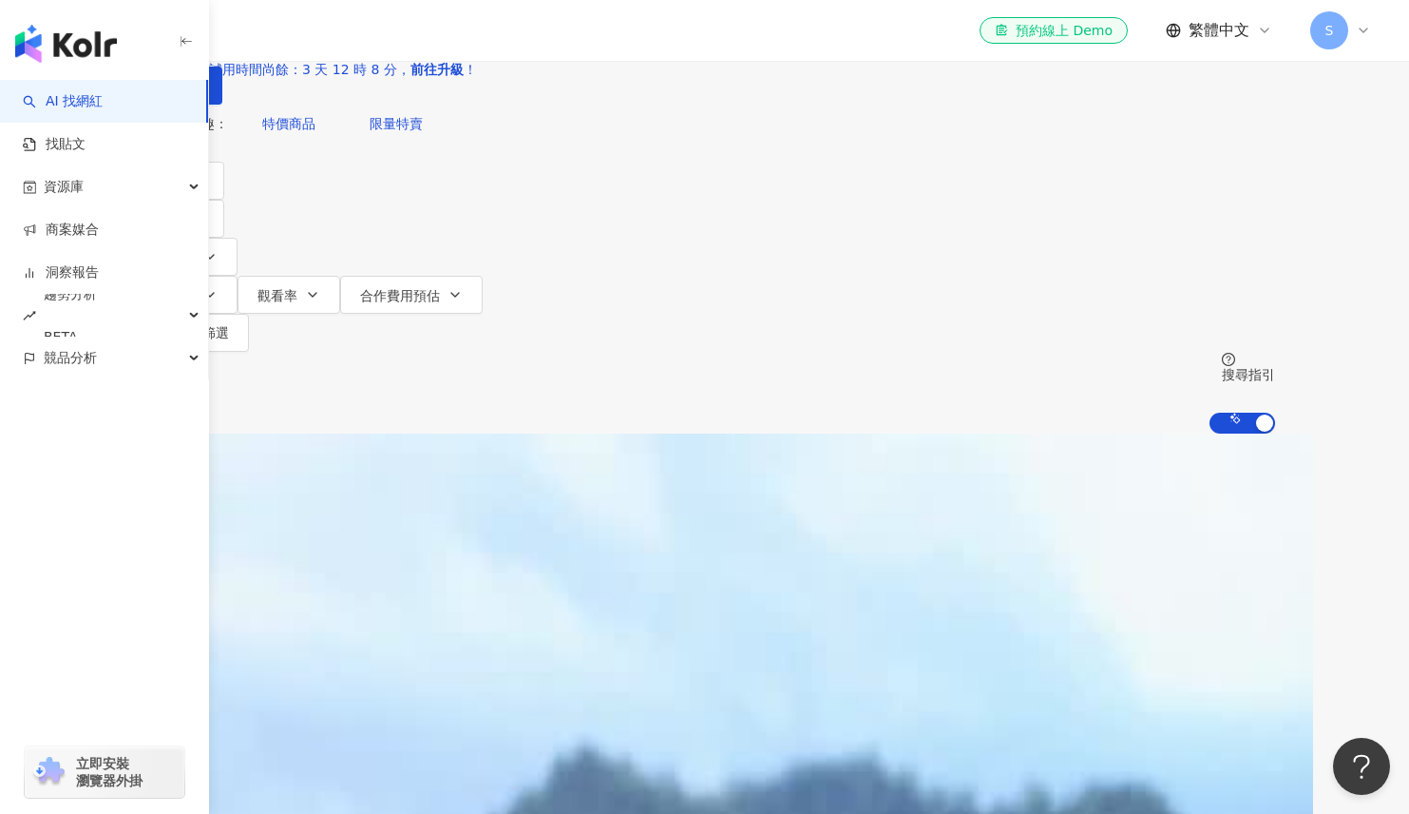
type input "**********"
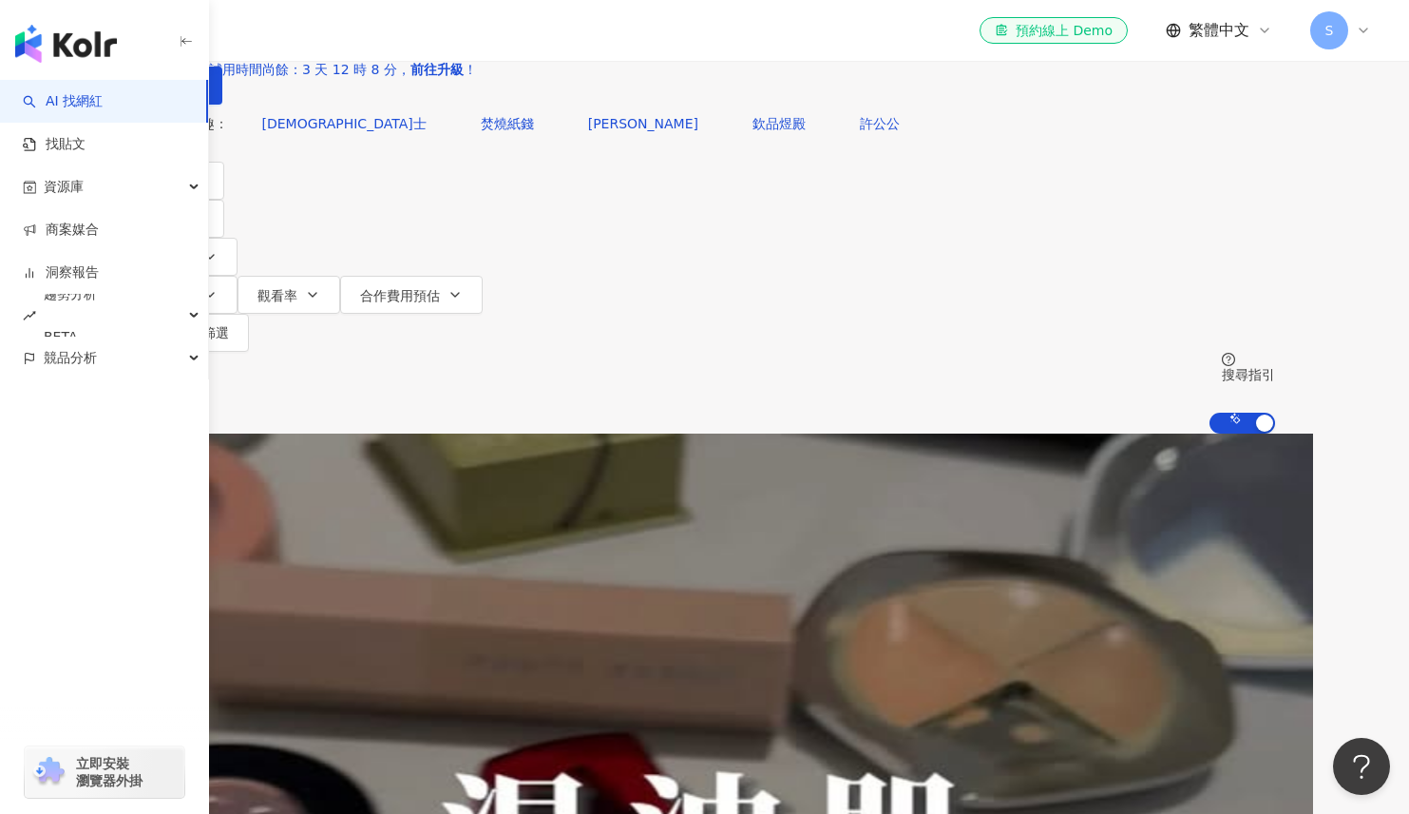
scroll to position [0, 329]
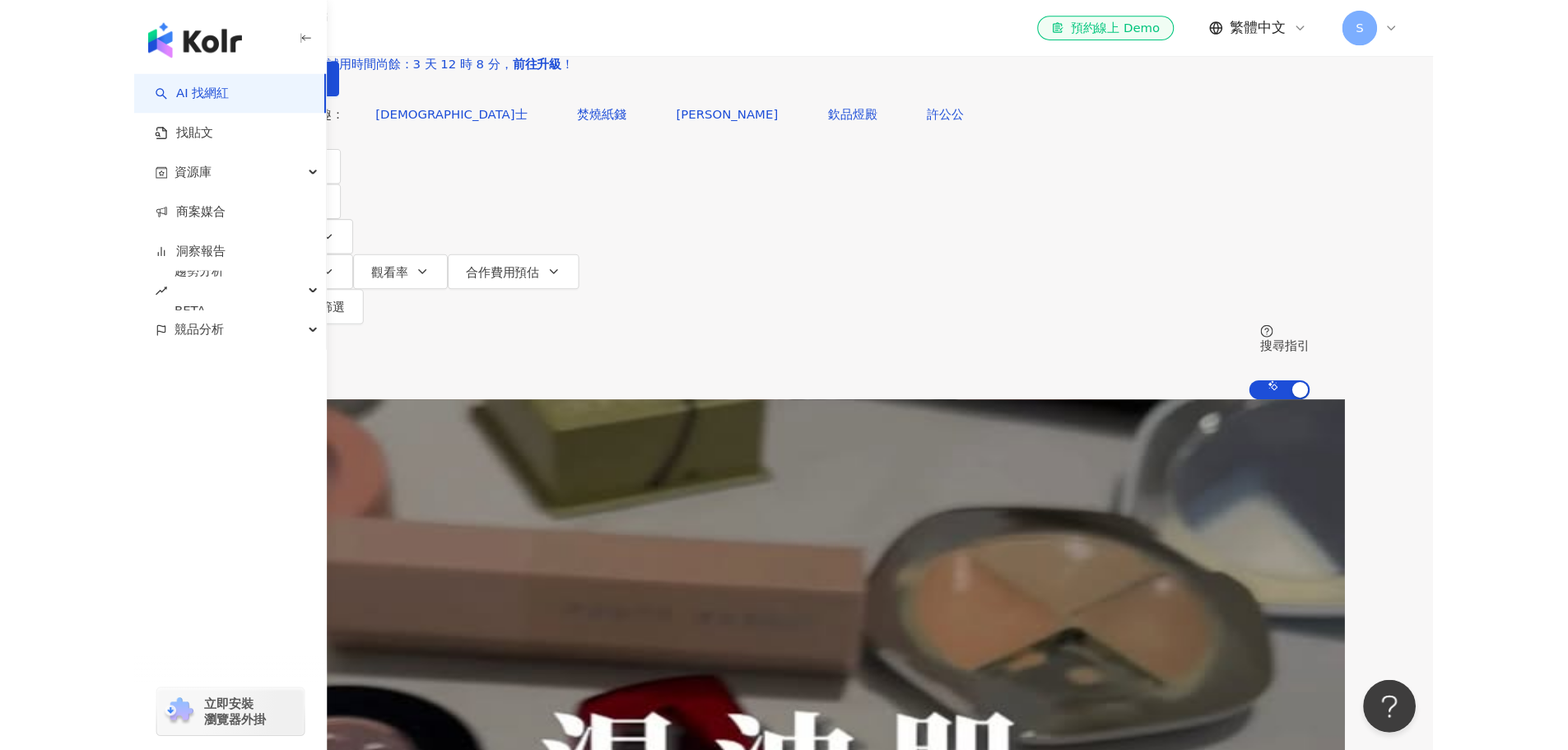
scroll to position [0, 0]
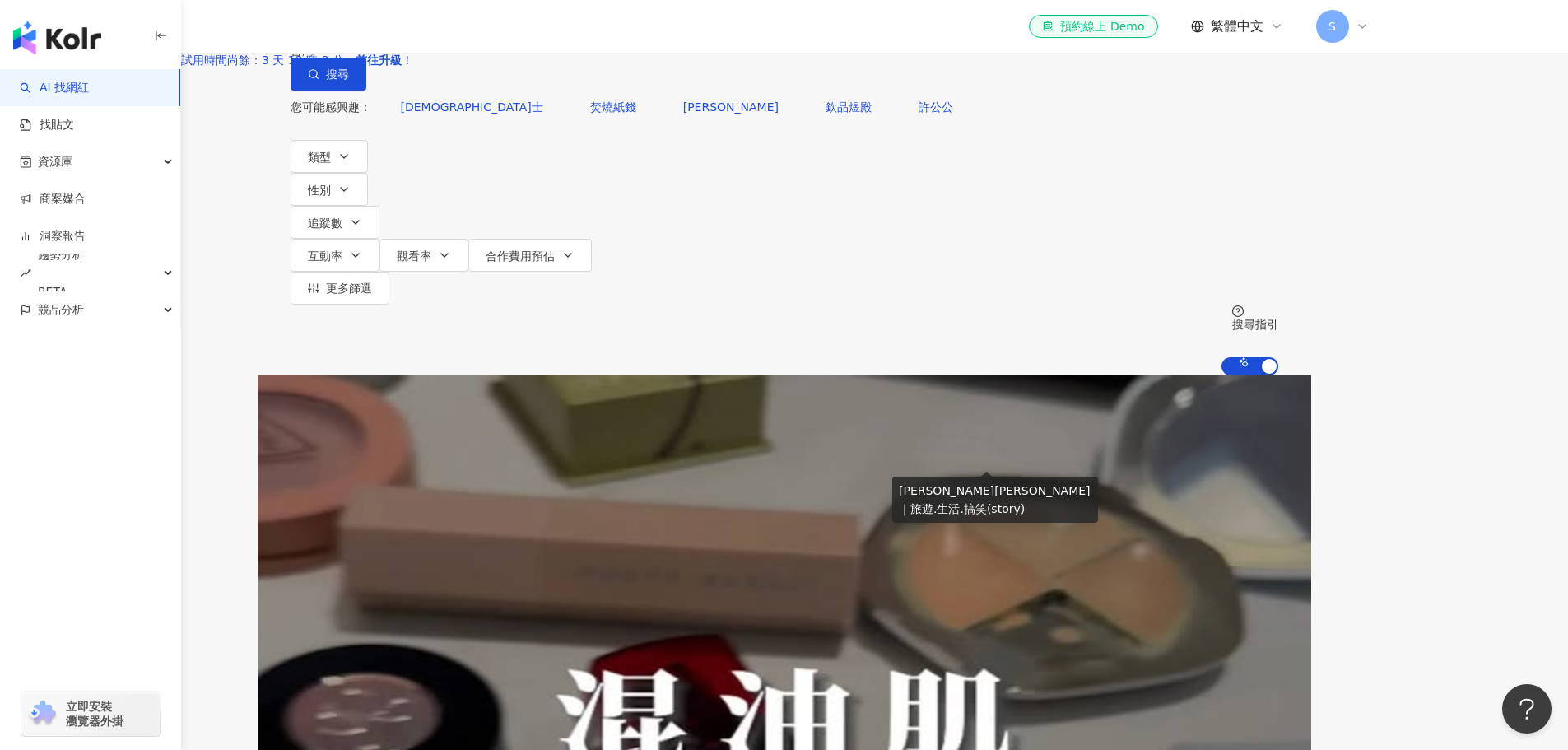
click at [943, 627] on div "Annie安妮｜旅遊.生活.搞笑(story)" at bounding box center [784, 633] width 318 height 13
click at [771, 645] on icon at bounding box center [765, 651] width 12 height 12
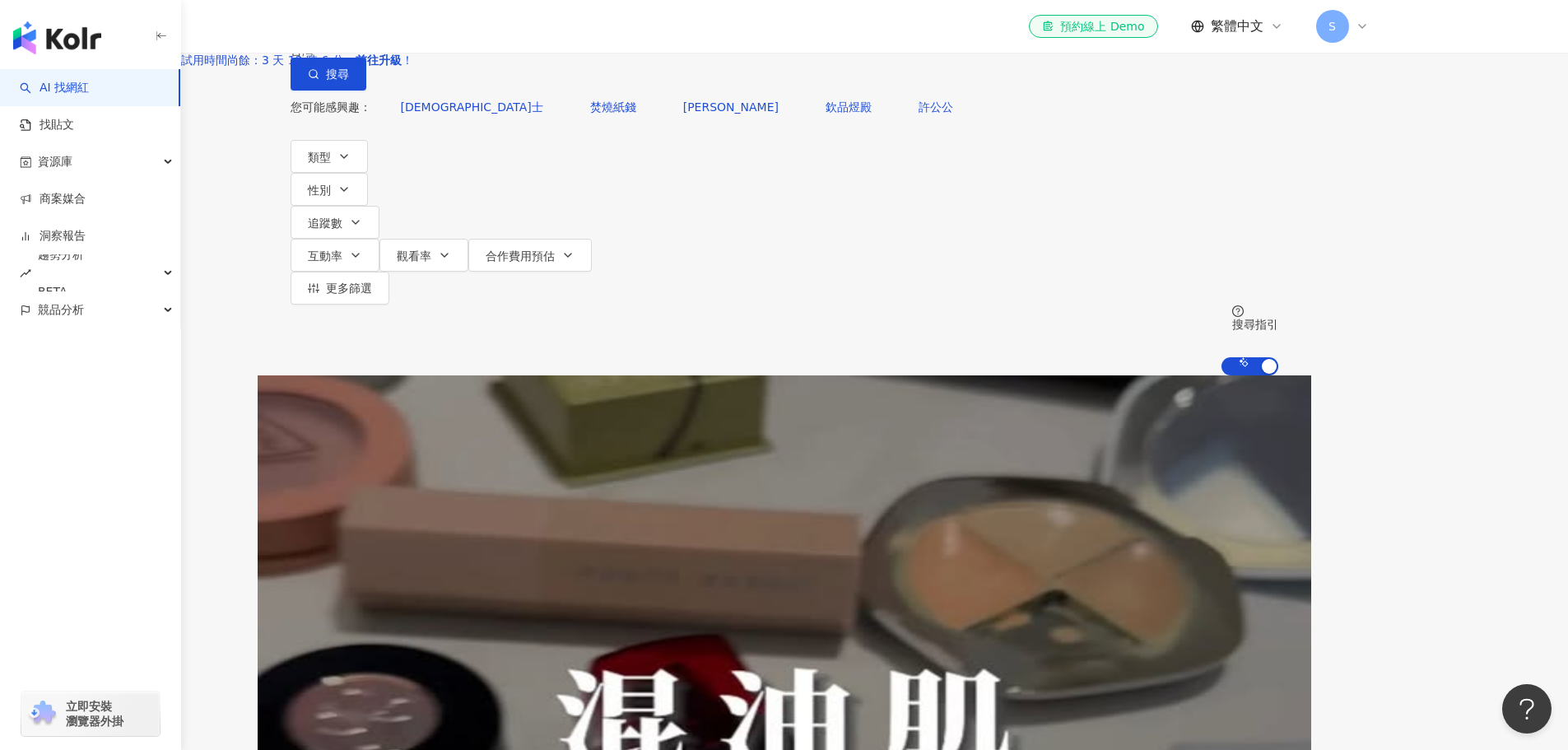
scroll to position [0, 355]
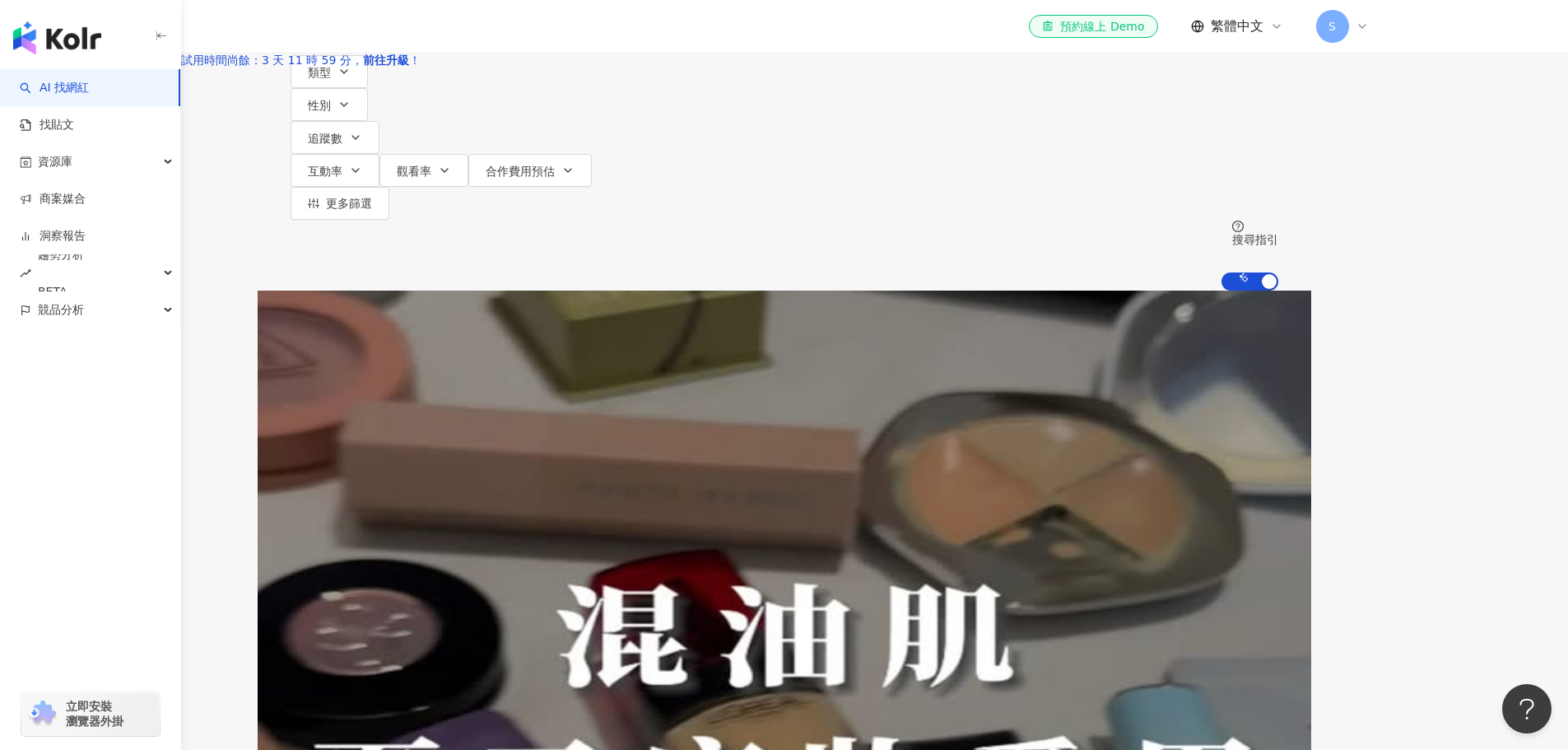
scroll to position [0, 0]
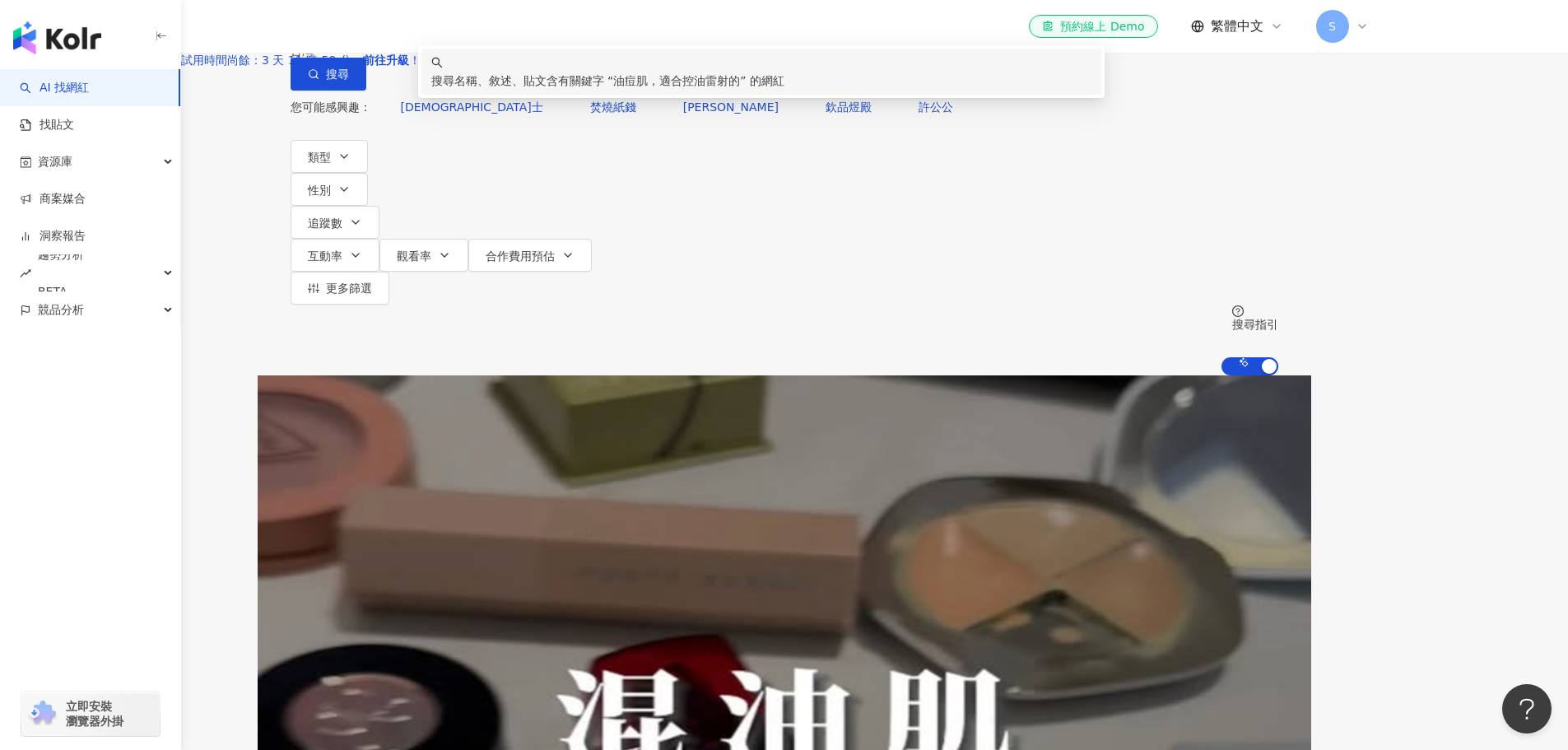
drag, startPoint x: 741, startPoint y: 121, endPoint x: 483, endPoint y: 112, distance: 258.2
click at [483, 91] on div "**********" at bounding box center [784, 45] width 988 height 91
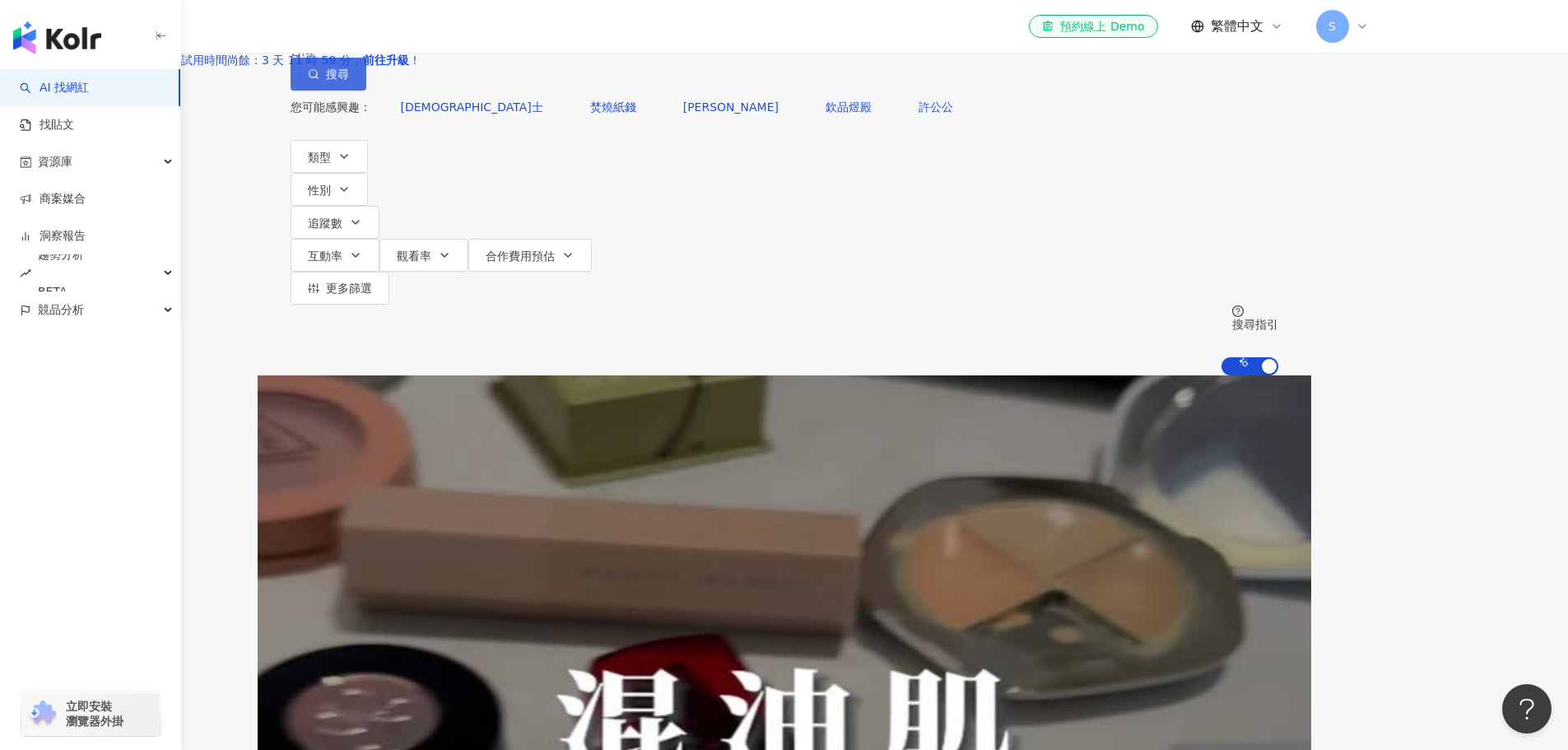
click at [366, 91] on button "搜尋" at bounding box center [327, 74] width 75 height 33
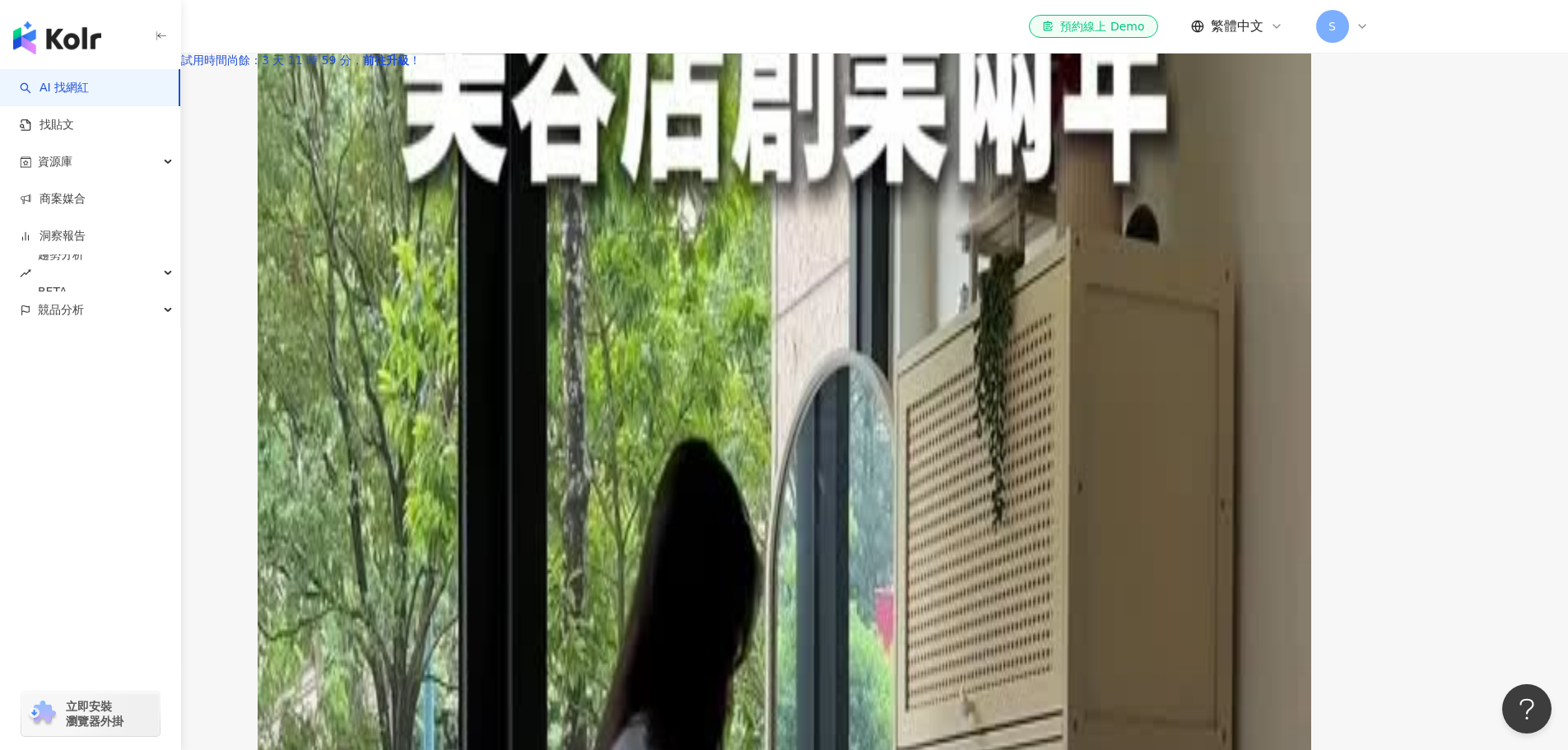
scroll to position [576, 0]
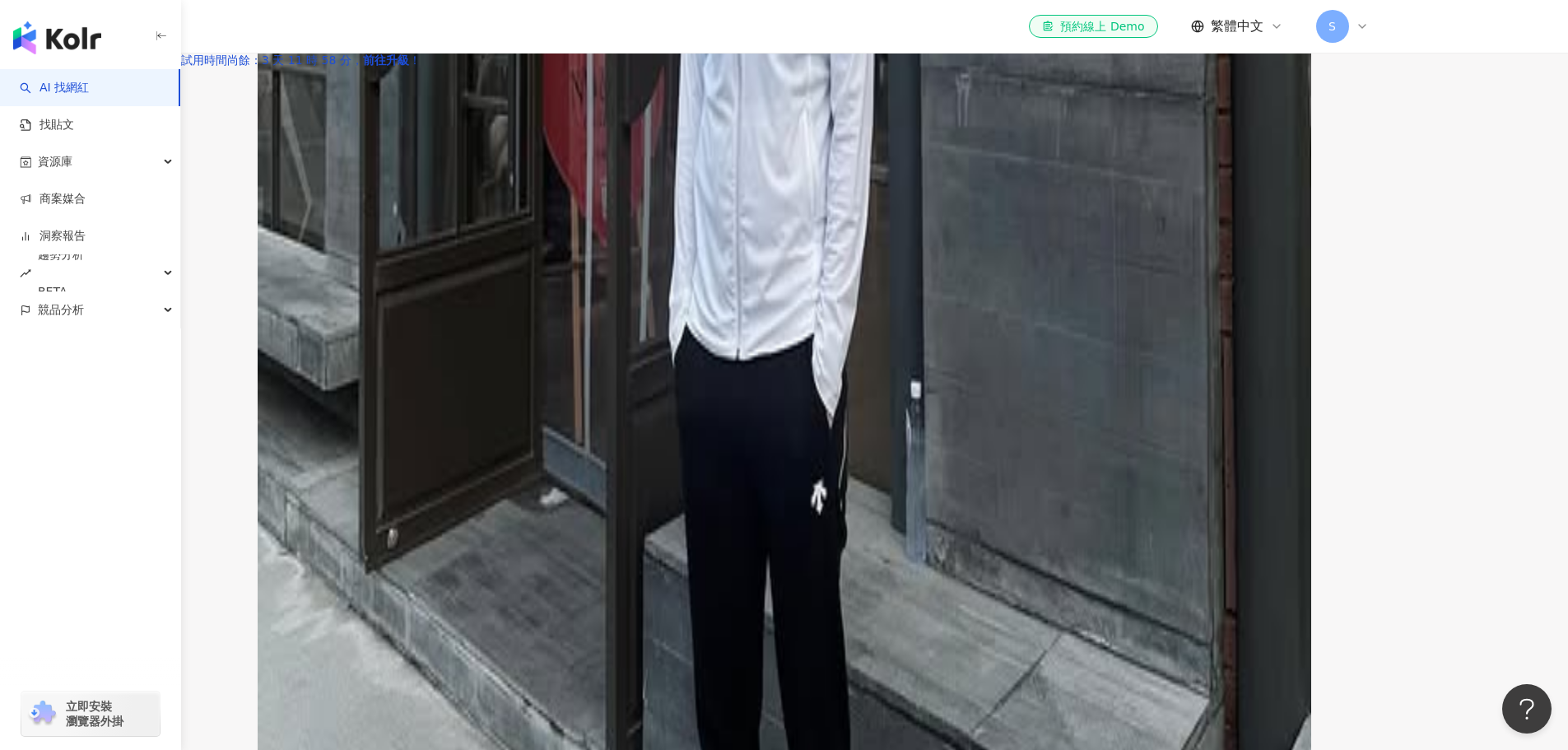
scroll to position [1811, 0]
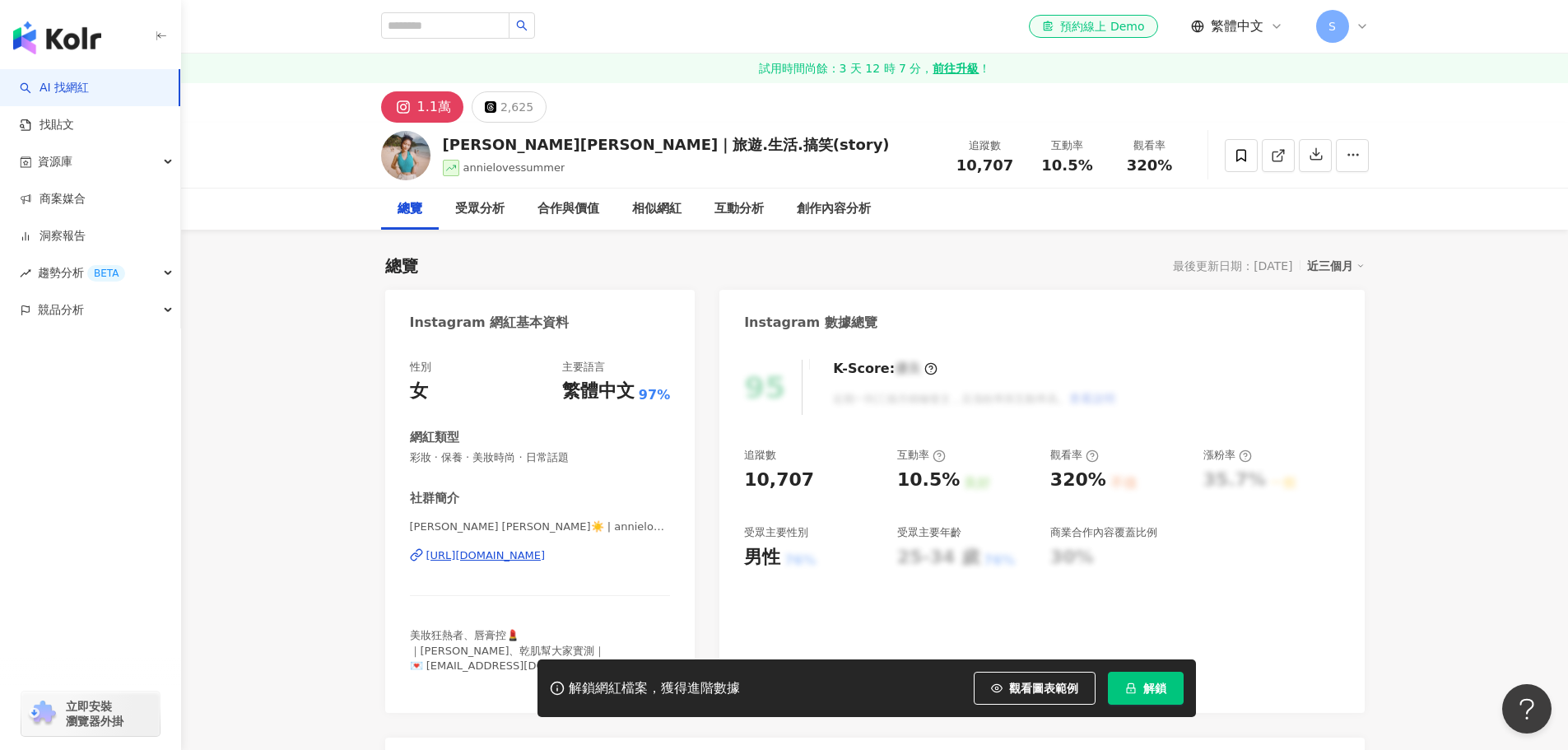
click at [545, 556] on div "https://www.instagram.com/annielovessummer/" at bounding box center [486, 555] width 119 height 15
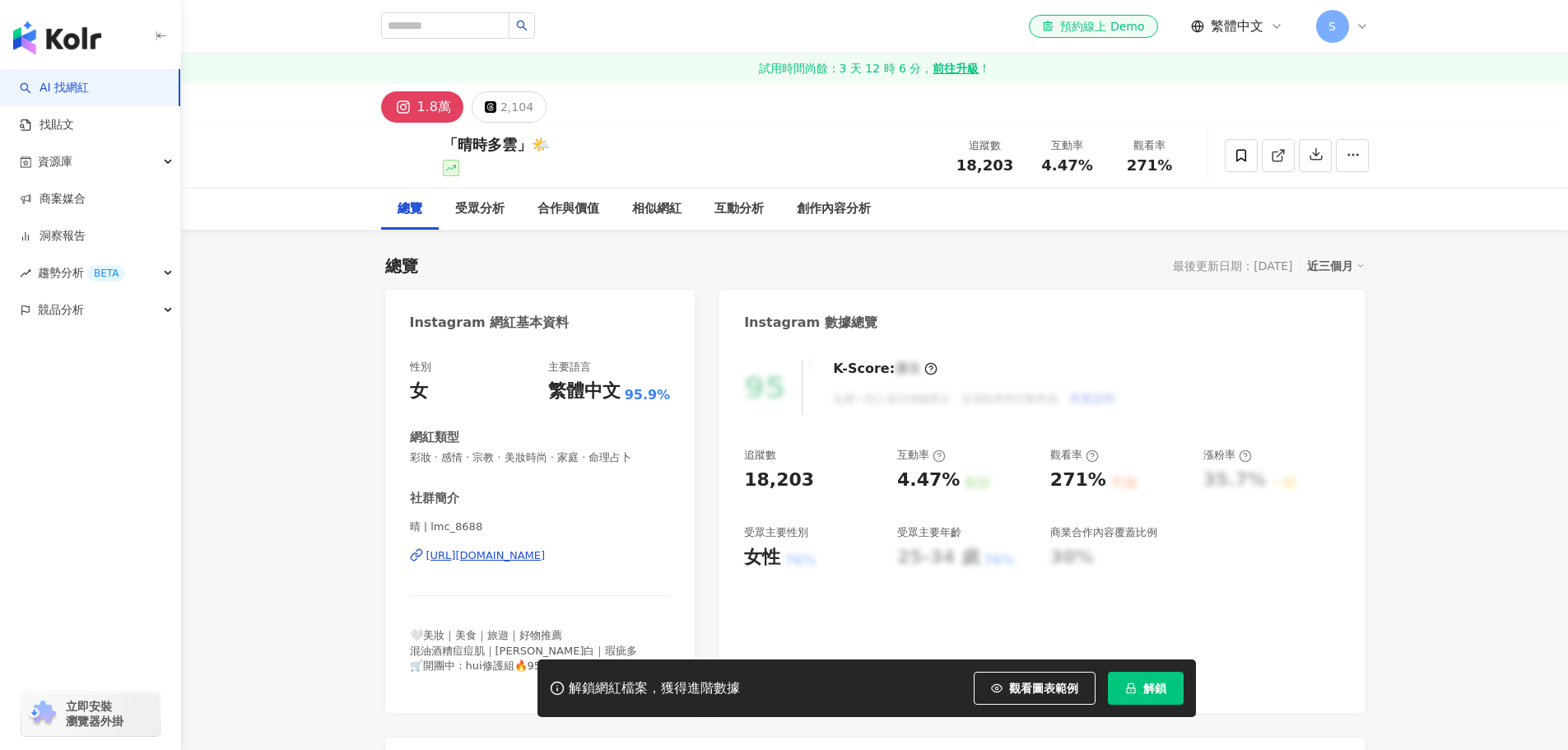
scroll to position [165, 0]
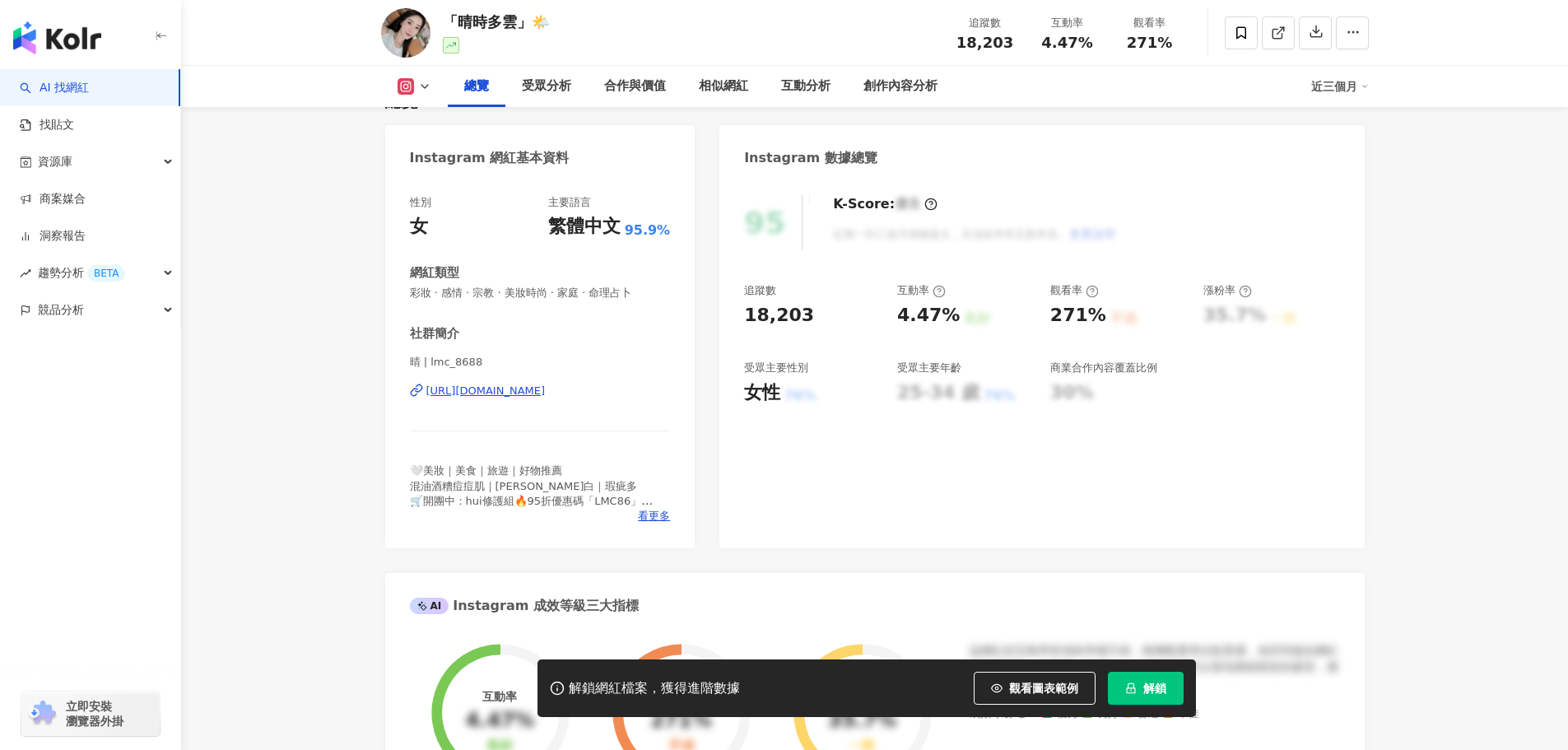
click at [545, 394] on div "[URL][DOMAIN_NAME]" at bounding box center [486, 391] width 119 height 15
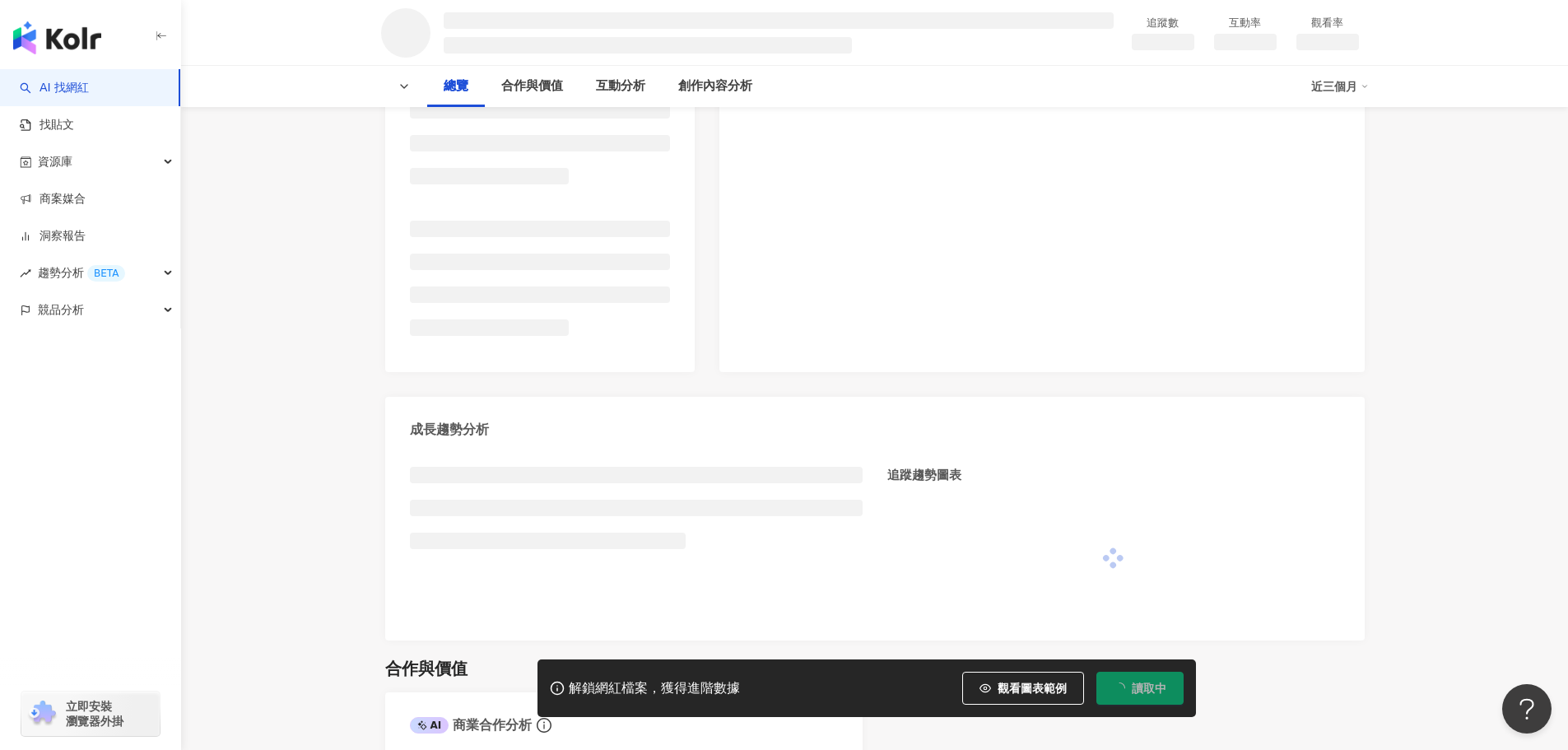
scroll to position [329, 0]
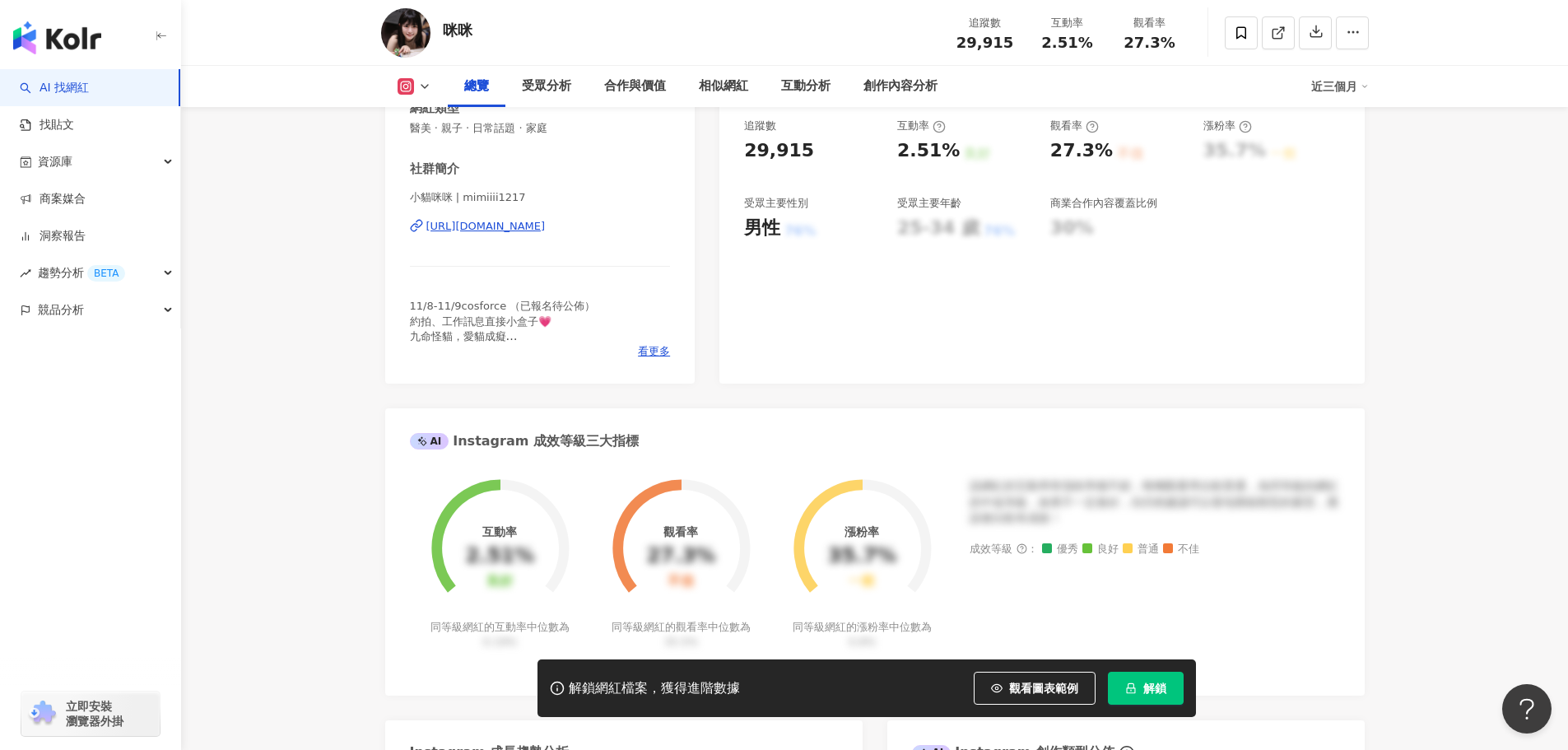
click at [545, 234] on div "[URL][DOMAIN_NAME]" at bounding box center [486, 226] width 119 height 15
